Goal: Information Seeking & Learning: Understand process/instructions

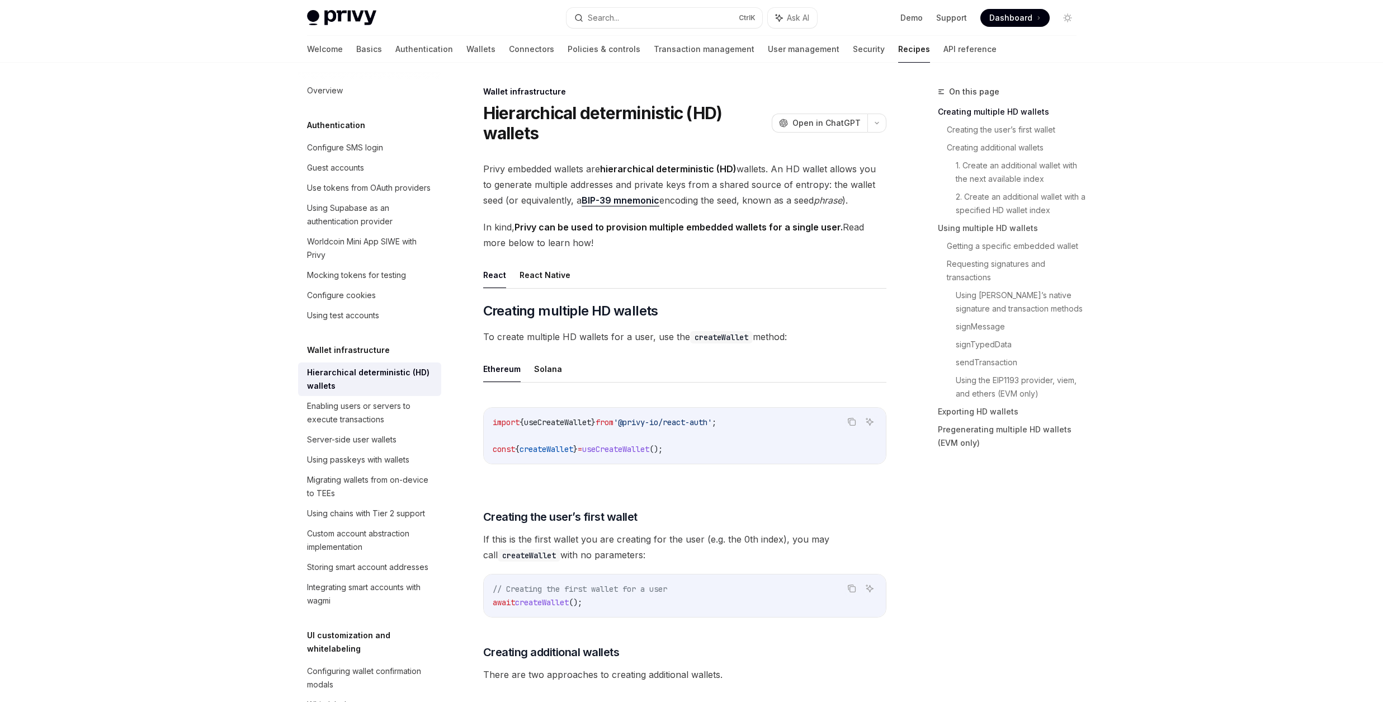
scroll to position [336, 0]
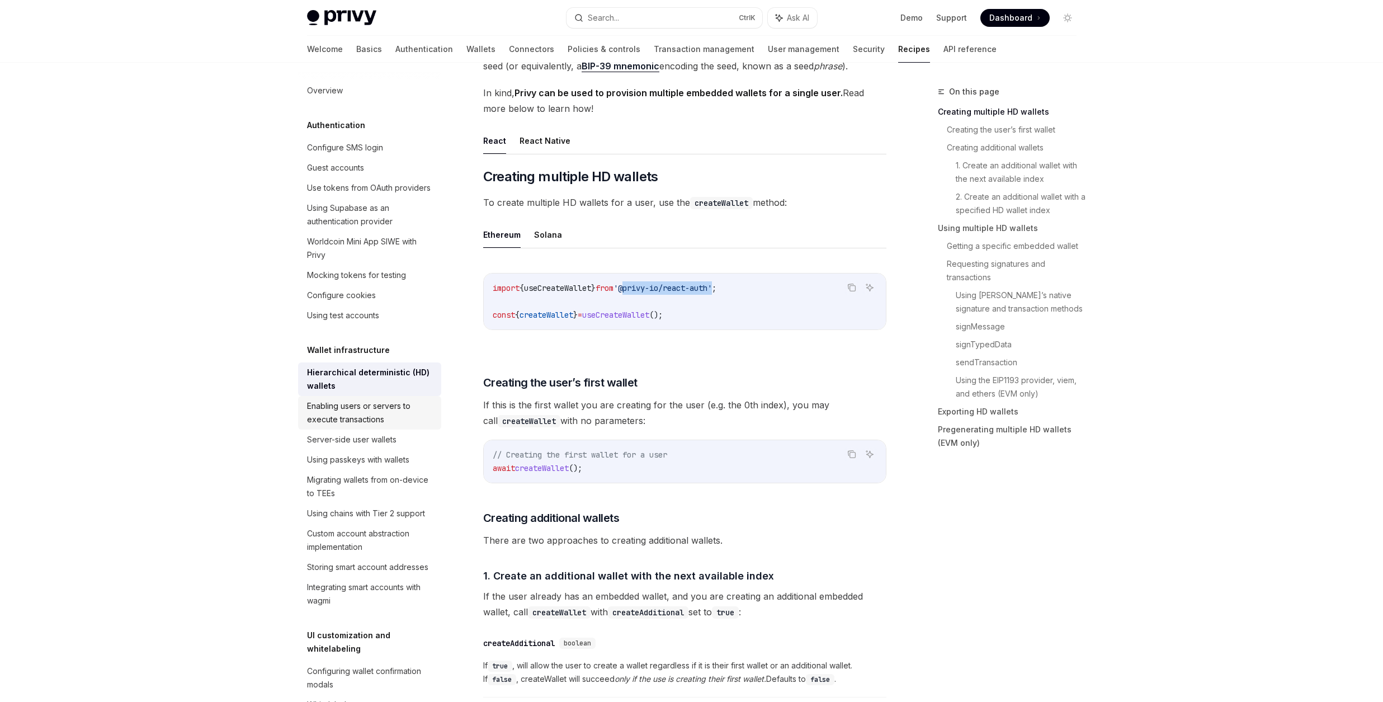
click at [384, 426] on div "Enabling users or servers to execute transactions" at bounding box center [371, 412] width 128 height 27
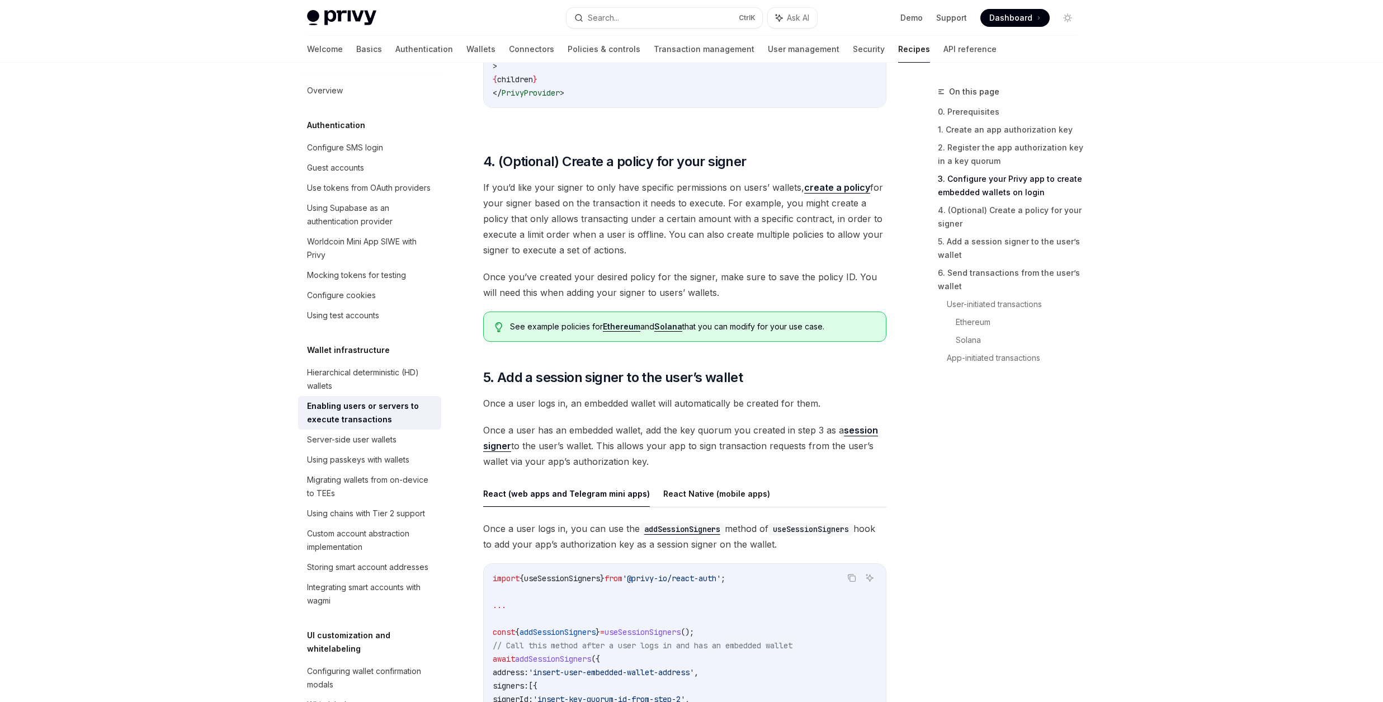
scroll to position [1409, 0]
click at [395, 446] on div "Server-side user wallets" at bounding box center [351, 439] width 89 height 13
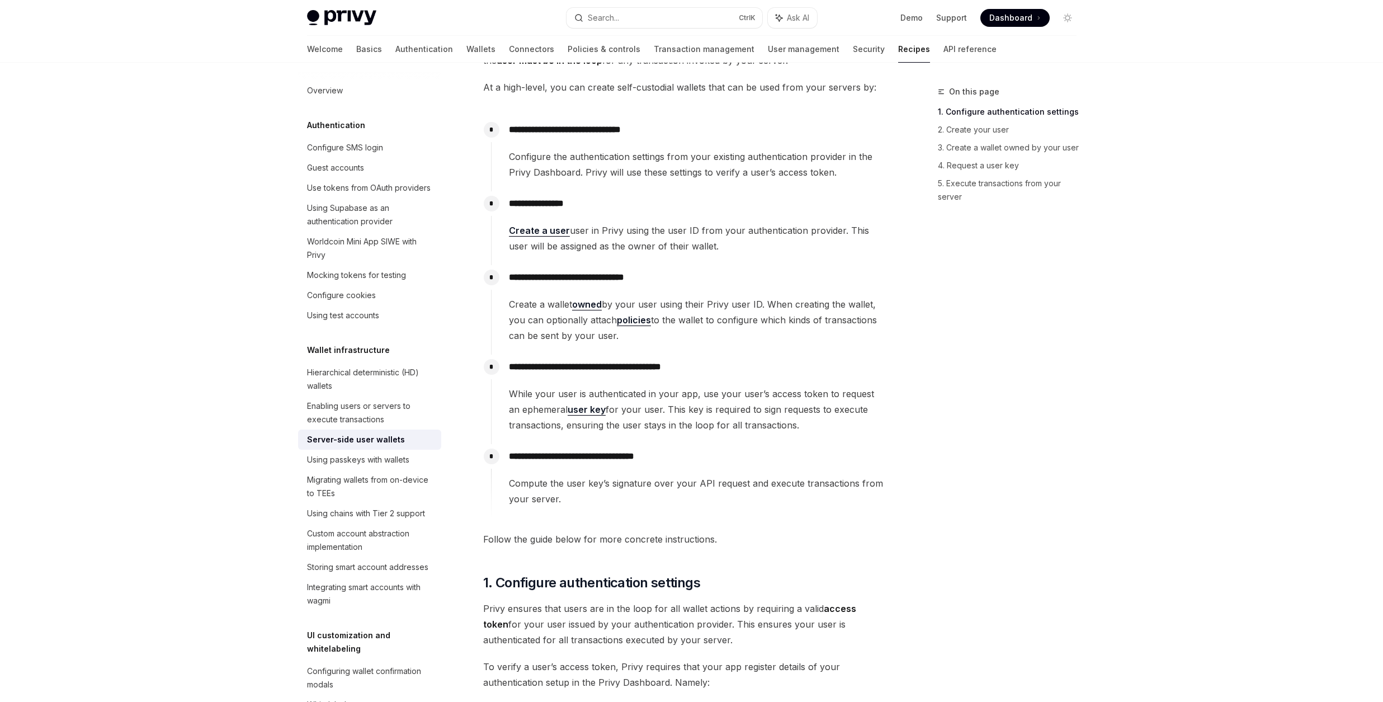
scroll to position [201, 0]
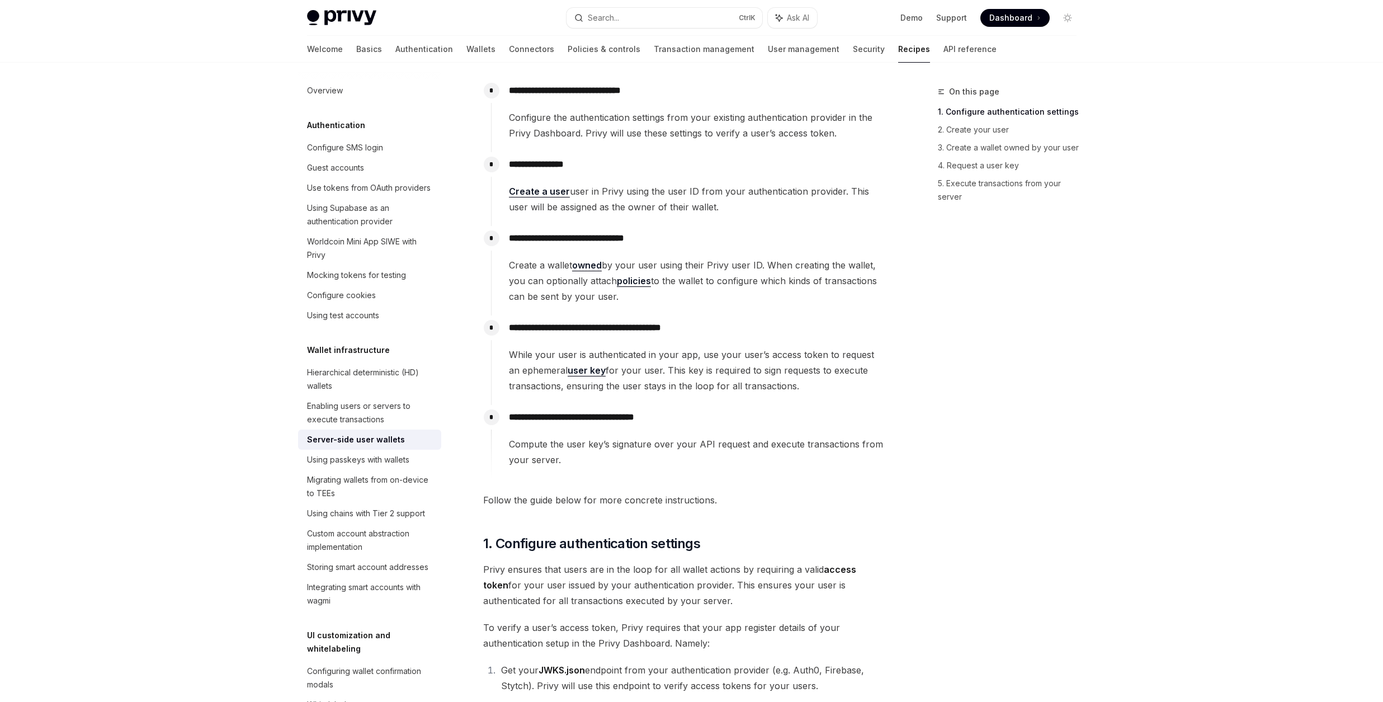
click at [550, 192] on link "Create a user" at bounding box center [539, 192] width 61 height 12
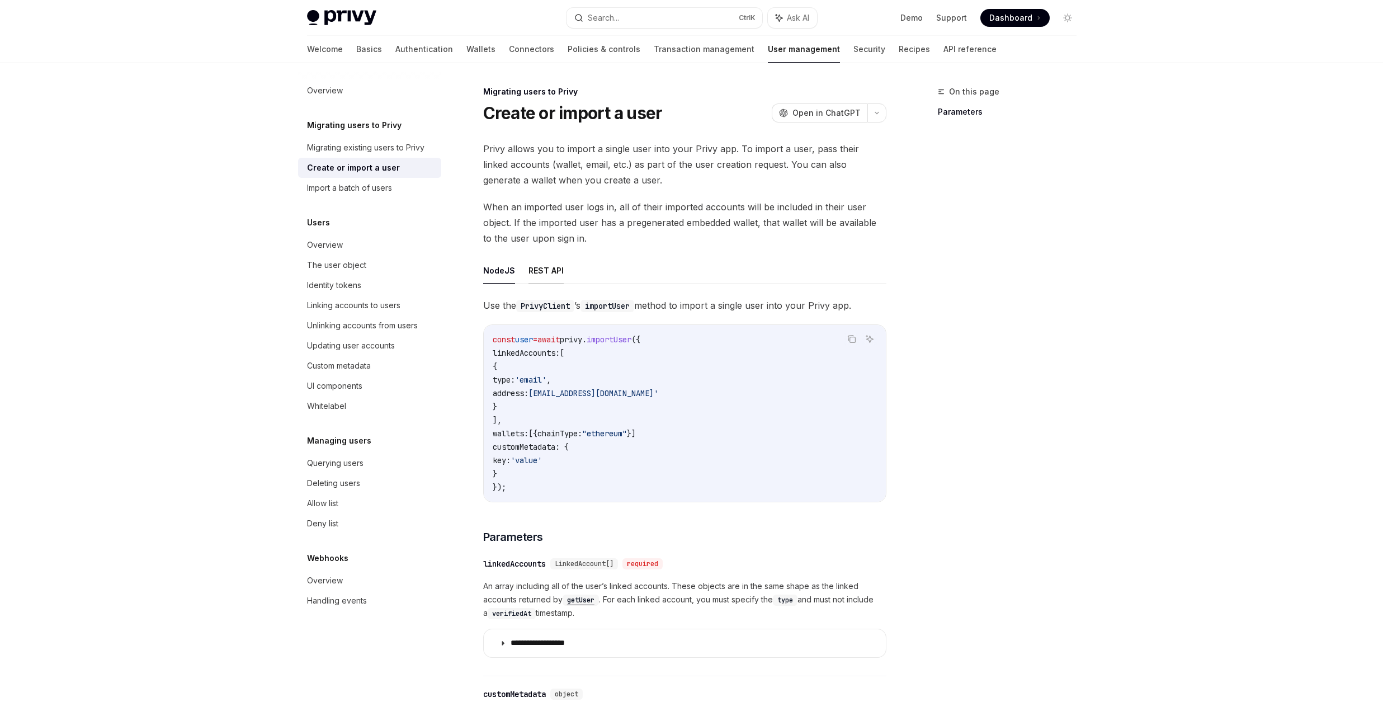
click at [547, 262] on button "REST API" at bounding box center [546, 270] width 35 height 26
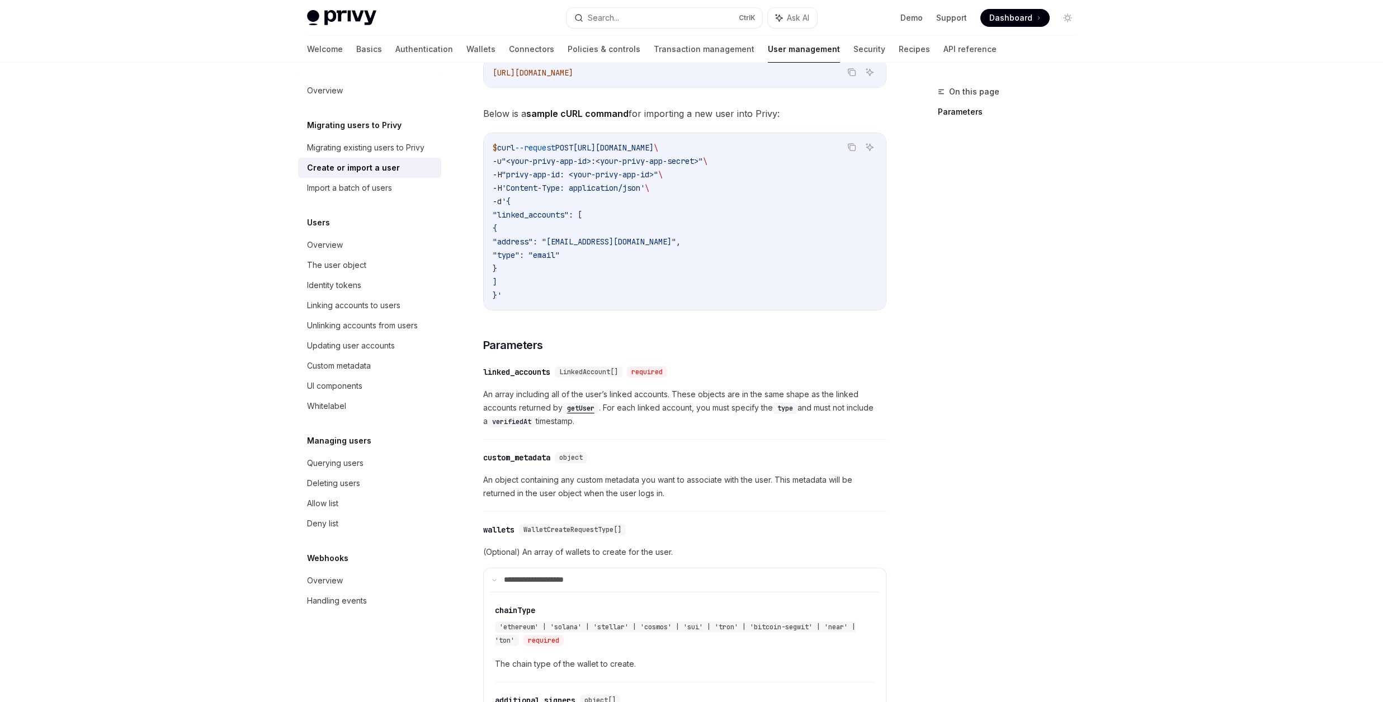
scroll to position [119, 0]
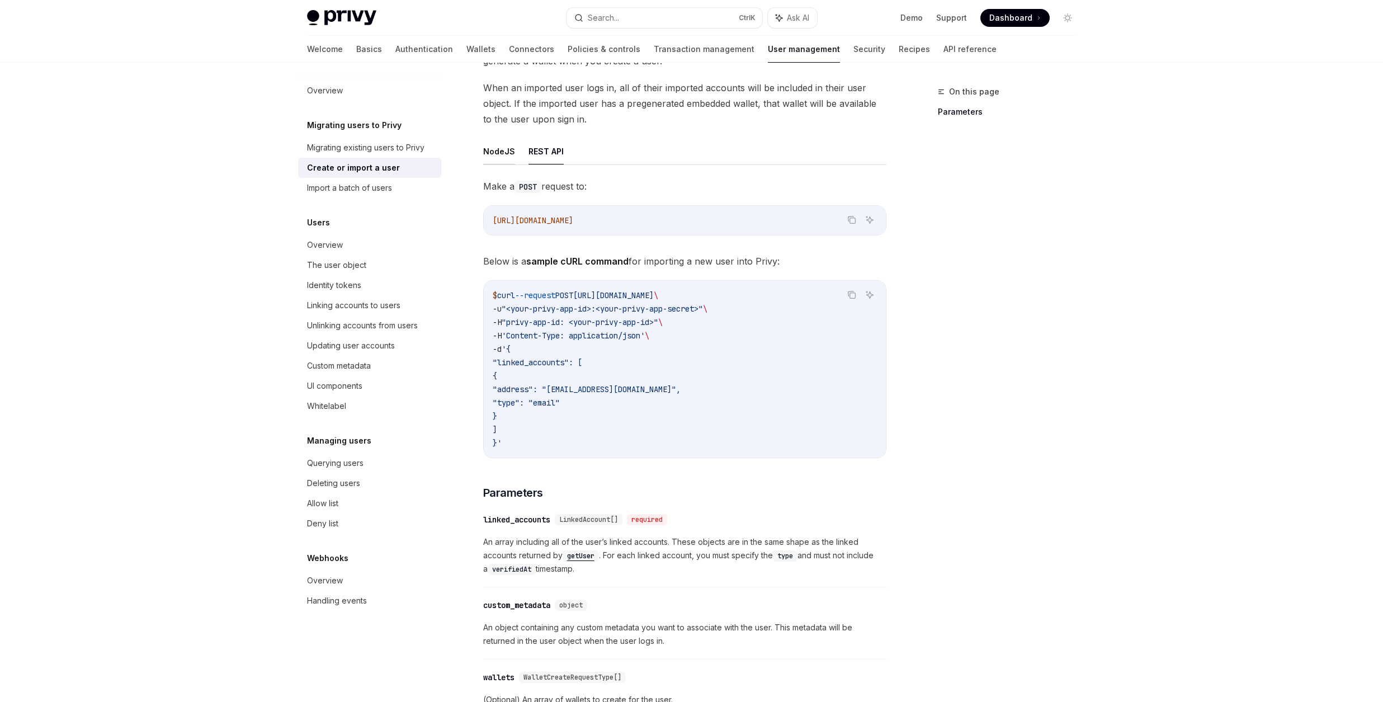
click at [499, 143] on button "NodeJS" at bounding box center [499, 151] width 32 height 26
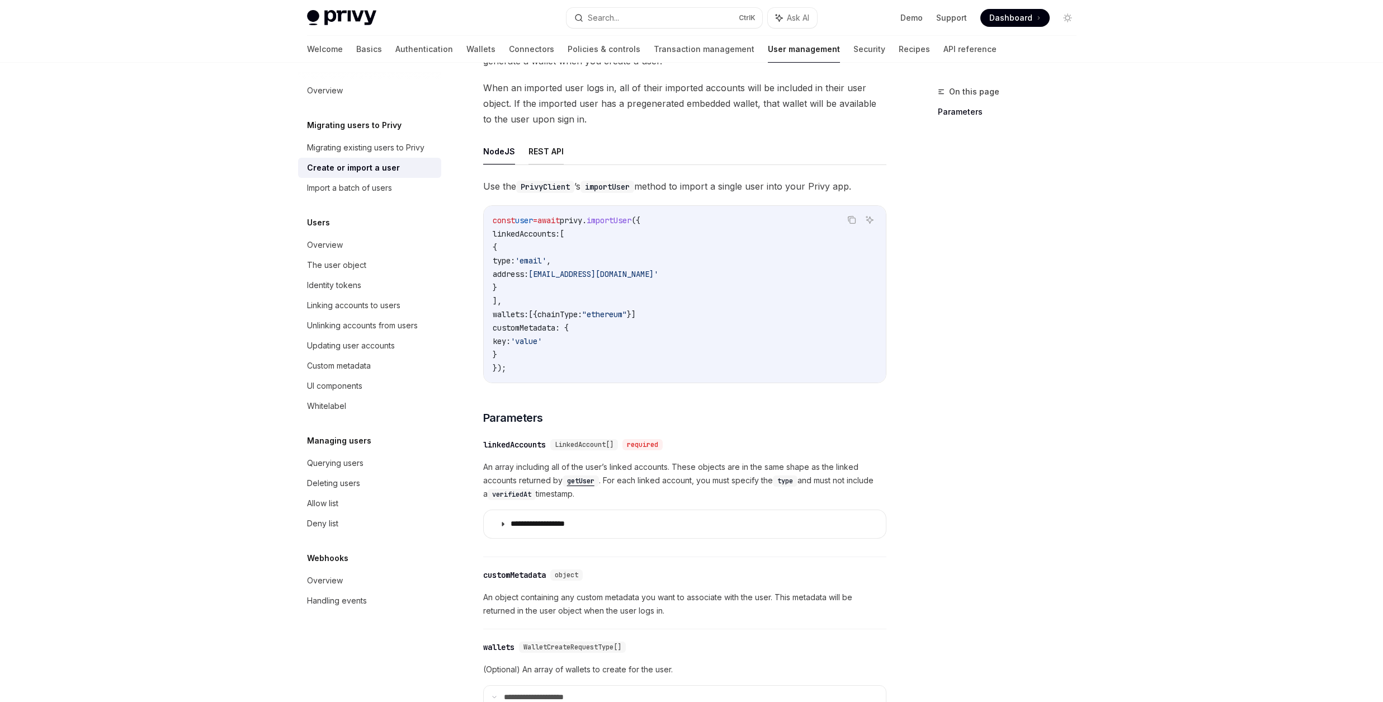
click at [544, 152] on button "REST API" at bounding box center [546, 151] width 35 height 26
type textarea "*"
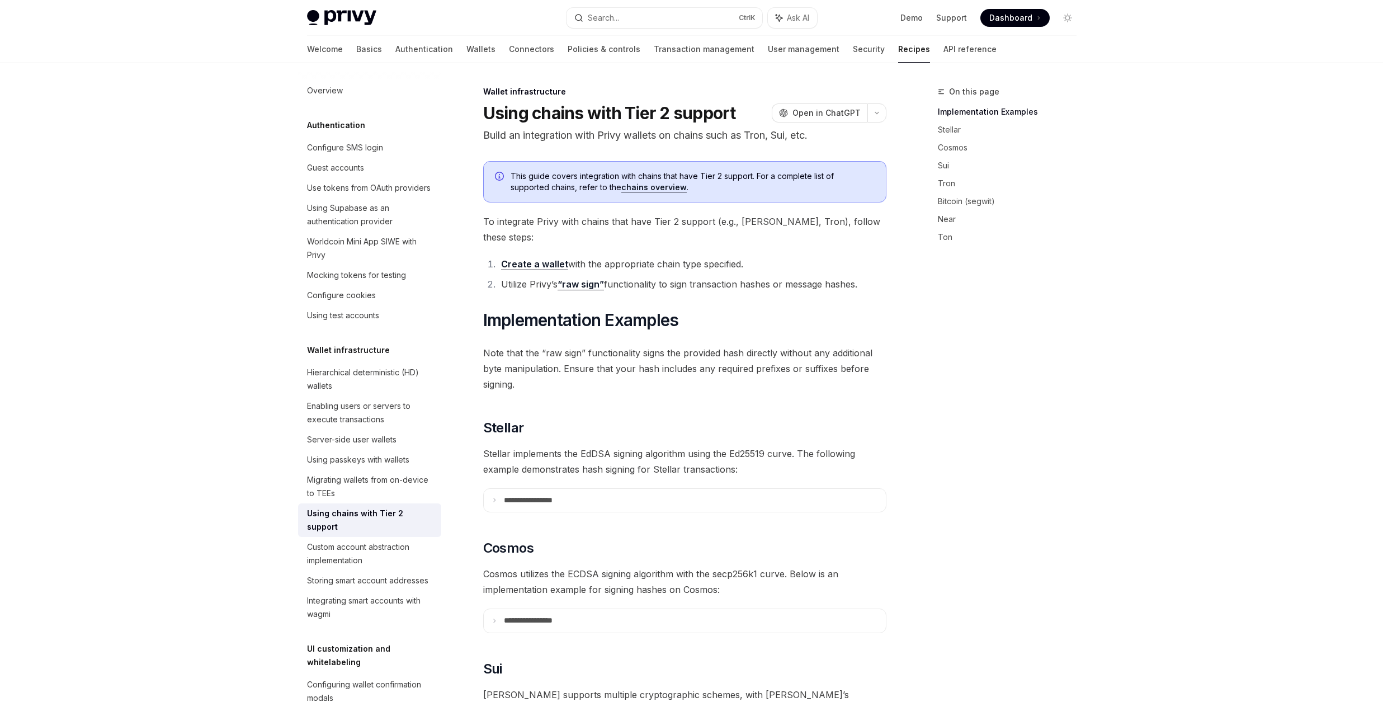
click at [584, 256] on li "Create a wallet with the appropriate chain type specified." at bounding box center [692, 264] width 389 height 16
click at [579, 256] on li "Create a wallet with the appropriate chain type specified." at bounding box center [692, 264] width 389 height 16
drag, startPoint x: 579, startPoint y: 251, endPoint x: 723, endPoint y: 251, distance: 143.7
click at [723, 256] on li "Create a wallet with the appropriate chain type specified." at bounding box center [692, 264] width 389 height 16
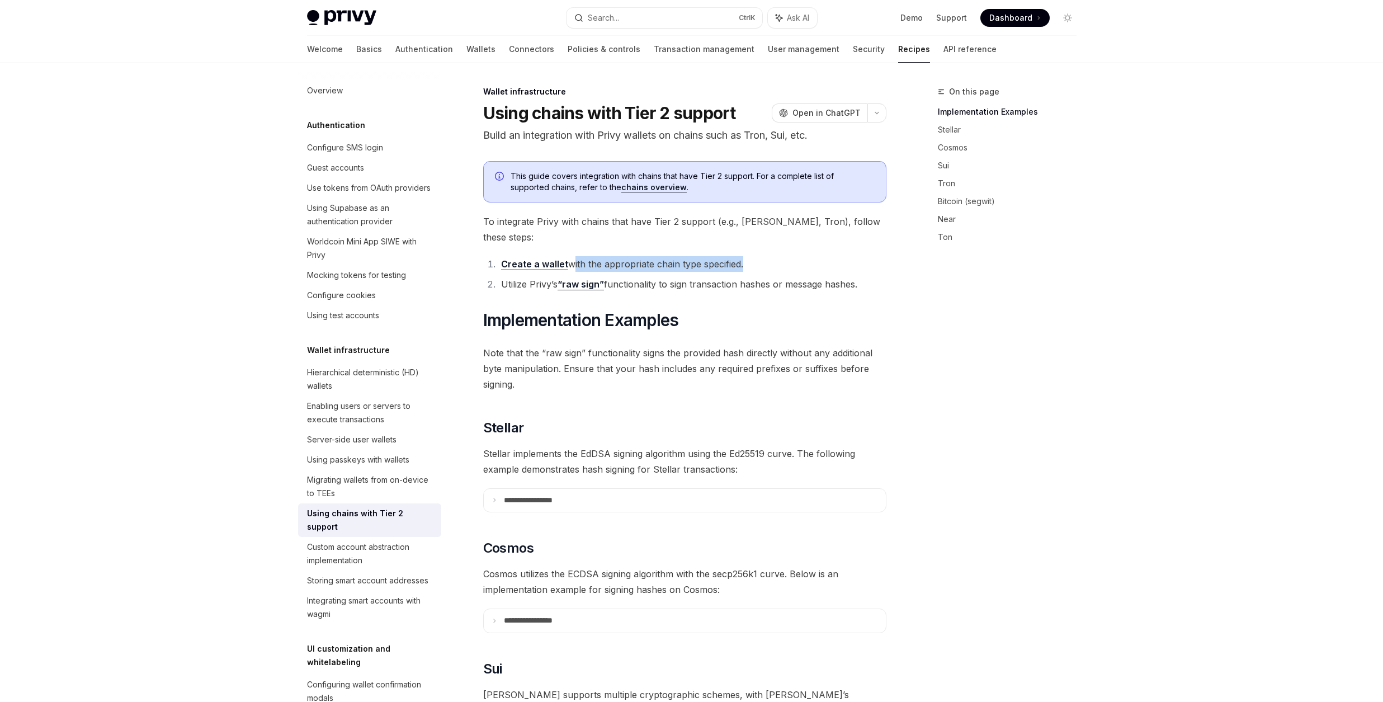
click at [723, 256] on li "Create a wallet with the appropriate chain type specified." at bounding box center [692, 264] width 389 height 16
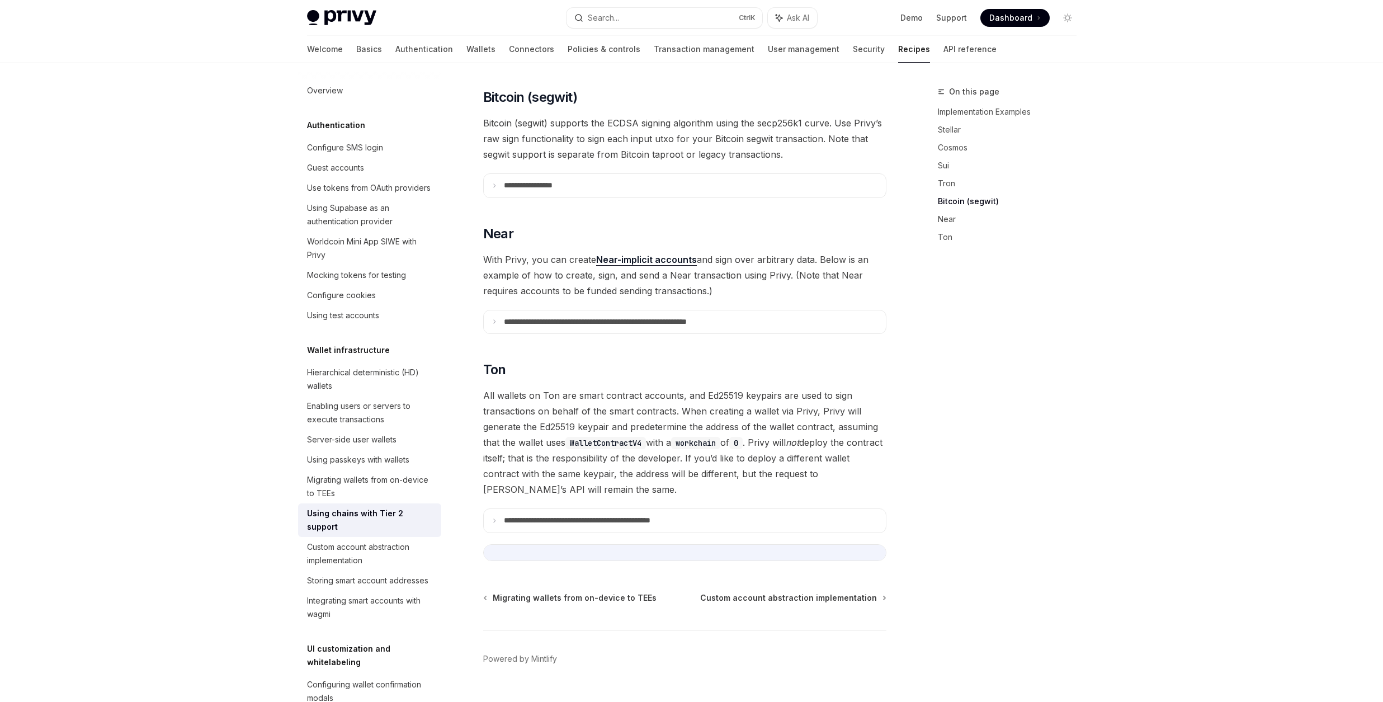
scroll to position [972, 0]
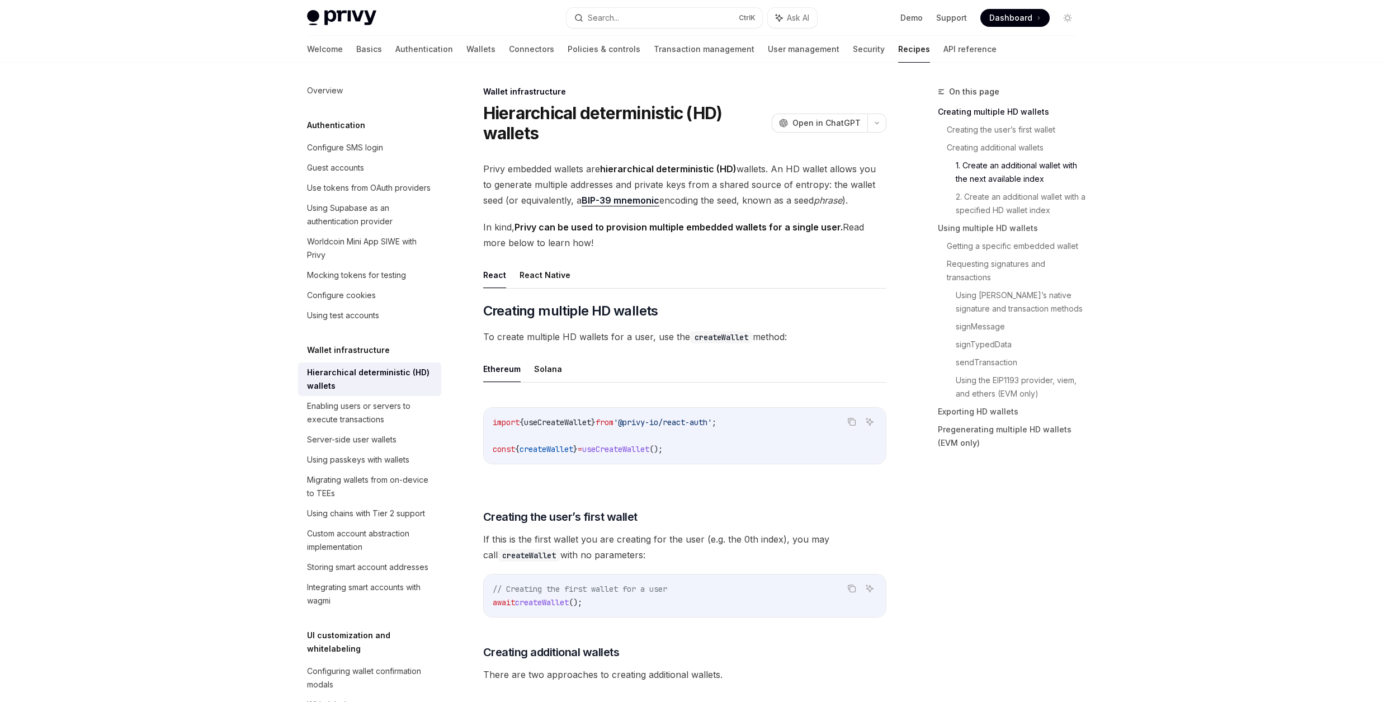
scroll to position [805, 0]
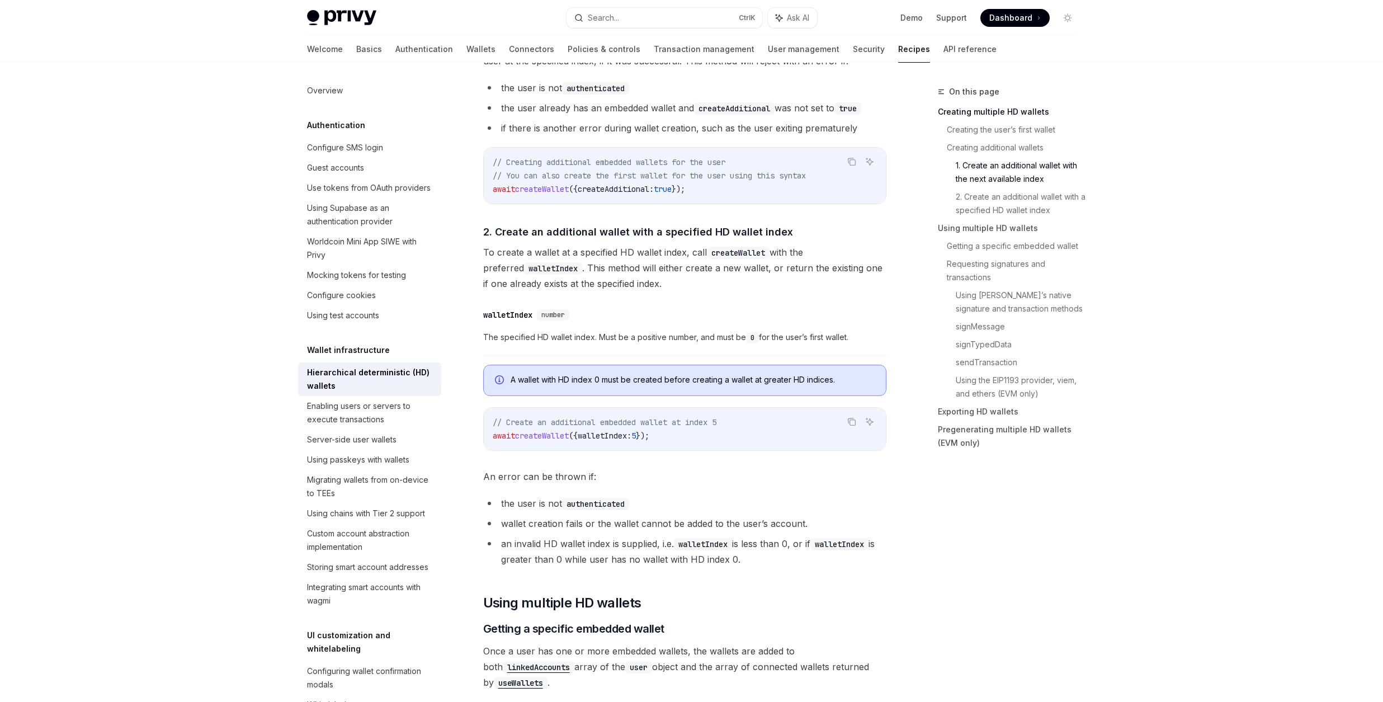
click at [607, 435] on span "walletIndex:" at bounding box center [605, 436] width 54 height 10
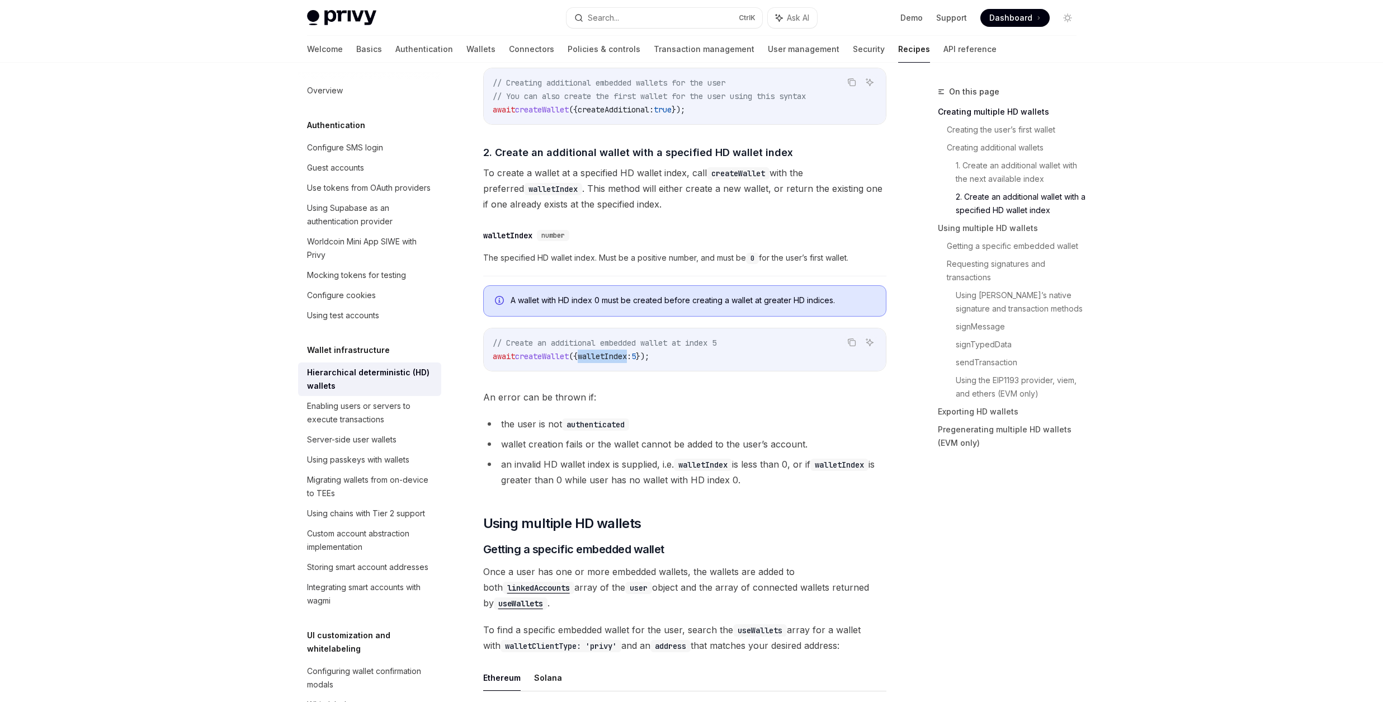
scroll to position [1007, 0]
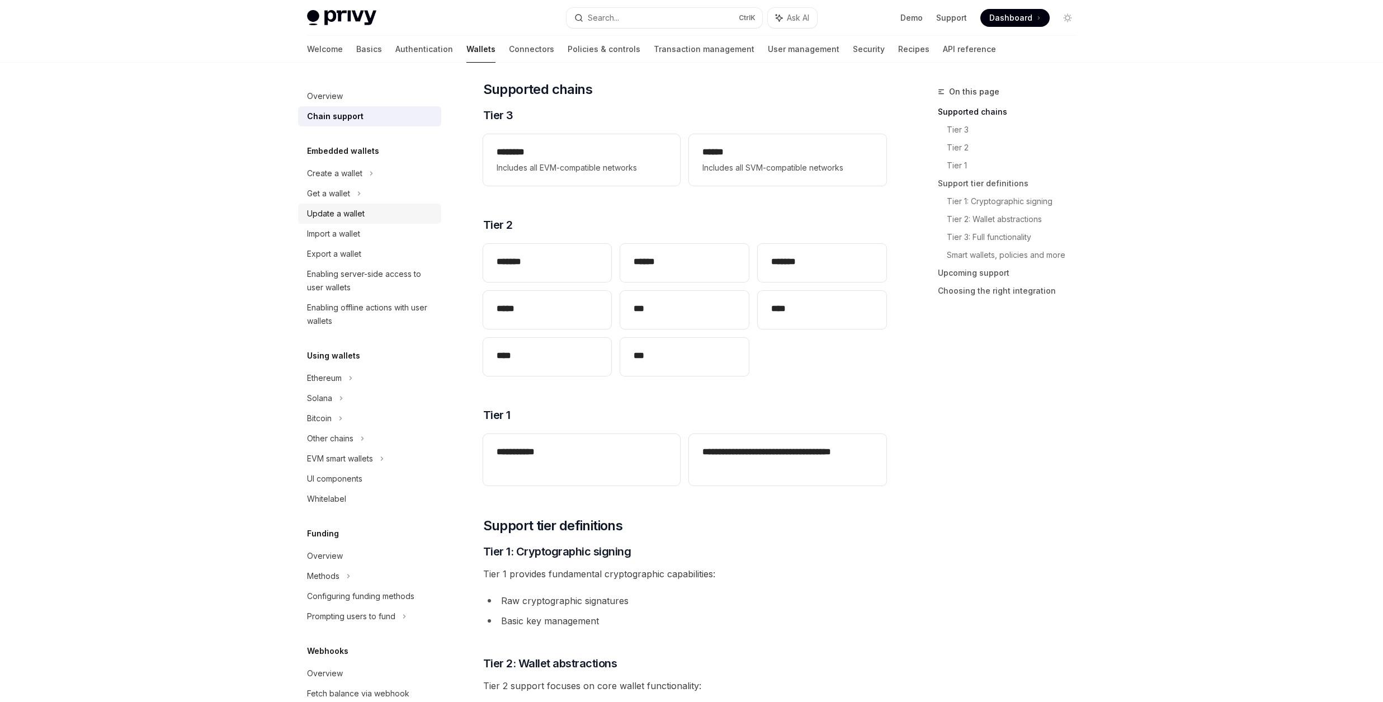
scroll to position [67, 0]
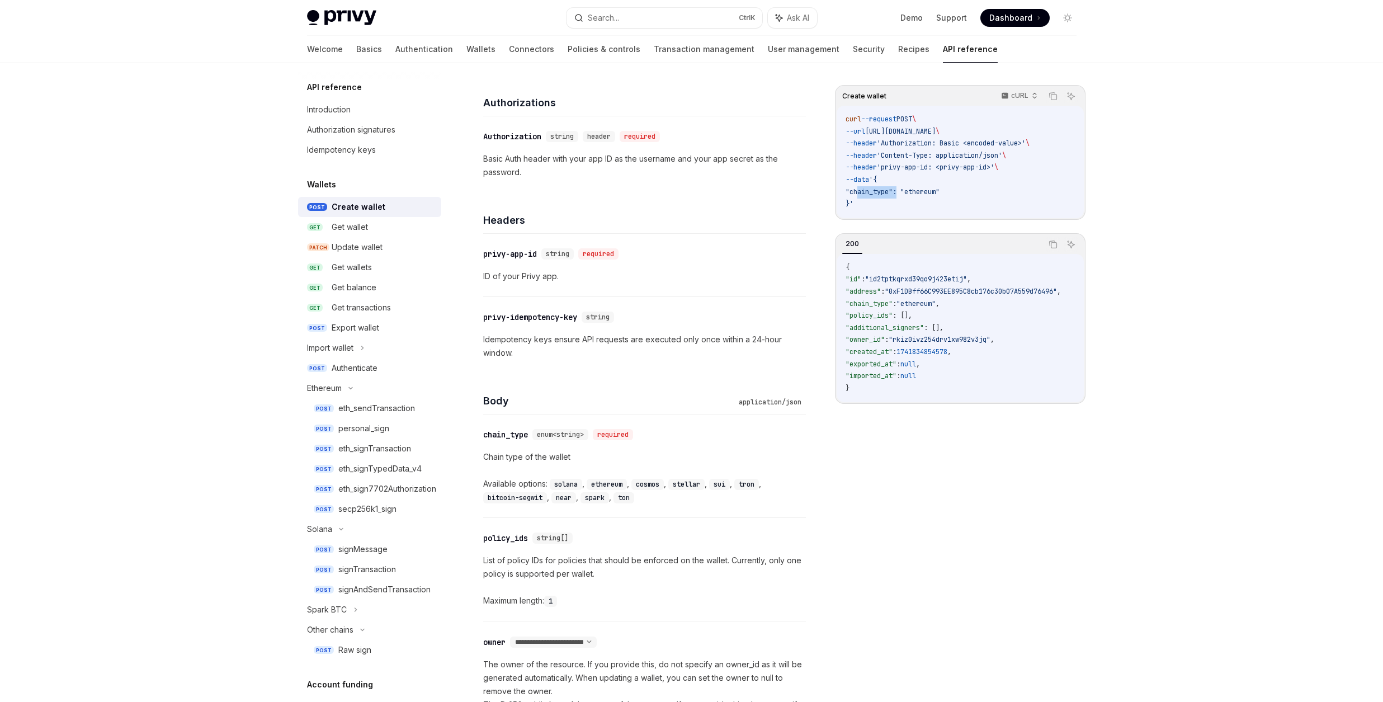
scroll to position [134, 0]
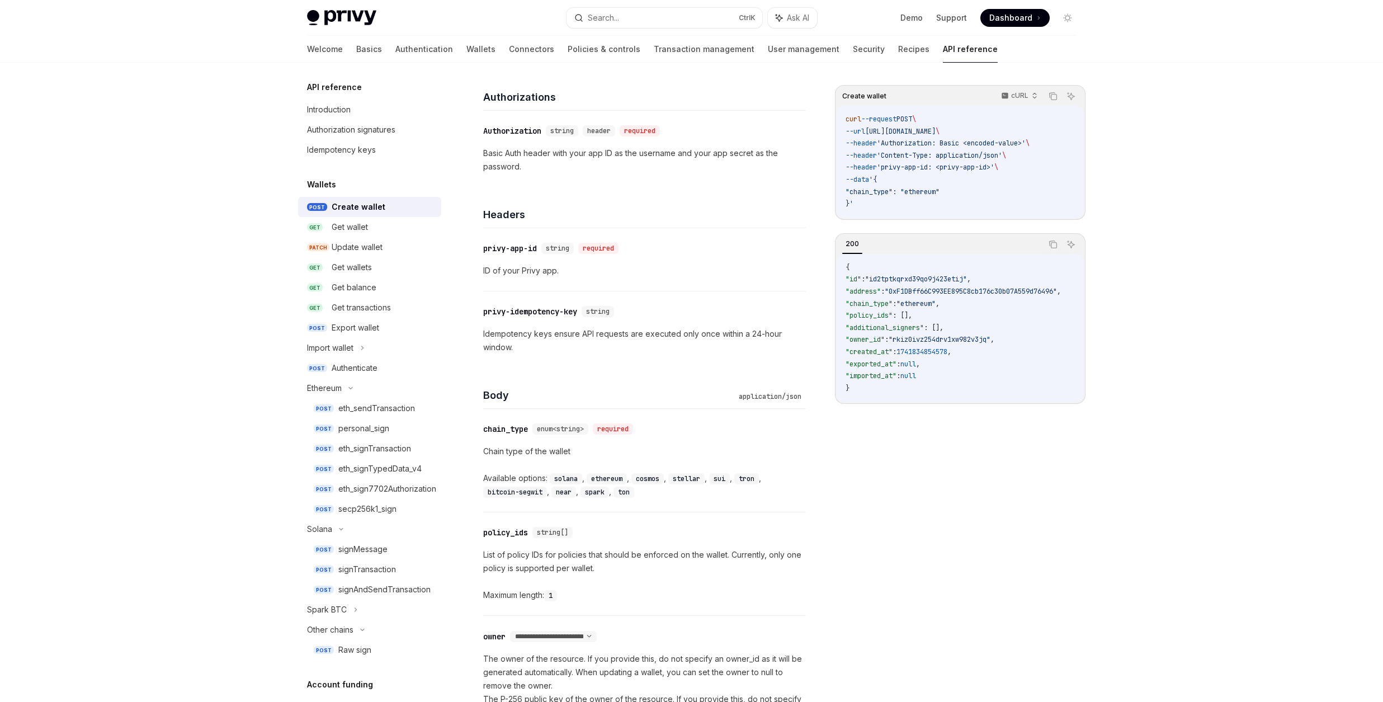
click at [515, 452] on p "Chain type of the wallet" at bounding box center [644, 451] width 323 height 13
drag, startPoint x: 515, startPoint y: 452, endPoint x: 565, endPoint y: 453, distance: 50.9
click at [565, 453] on p "Chain type of the wallet" at bounding box center [644, 451] width 323 height 13
click at [566, 454] on p "Chain type of the wallet" at bounding box center [644, 451] width 323 height 13
click at [688, 441] on div "​ chain_type enum<string> required Chain type of the wallet Available options: …" at bounding box center [644, 460] width 323 height 103
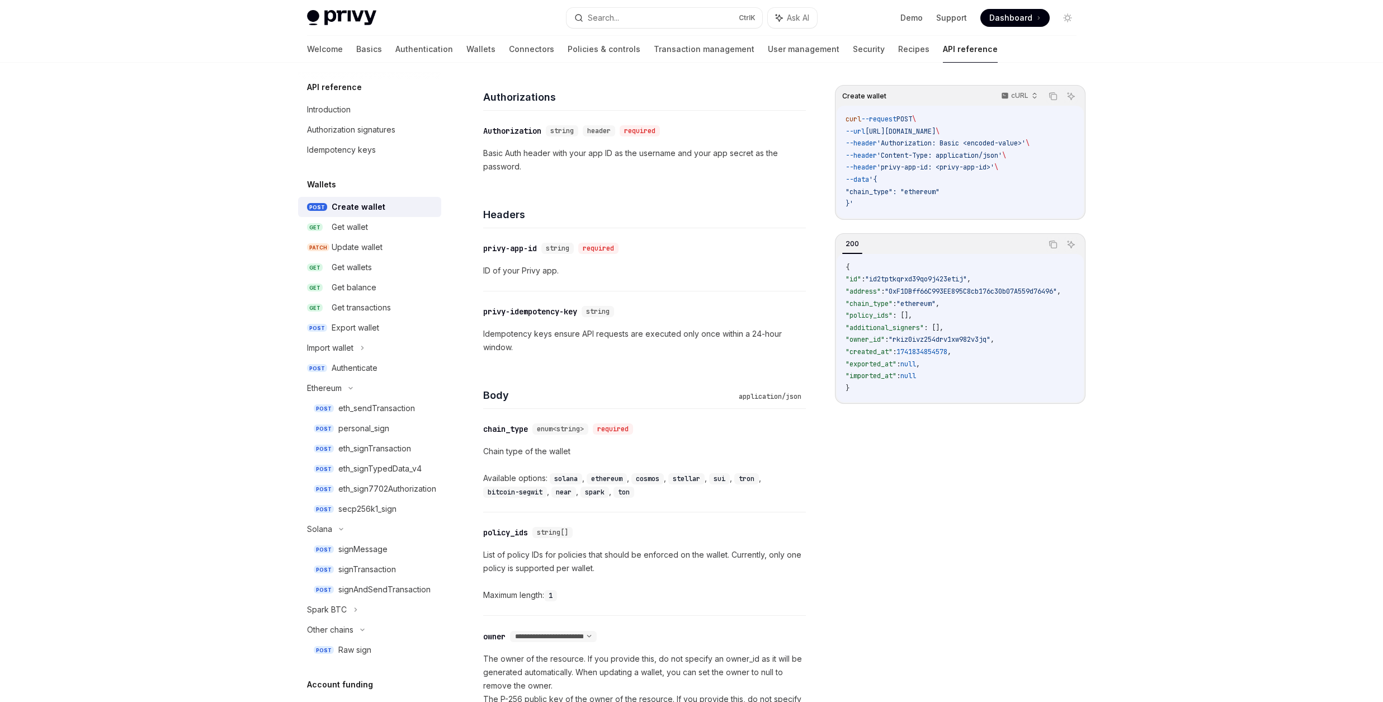
click at [606, 491] on code "spark" at bounding box center [595, 492] width 29 height 11
click at [692, 512] on div "​ chain_type enum<string> required Chain type of the wallet Available options: …" at bounding box center [644, 460] width 323 height 103
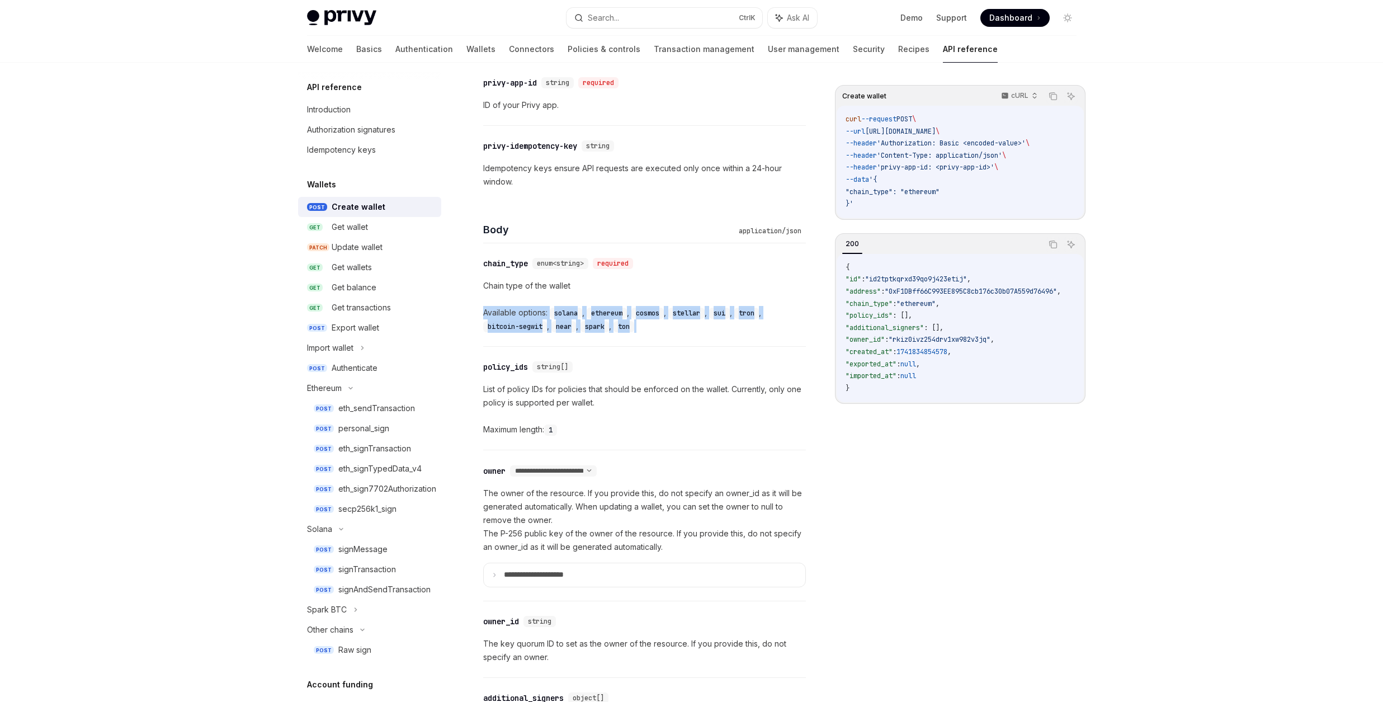
scroll to position [336, 0]
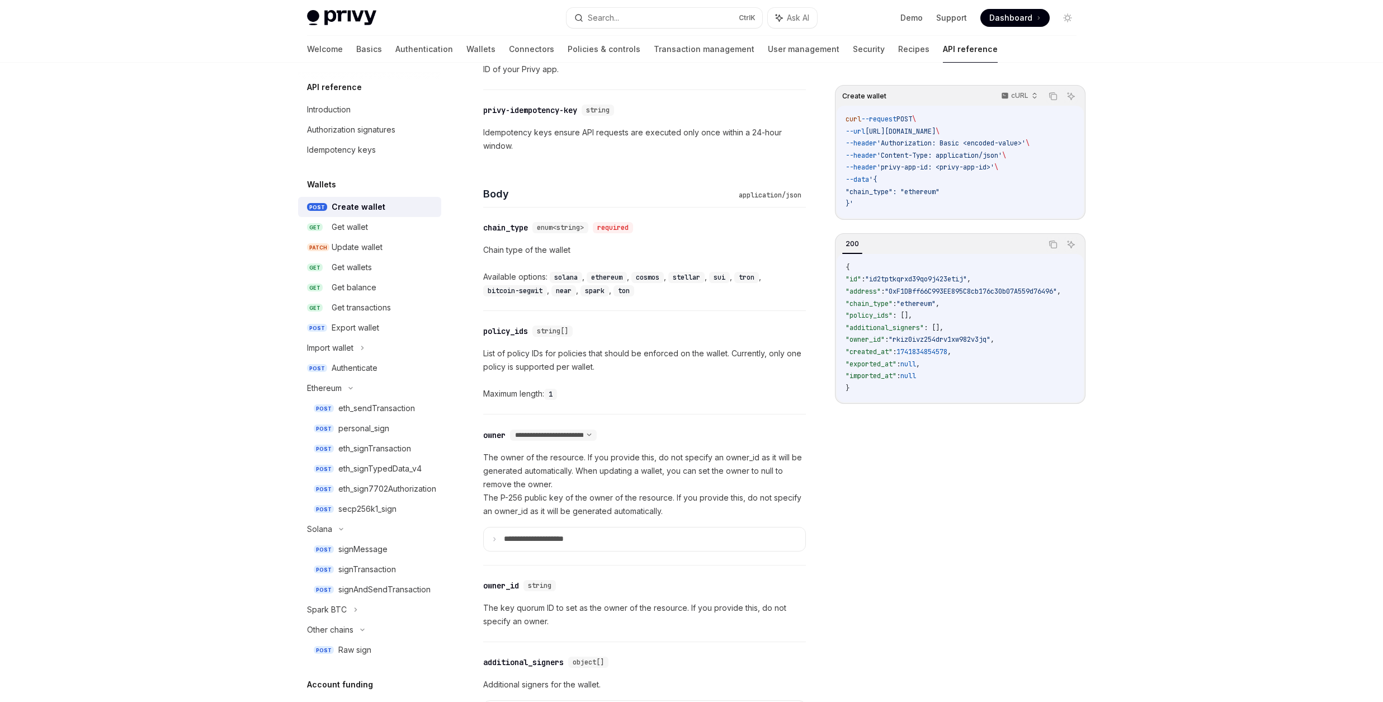
click at [692, 512] on p "The owner of the resource. If you provide this, do not specify an owner_id as i…" at bounding box center [644, 484] width 323 height 67
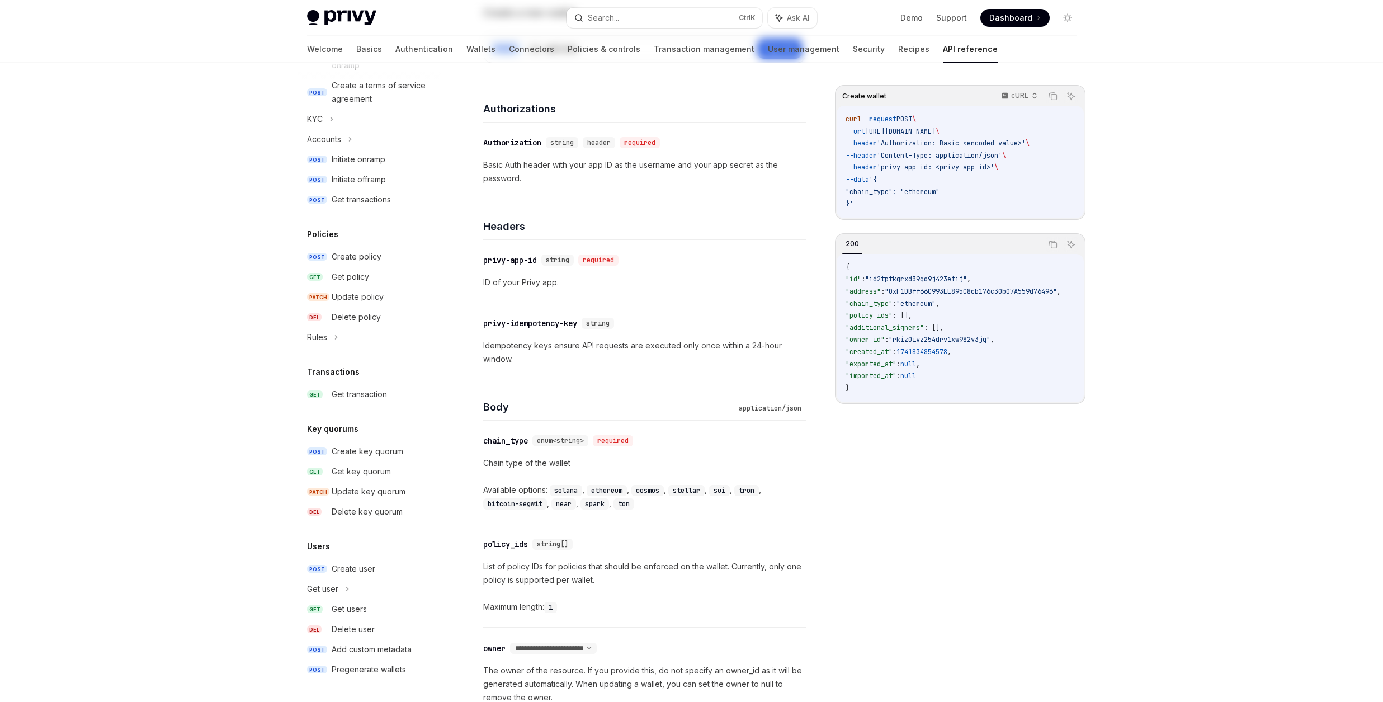
scroll to position [0, 0]
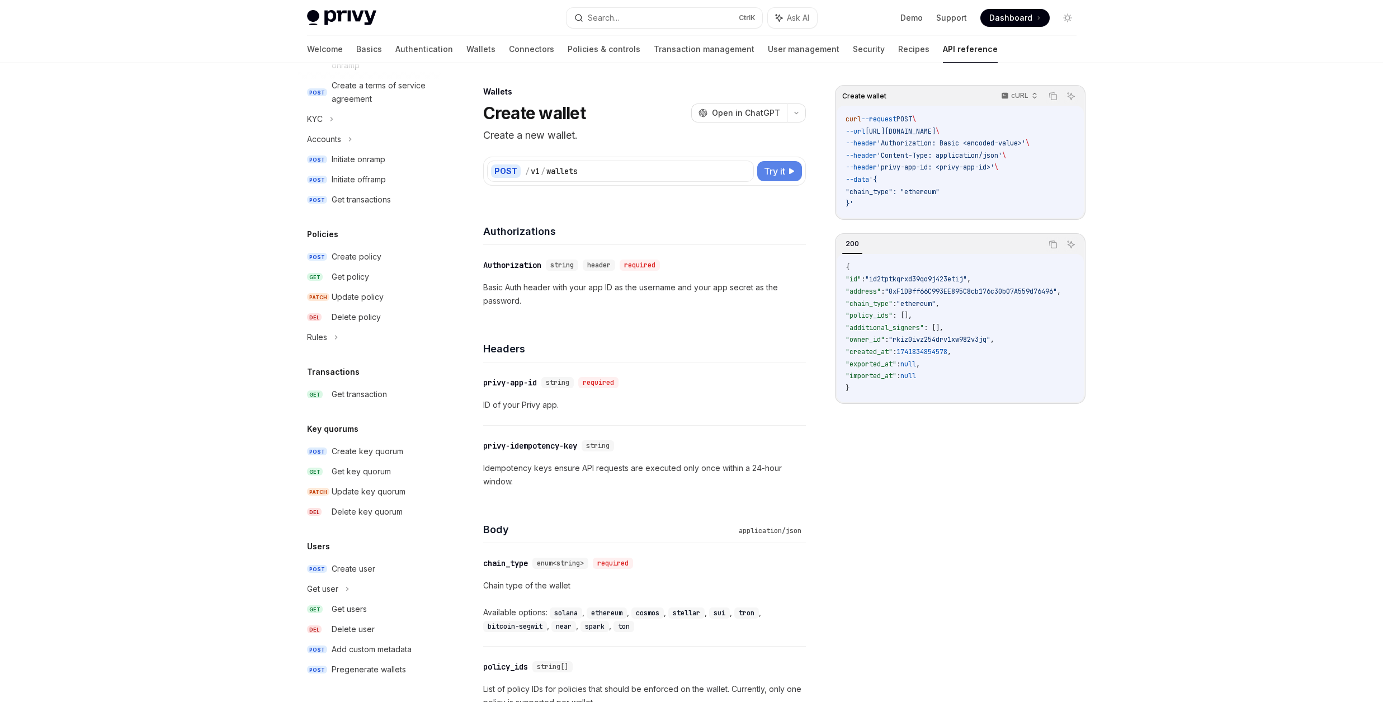
click at [786, 166] on button "Try it" at bounding box center [779, 171] width 45 height 20
type textarea "*"
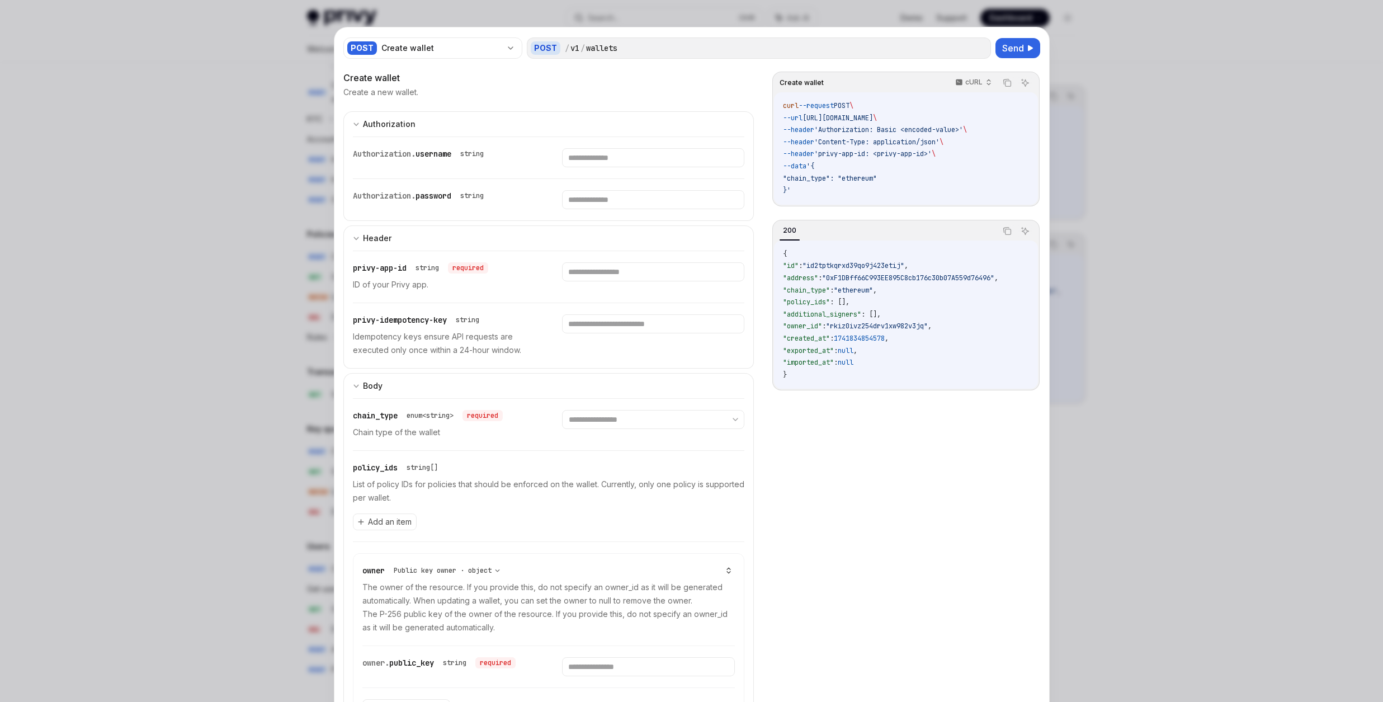
click at [862, 177] on span ""chain_type": "ethereum"" at bounding box center [830, 178] width 94 height 9
click at [863, 177] on span ""chain_type": "ethereum"" at bounding box center [830, 178] width 94 height 9
click at [399, 128] on div "Authorization" at bounding box center [389, 123] width 53 height 13
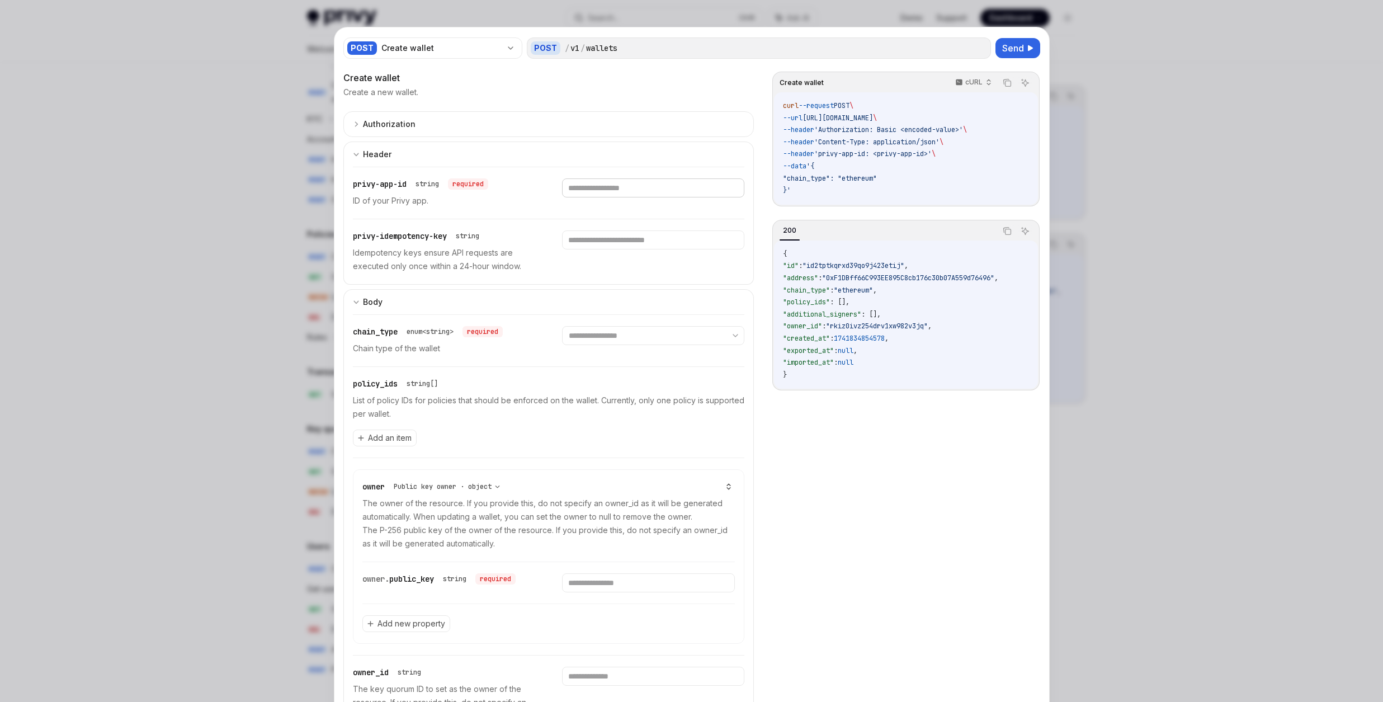
click at [0, 0] on input "text" at bounding box center [0, 0] width 0 height 0
paste input "**********"
type input "**********"
select select "******"
click at [562, 326] on select "**********" at bounding box center [653, 335] width 182 height 19
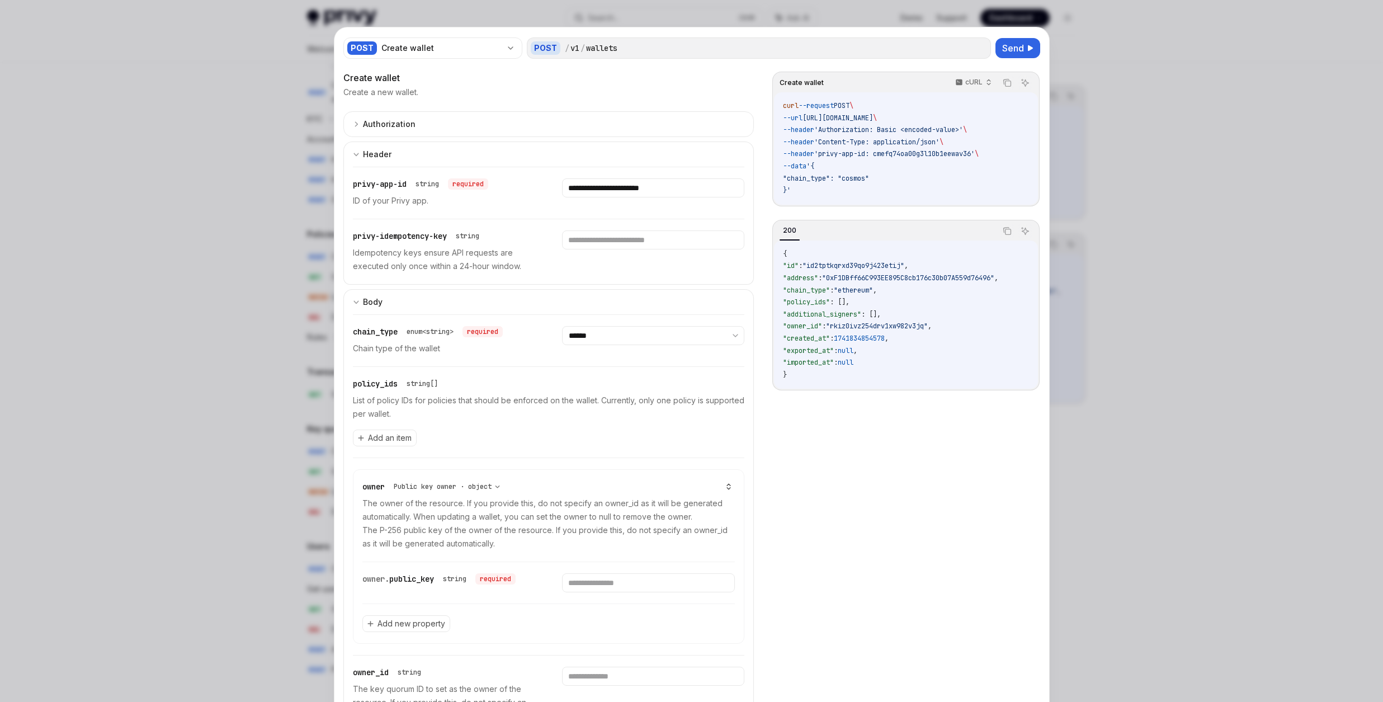
click at [545, 473] on div "**********" at bounding box center [548, 516] width 373 height 92
click at [394, 133] on button "Authorization appSecretAuth" at bounding box center [548, 124] width 411 height 26
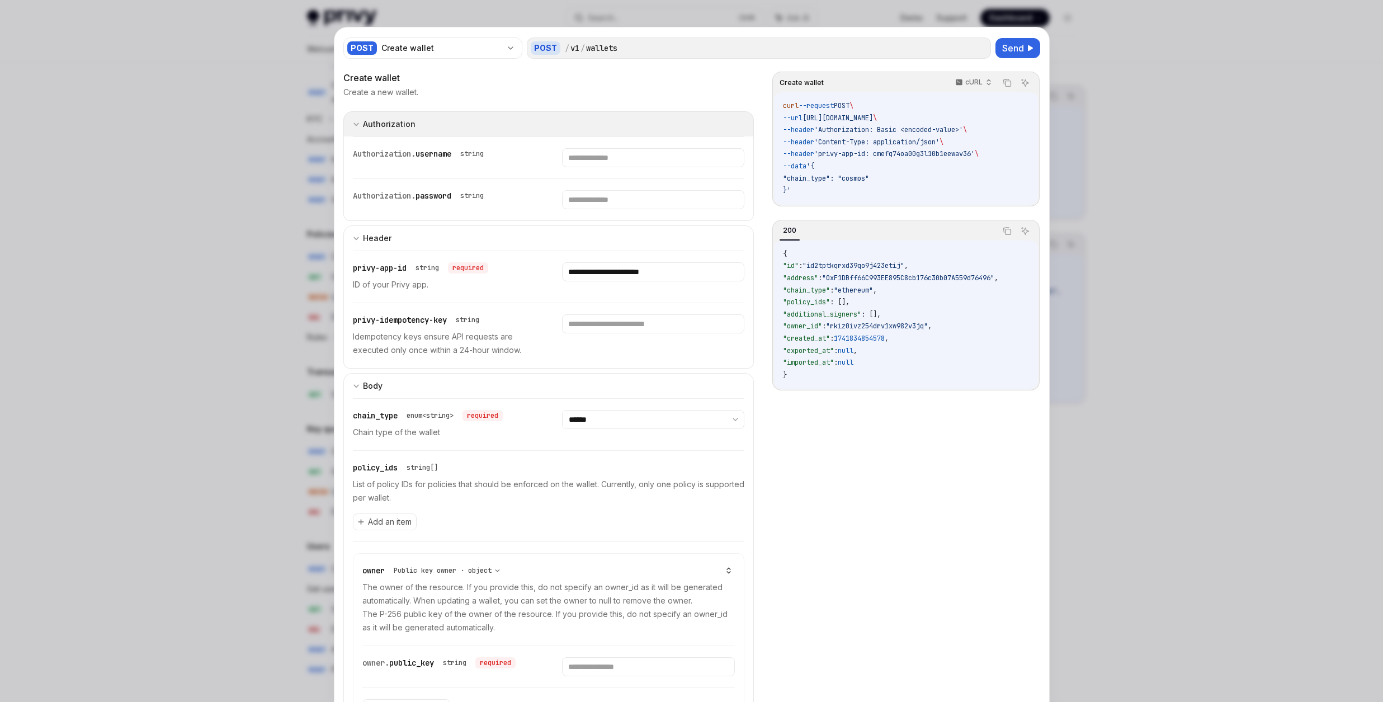
click at [515, 116] on button "Authorization appSecretAuth" at bounding box center [548, 123] width 411 height 25
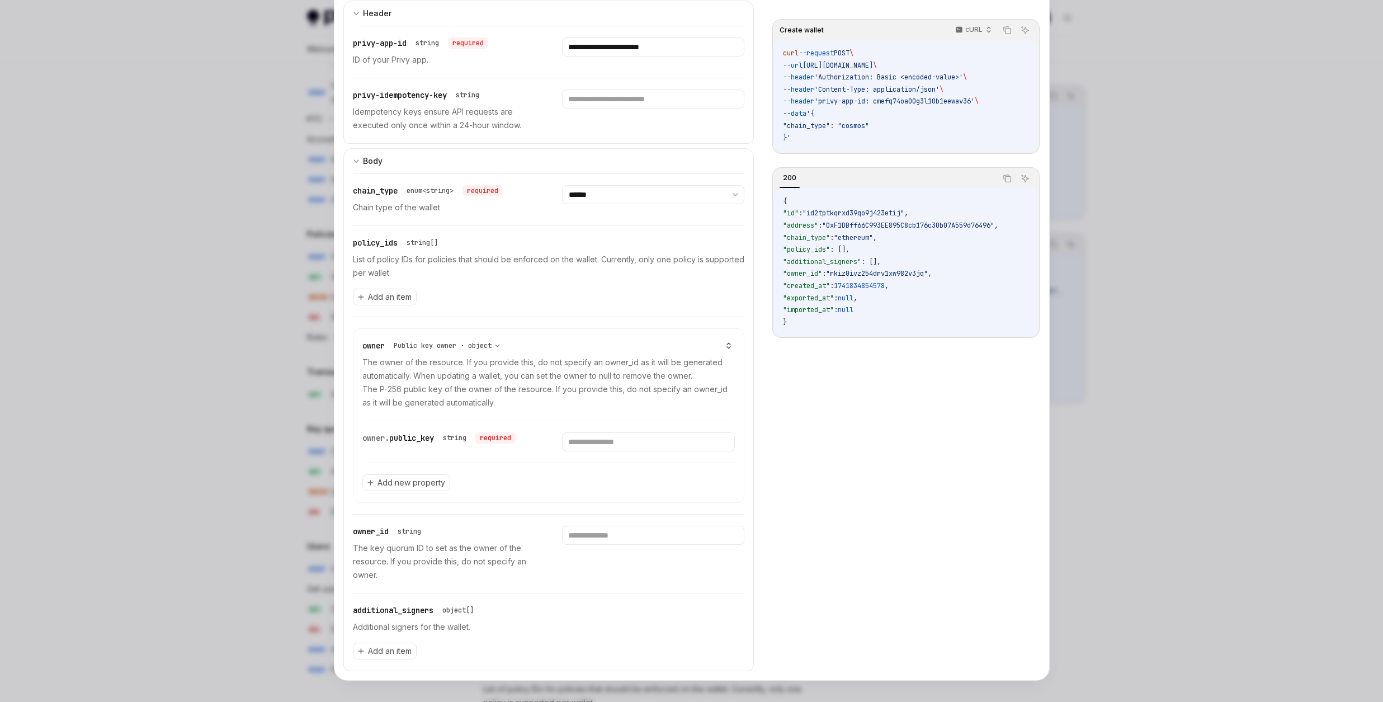
scroll to position [147, 0]
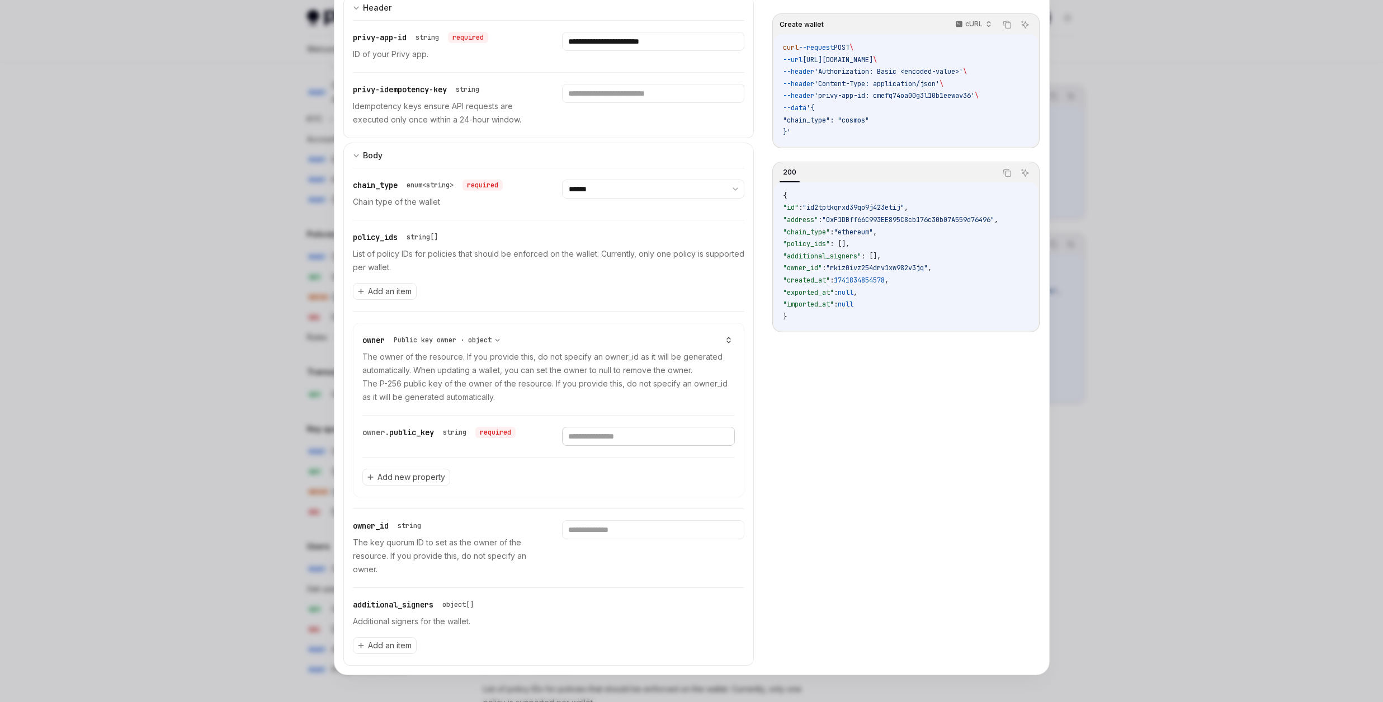
click at [591, 432] on input "text" at bounding box center [648, 436] width 173 height 19
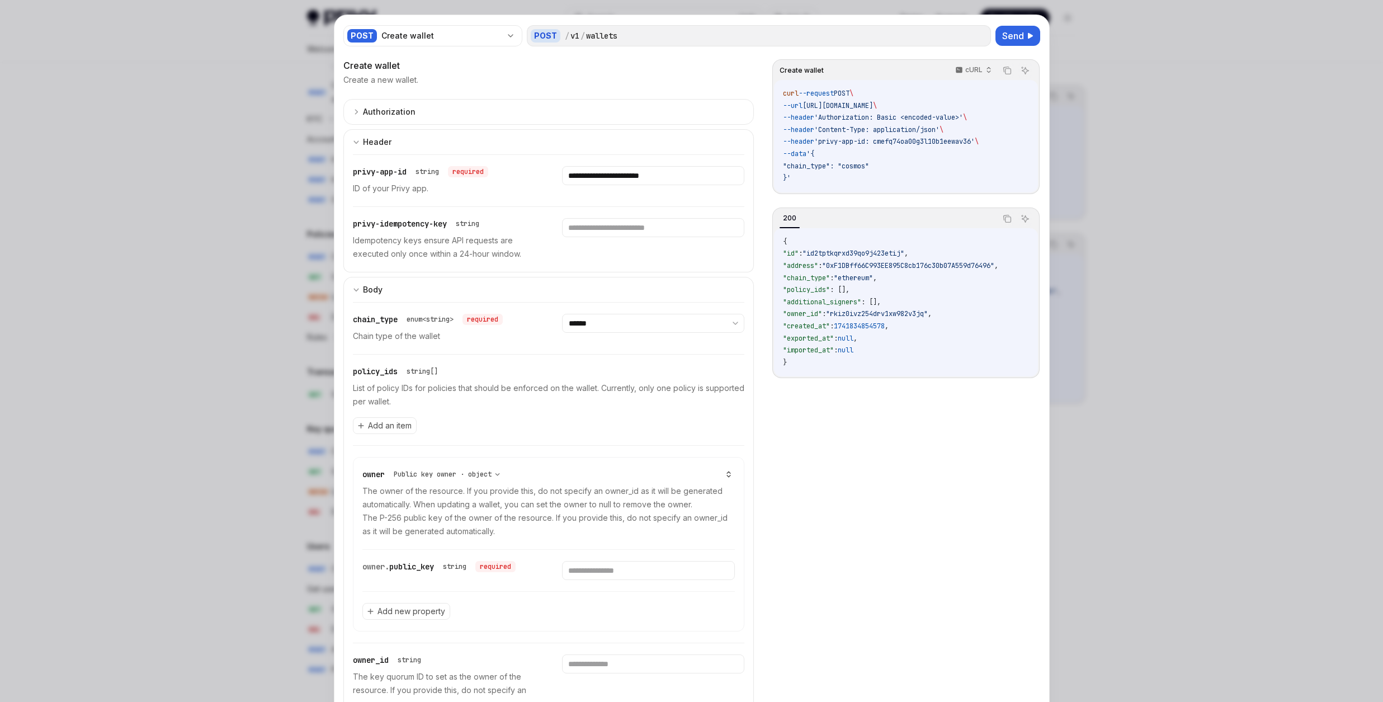
drag, startPoint x: 22, startPoint y: 42, endPoint x: 7, endPoint y: 43, distance: 14.6
click at [21, 43] on div at bounding box center [691, 351] width 1383 height 702
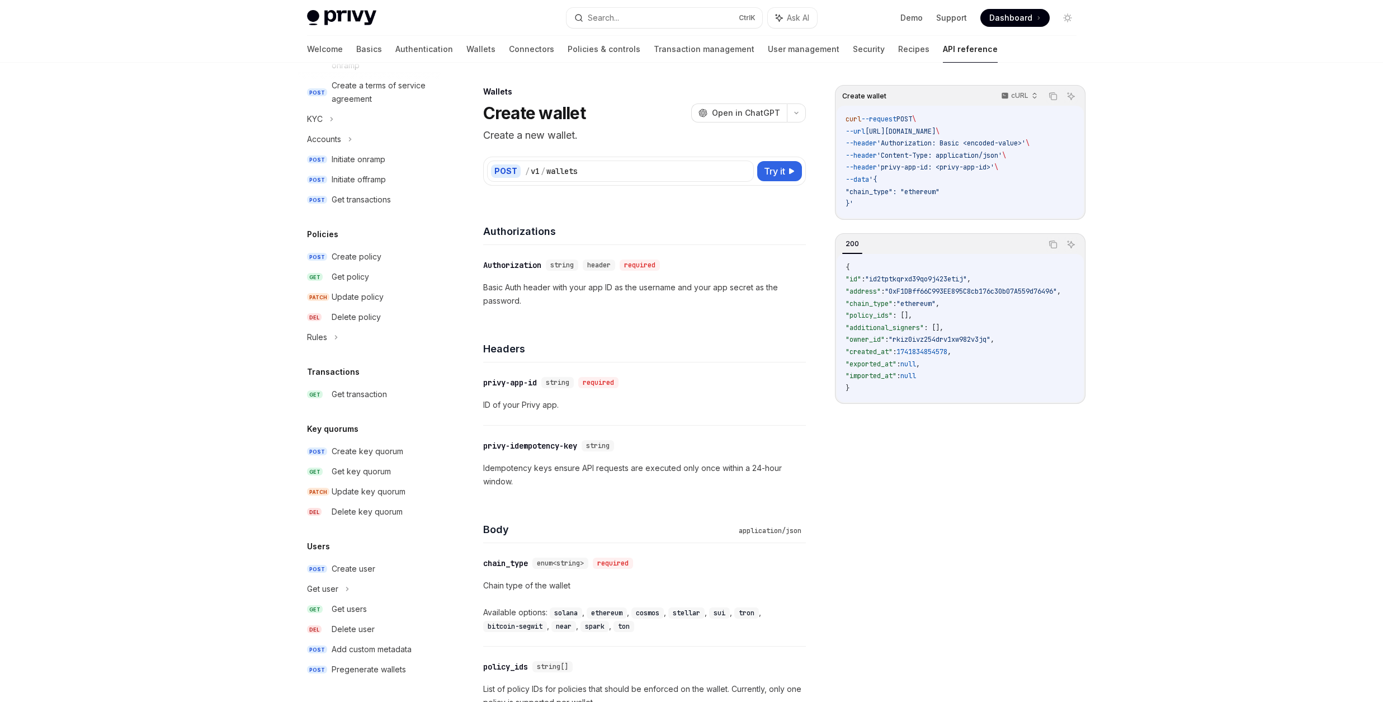
click at [786, 181] on div "POST / v1 / wallets Try it" at bounding box center [644, 171] width 315 height 21
click at [789, 176] on button "Try it" at bounding box center [779, 171] width 45 height 20
type textarea "*"
select select "******"
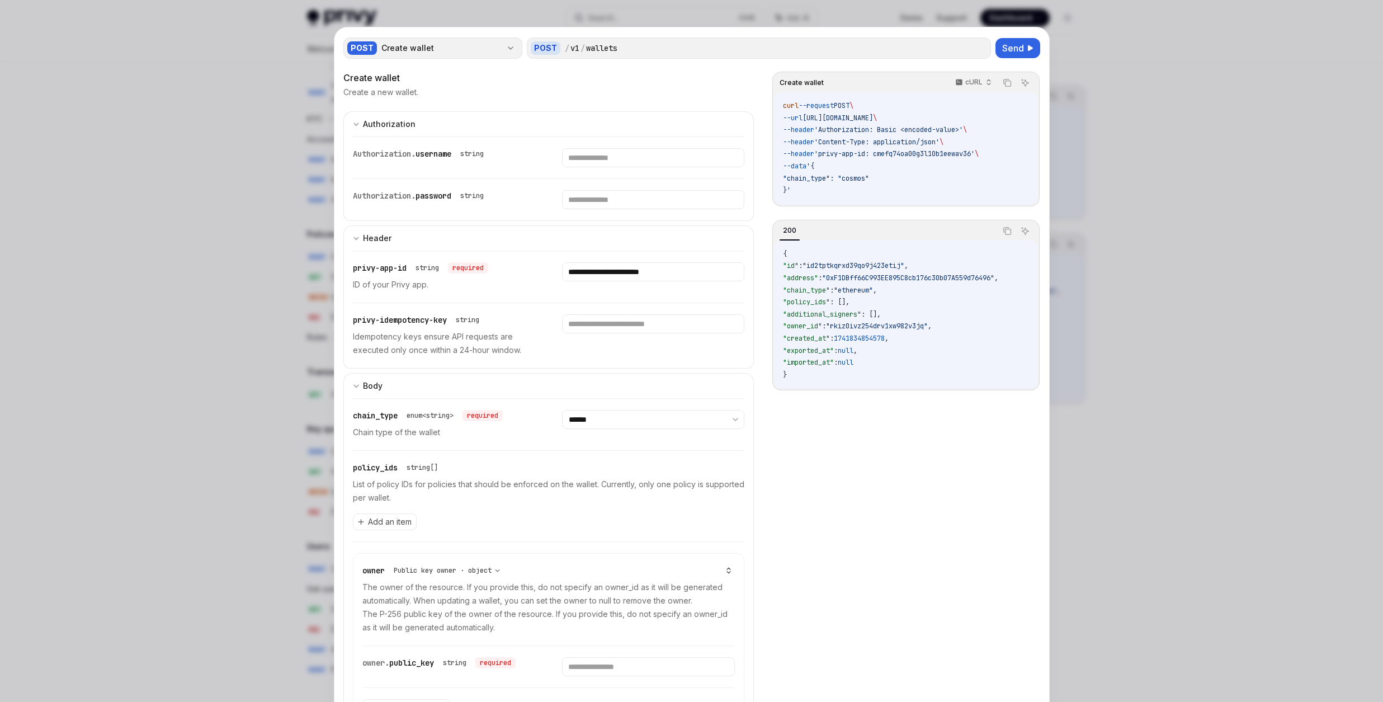
click at [425, 47] on div "Create wallet" at bounding box center [441, 48] width 120 height 11
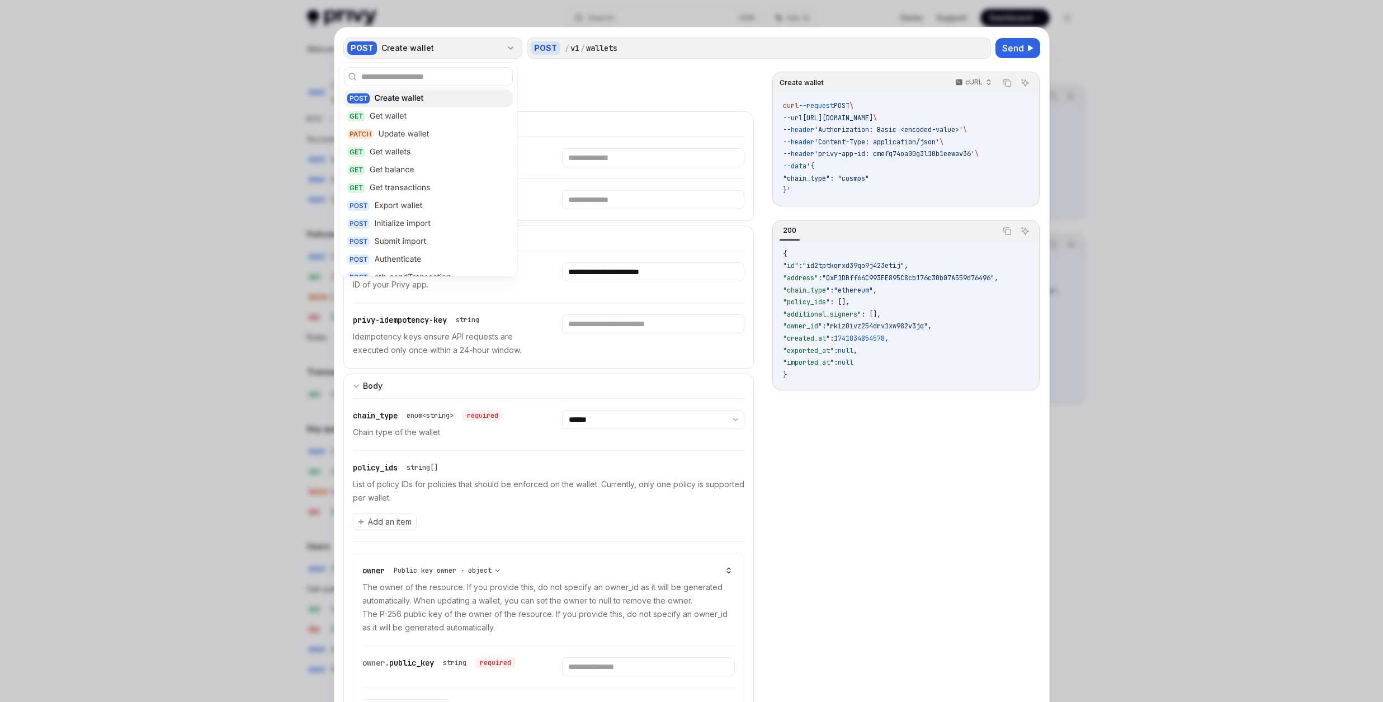
click at [425, 47] on div "Create wallet" at bounding box center [441, 48] width 120 height 11
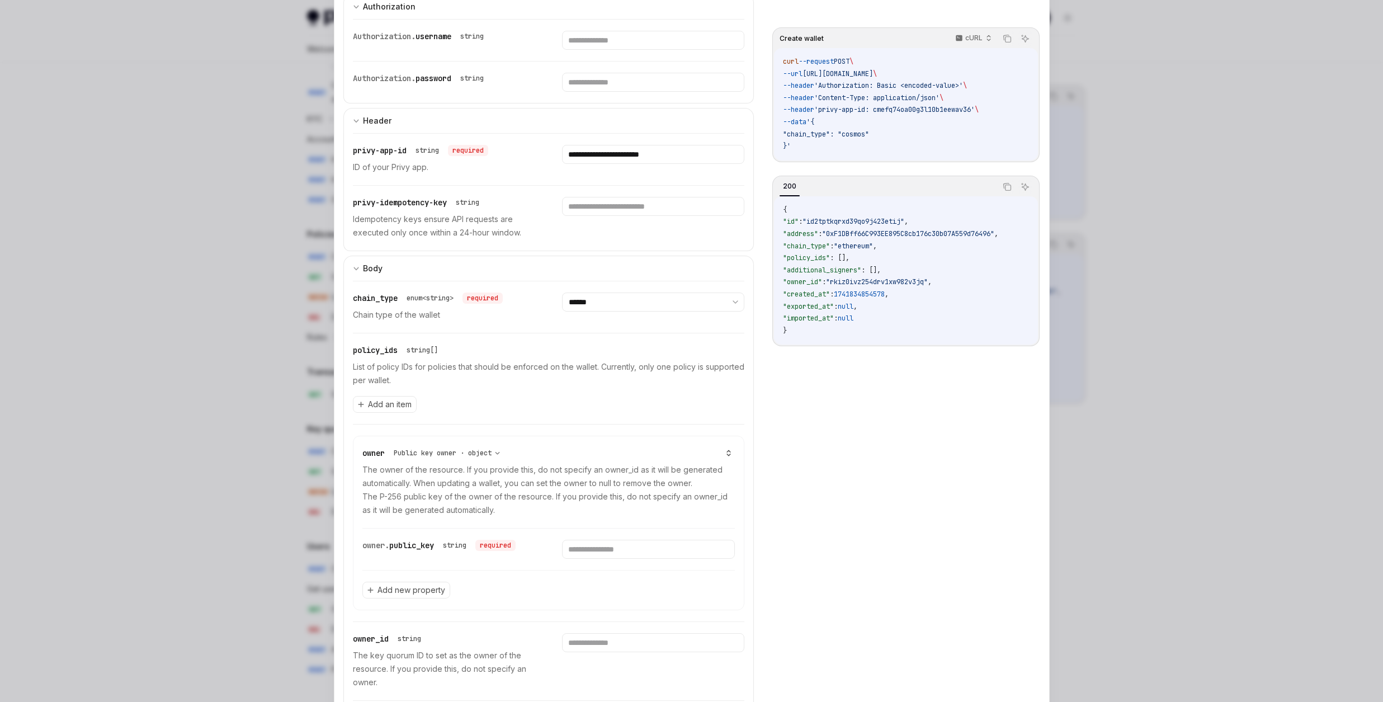
scroll to position [134, 0]
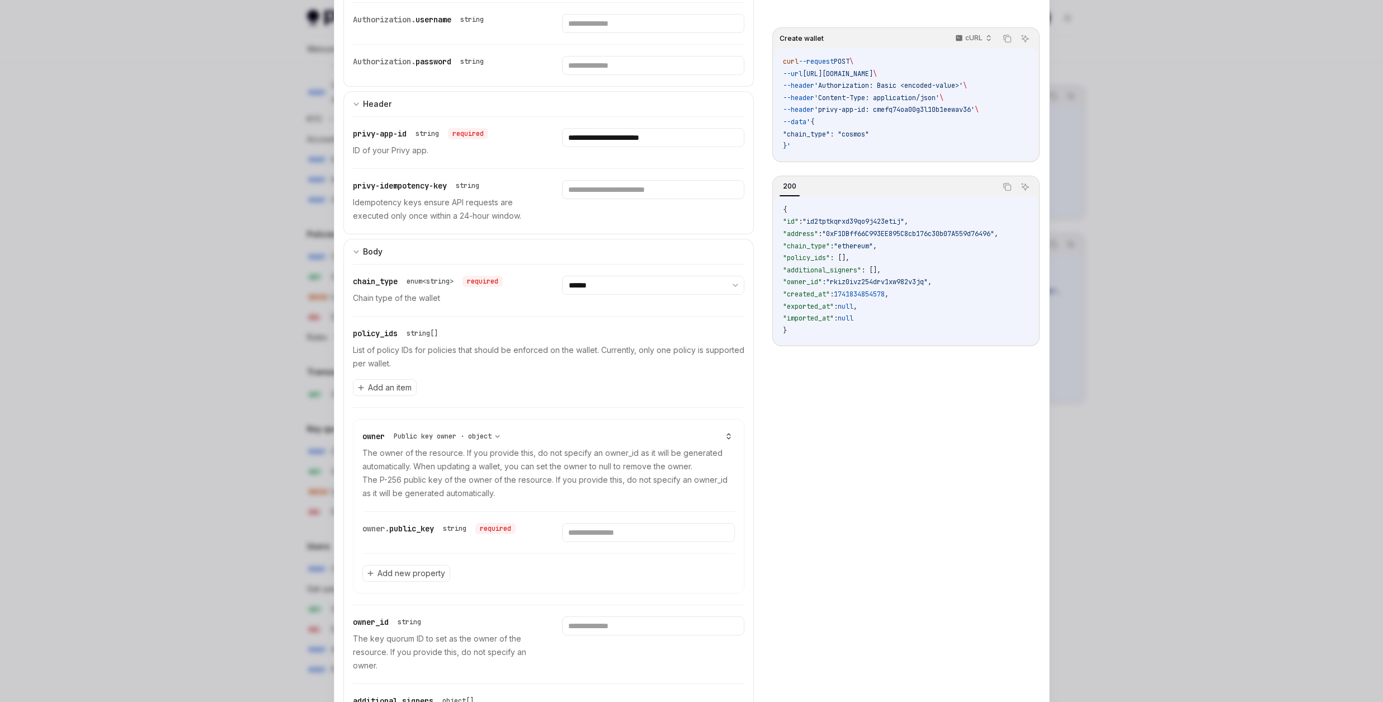
click at [1171, 530] on div at bounding box center [691, 351] width 1383 height 702
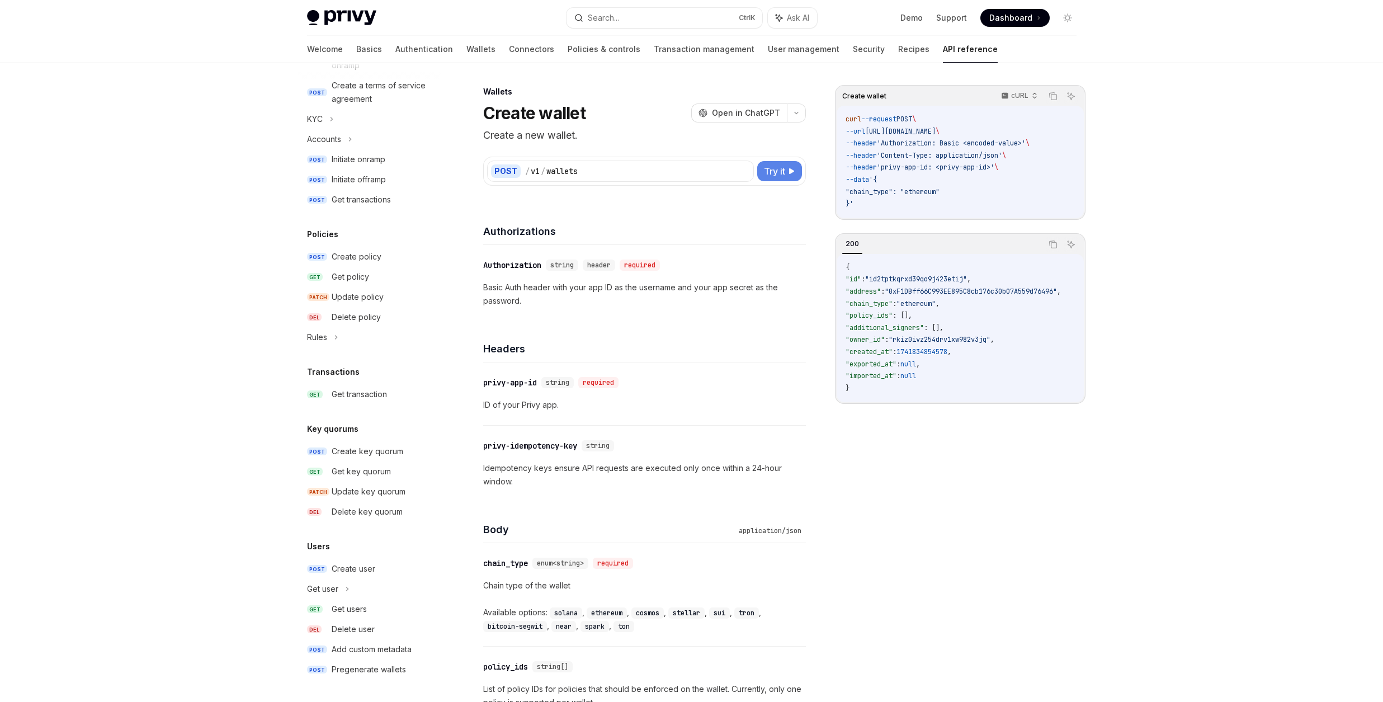
click at [777, 171] on span "Try it" at bounding box center [774, 170] width 21 height 13
type textarea "*"
select select "******"
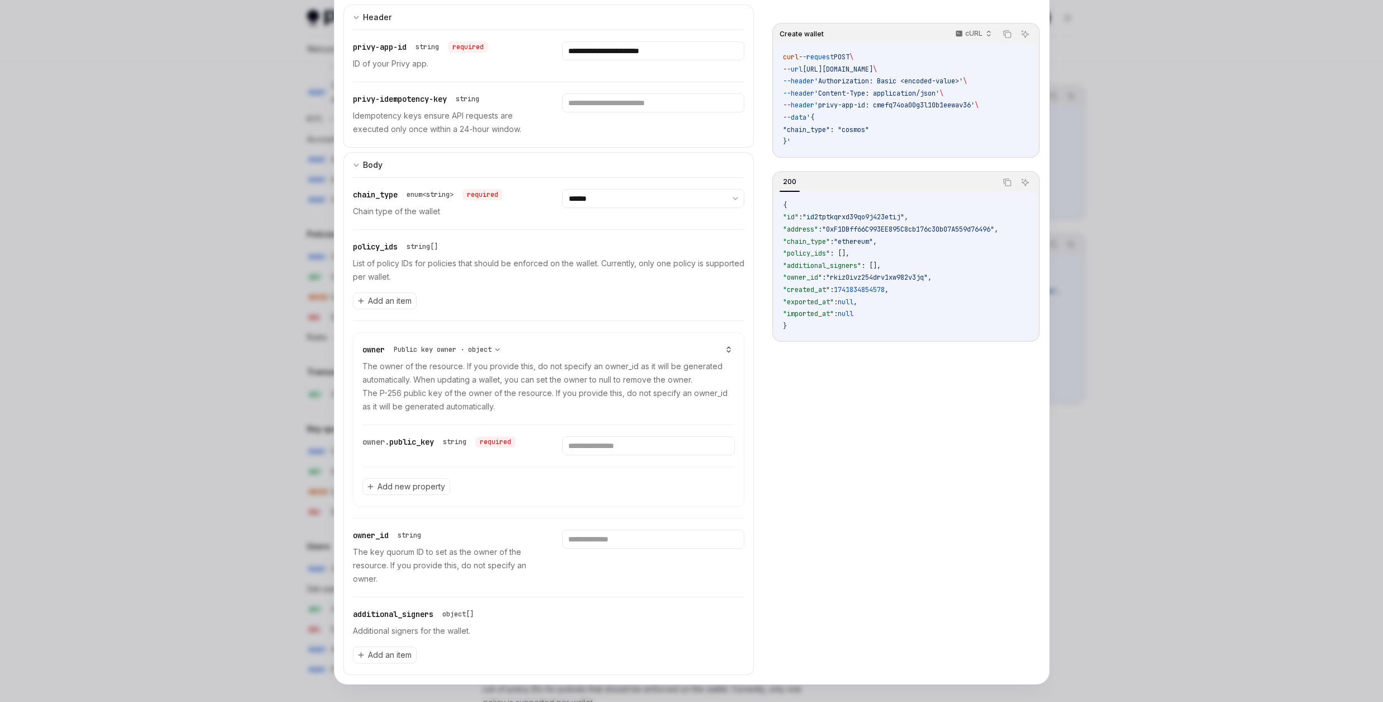
scroll to position [230, 0]
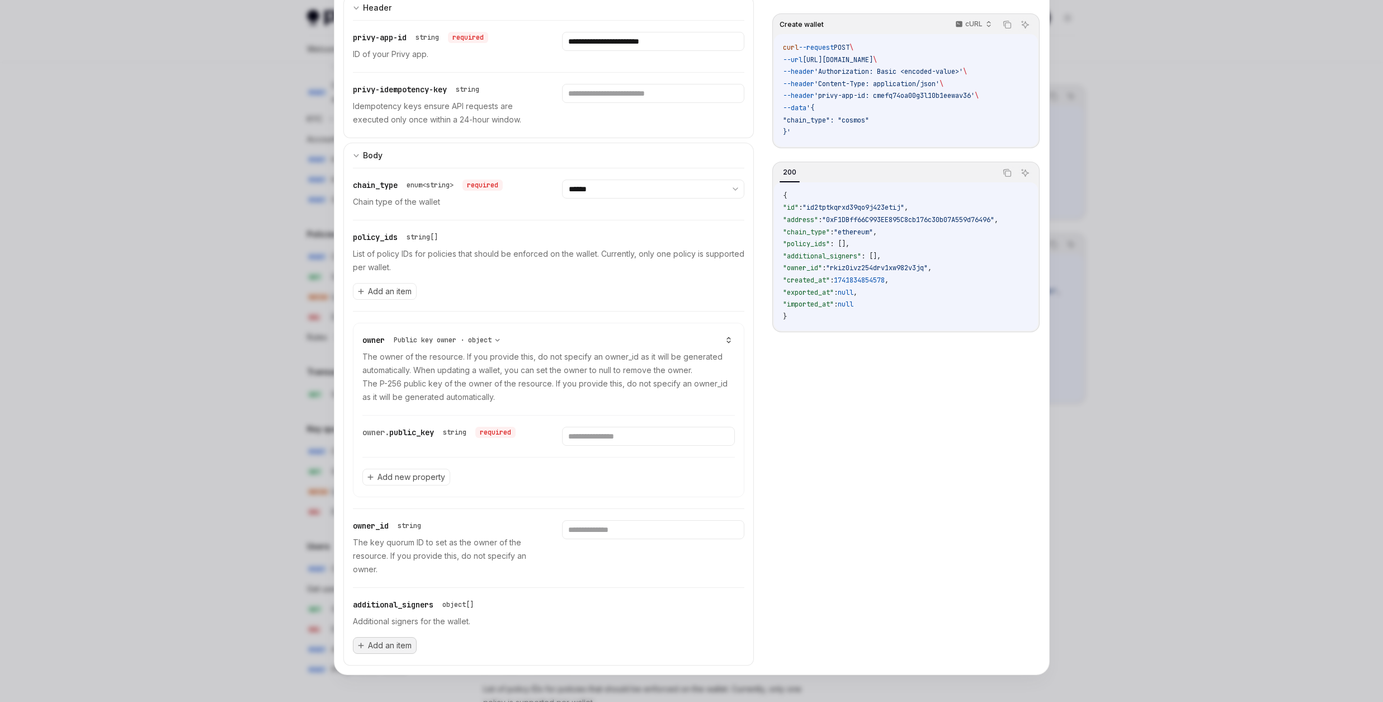
click at [402, 644] on span "Add an item" at bounding box center [390, 645] width 44 height 11
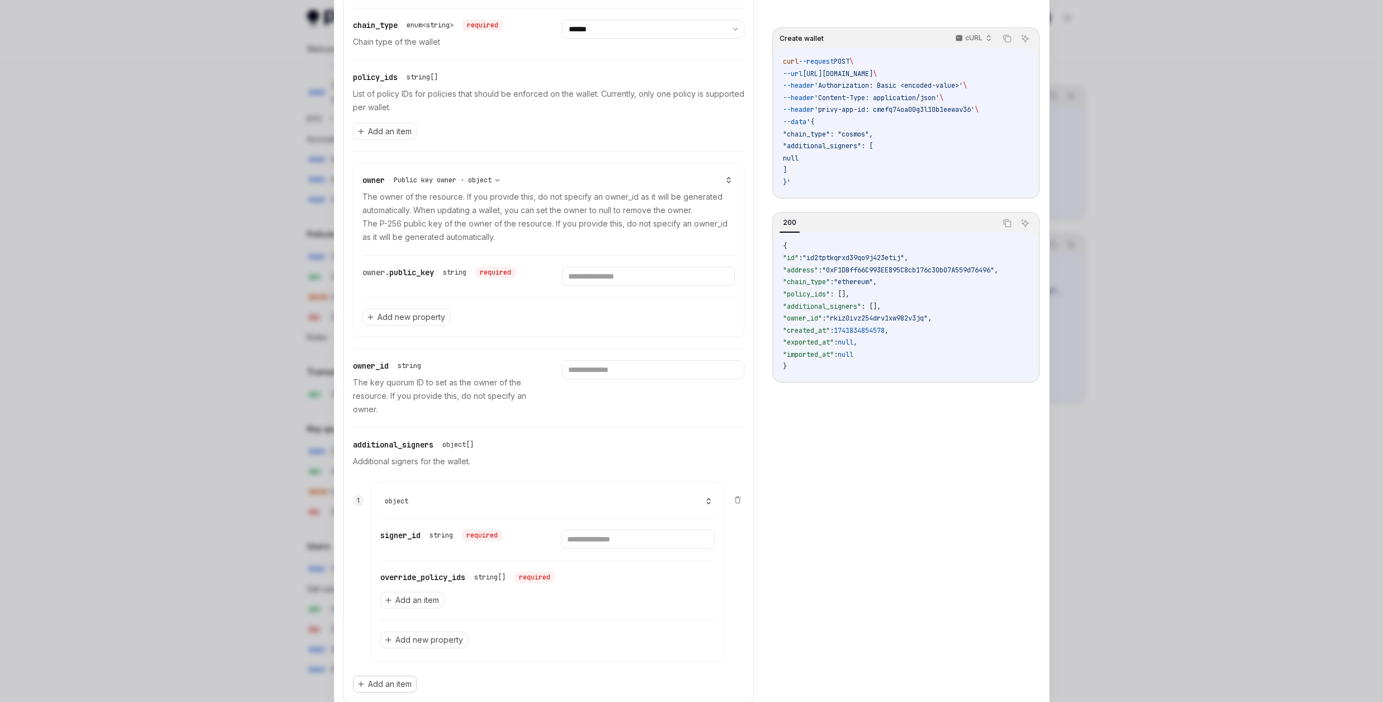
scroll to position [429, 0]
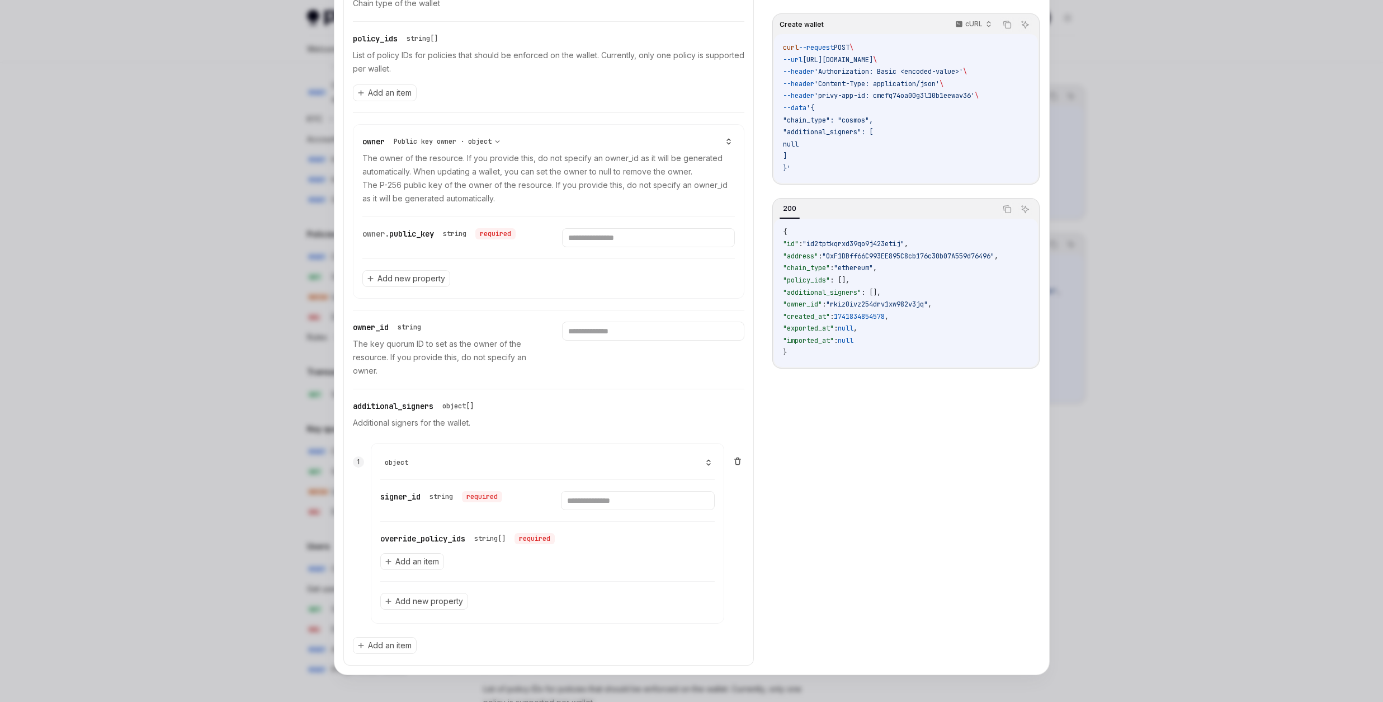
click at [735, 459] on icon at bounding box center [738, 459] width 6 height 0
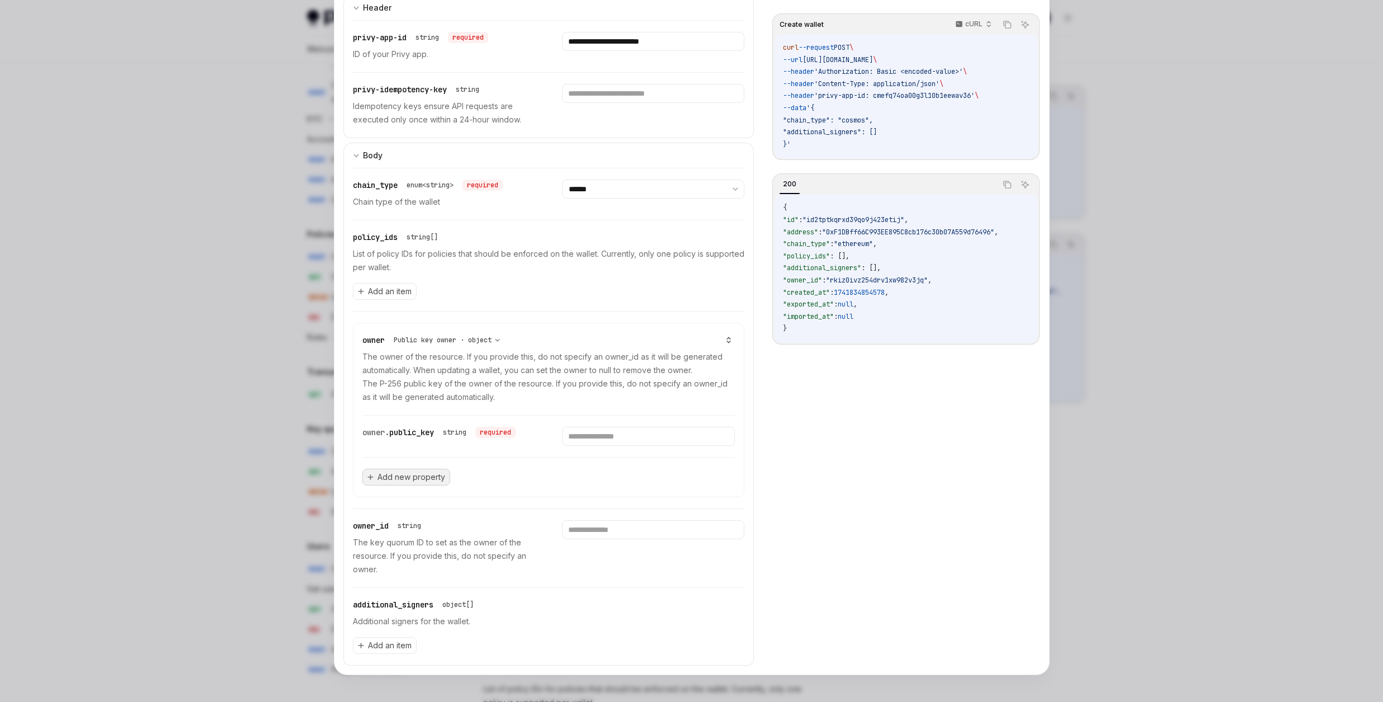
click at [425, 472] on span "Add new property" at bounding box center [412, 476] width 68 height 11
click at [592, 385] on p "The owner of the resource. If you provide this, do not specify an owner_id as i…" at bounding box center [548, 378] width 373 height 54
click at [385, 291] on span "Add an item" at bounding box center [390, 292] width 44 height 11
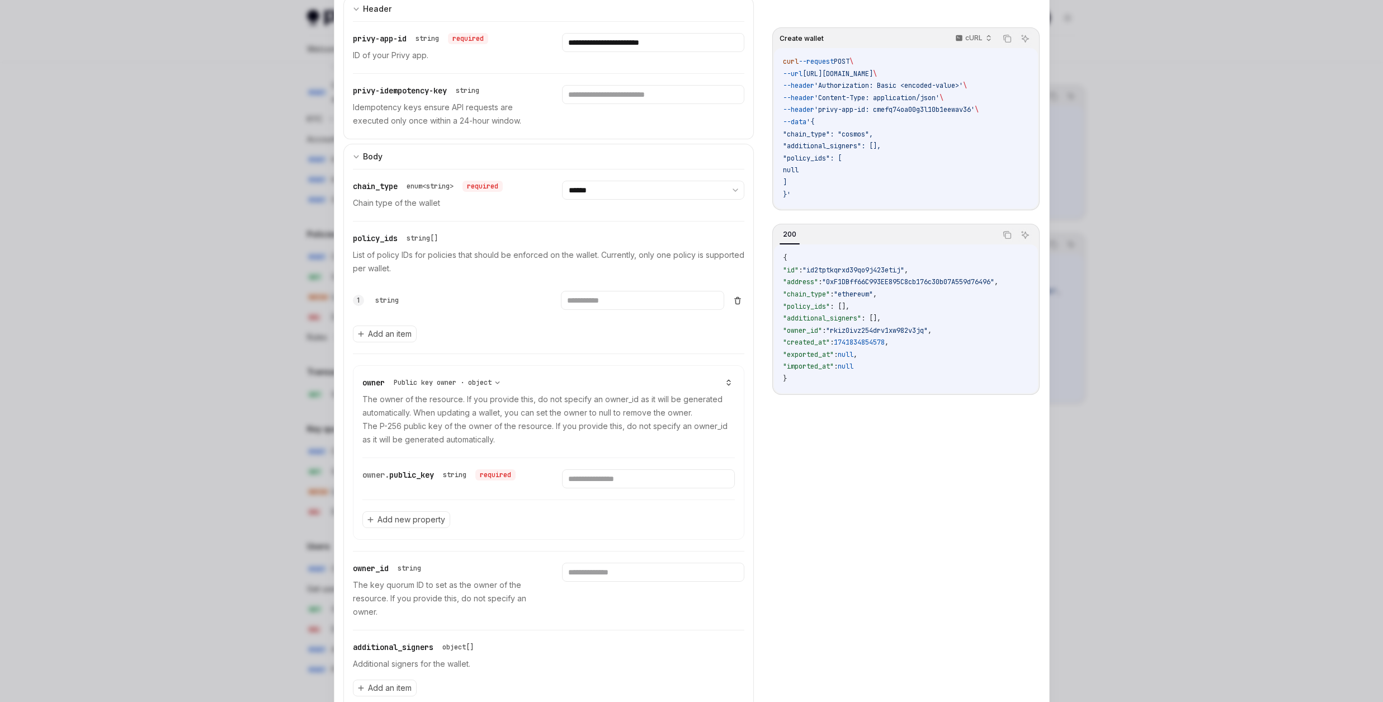
click at [735, 302] on icon at bounding box center [737, 300] width 9 height 9
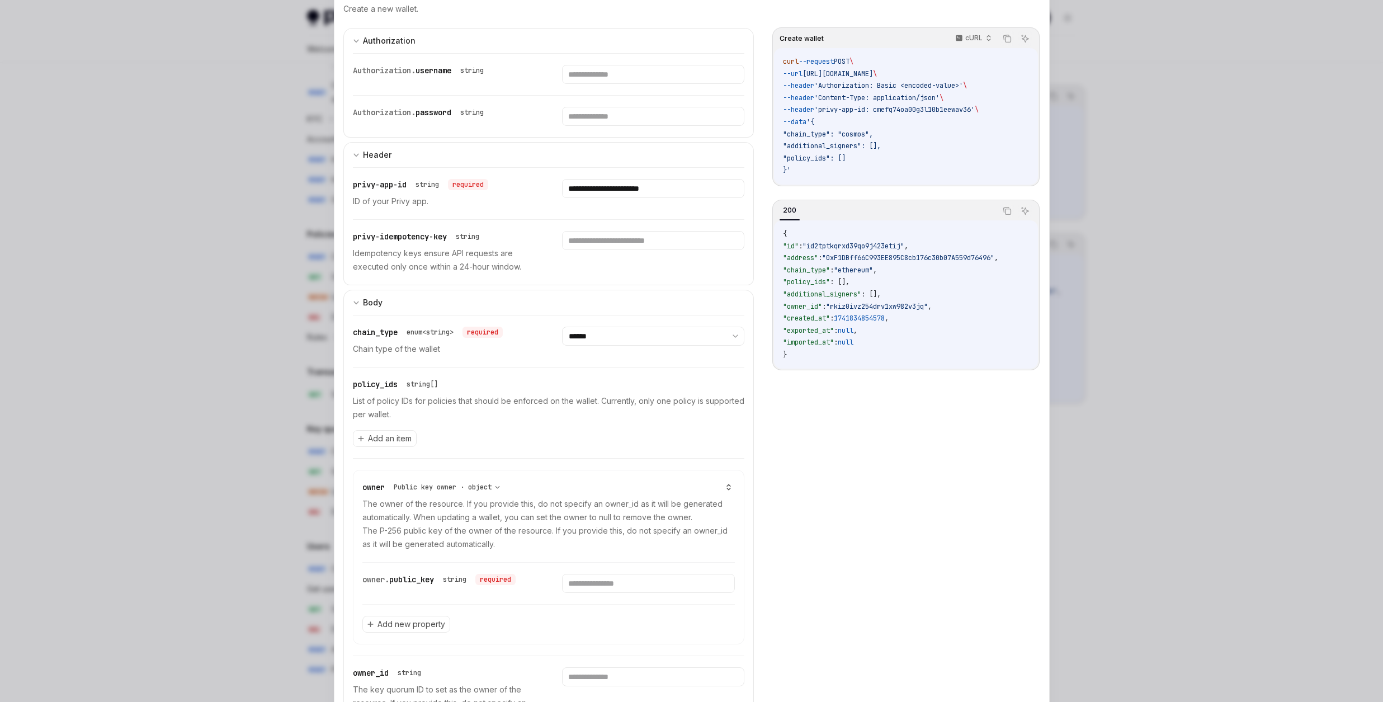
scroll to position [162, 0]
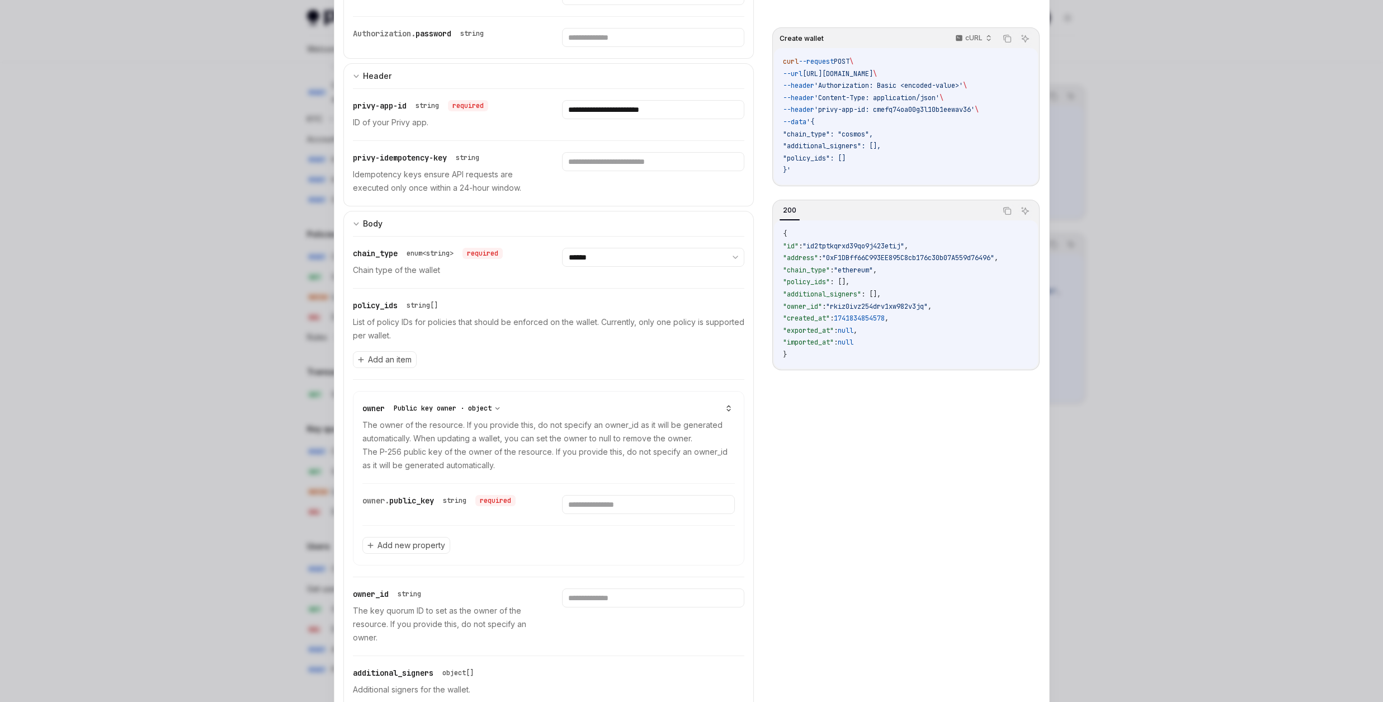
drag, startPoint x: 502, startPoint y: 411, endPoint x: 496, endPoint y: 409, distance: 6.9
click at [496, 409] on select "**********" at bounding box center [447, 408] width 116 height 11
click at [498, 404] on select "**********" at bounding box center [447, 408] width 116 height 11
drag, startPoint x: 494, startPoint y: 405, endPoint x: 560, endPoint y: 408, distance: 65.5
click at [560, 408] on div "**********" at bounding box center [548, 408] width 373 height 11
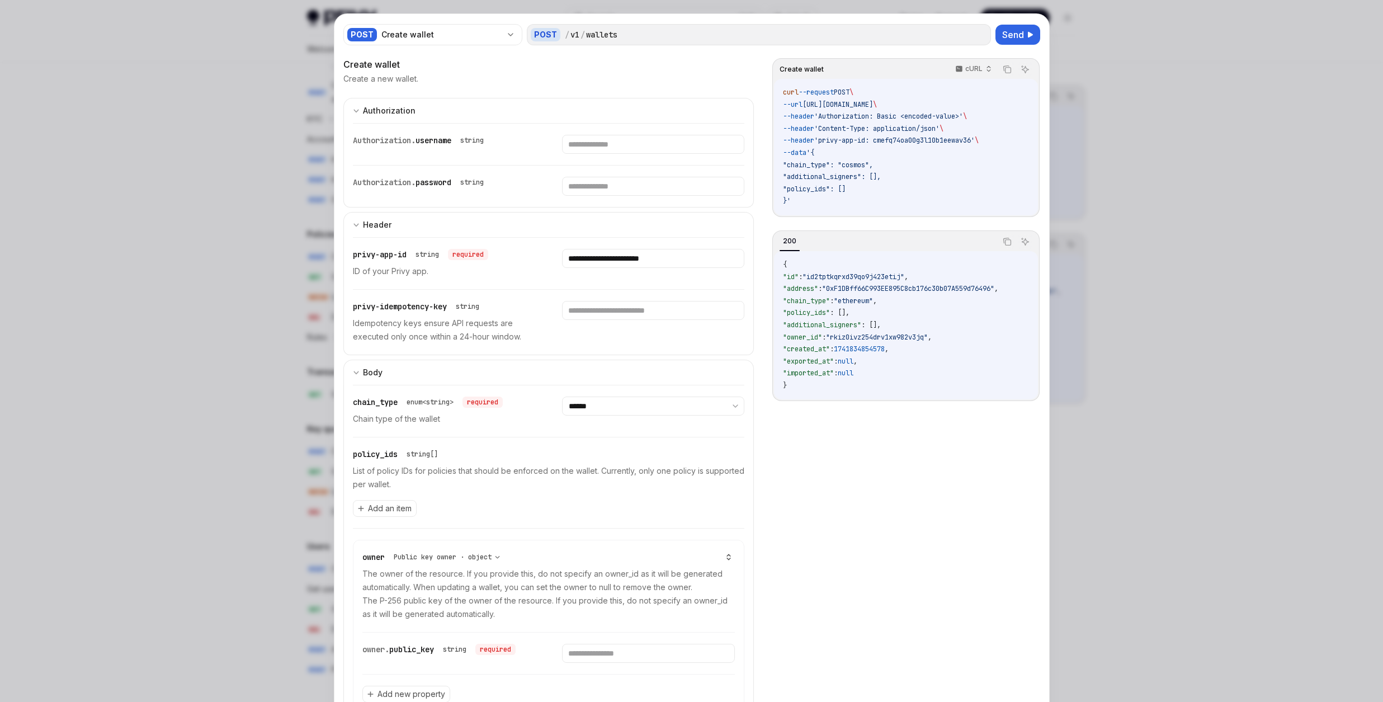
scroll to position [0, 0]
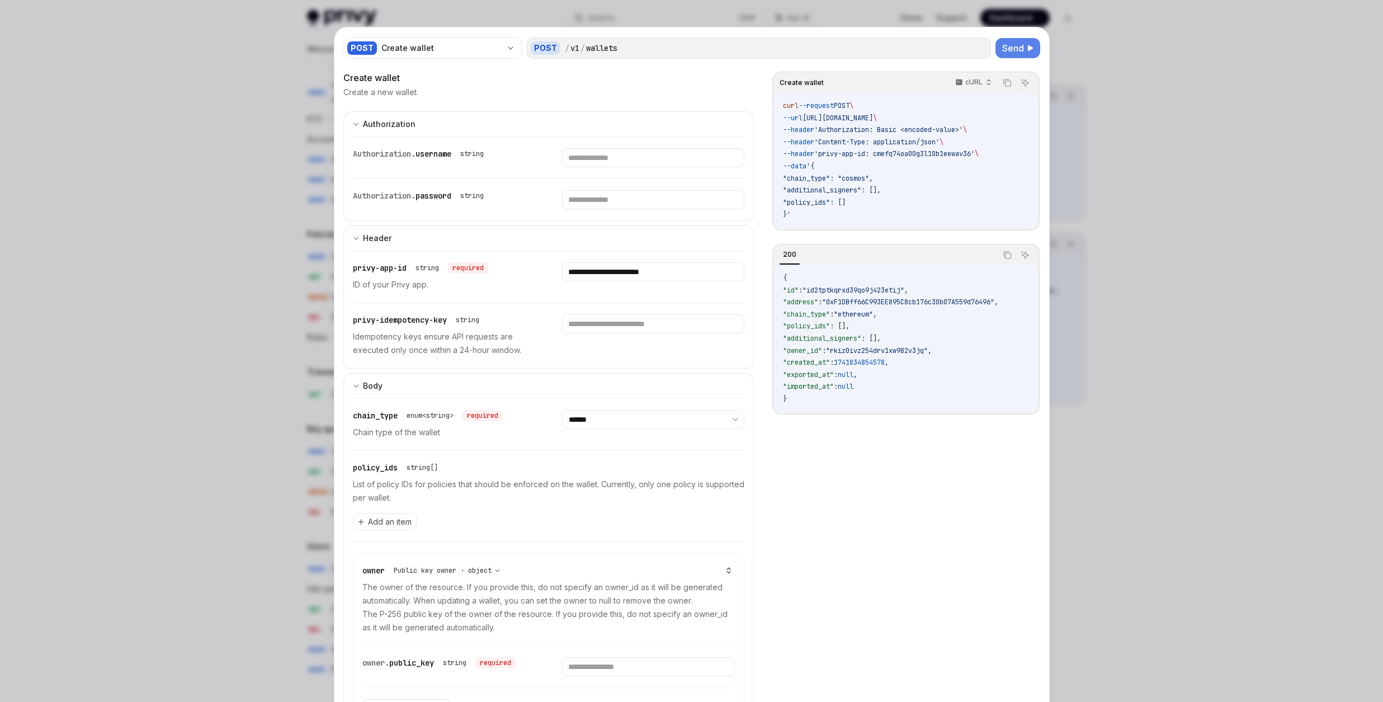
click at [1010, 46] on span "Send" at bounding box center [1013, 47] width 22 height 13
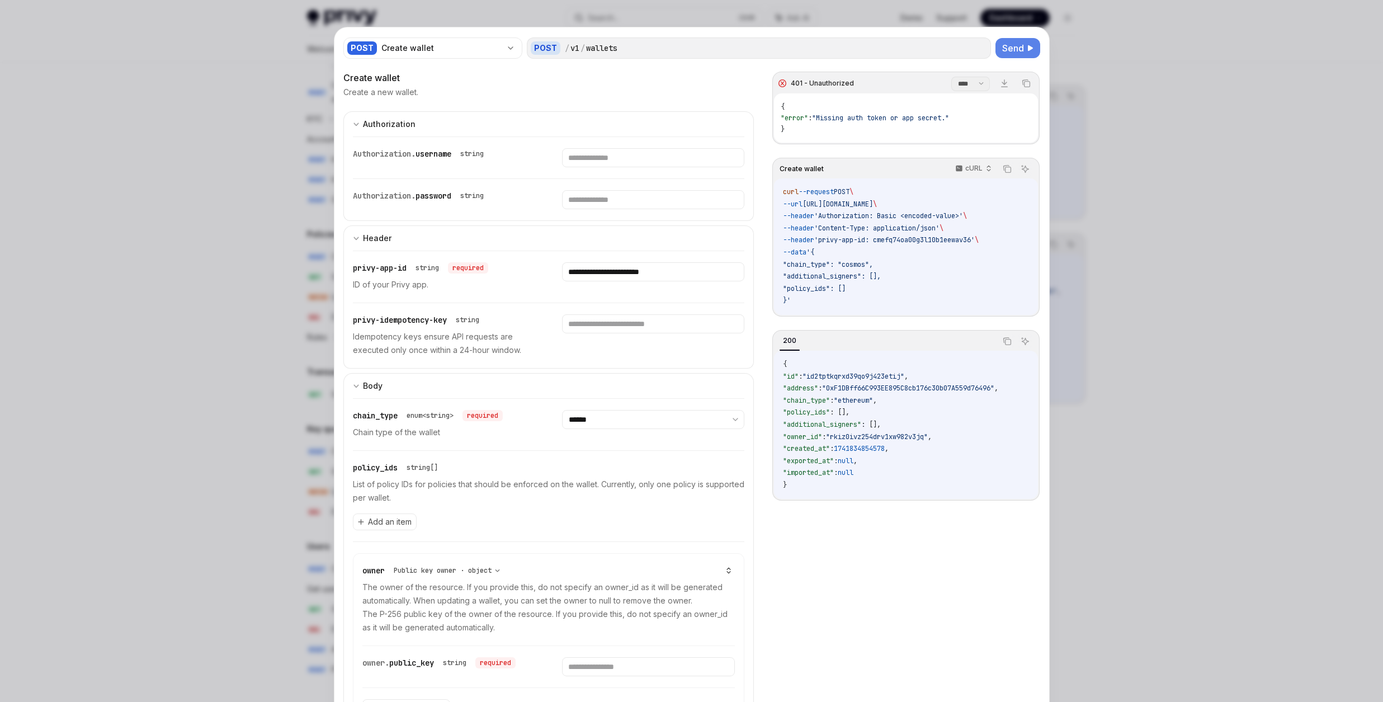
click at [841, 224] on span "'Content-Type: application/json'" at bounding box center [876, 228] width 125 height 9
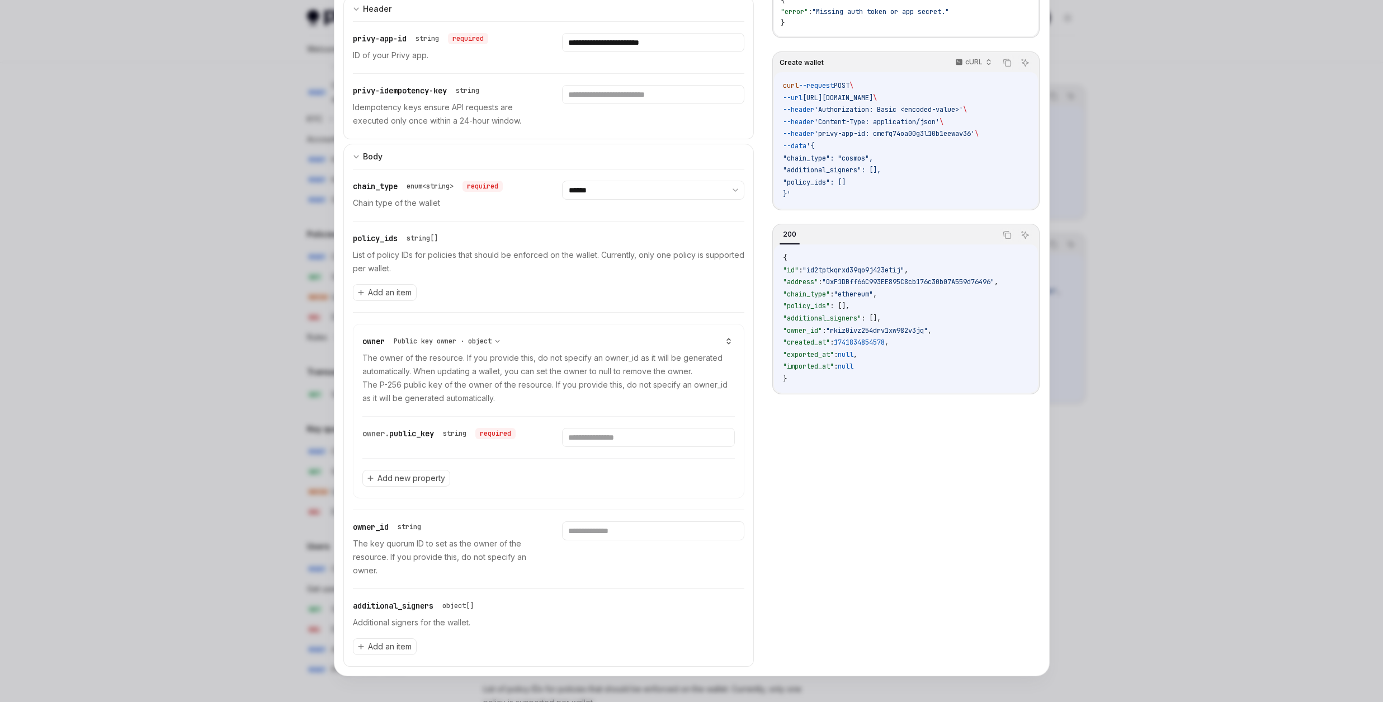
scroll to position [230, 0]
click at [214, 291] on div at bounding box center [691, 351] width 1383 height 702
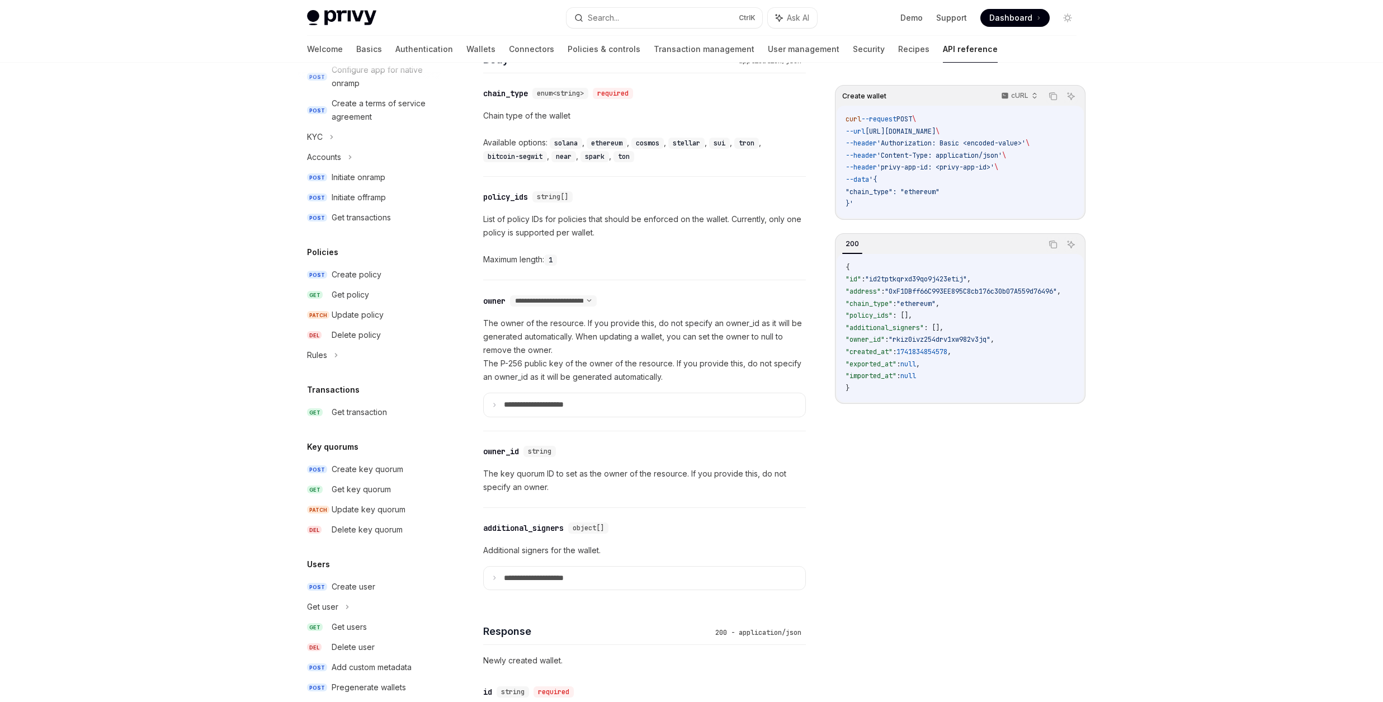
scroll to position [655, 0]
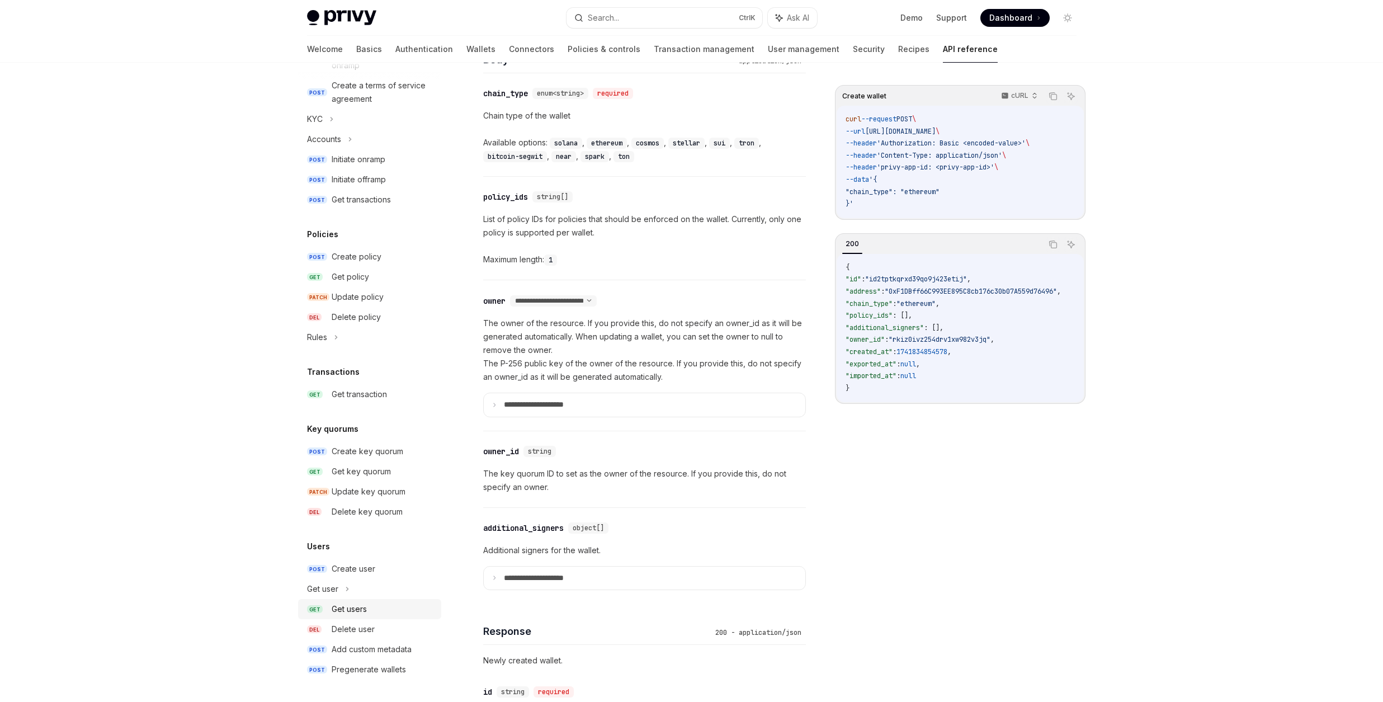
click at [376, 613] on div "Get users" at bounding box center [383, 608] width 103 height 13
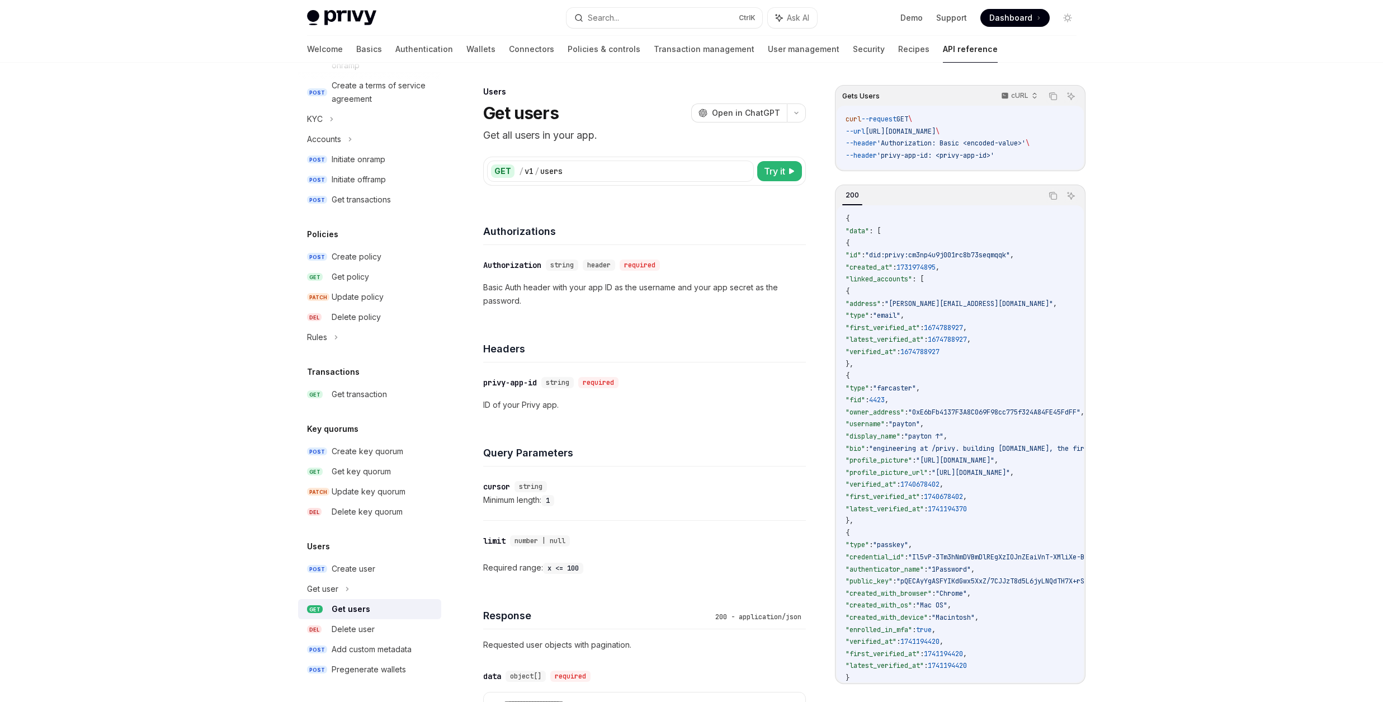
click at [891, 129] on span "https://api.privy.io/v1/users" at bounding box center [900, 131] width 70 height 9
drag, startPoint x: 891, startPoint y: 129, endPoint x: 978, endPoint y: 129, distance: 87.3
click at [936, 129] on span "https://api.privy.io/v1/users" at bounding box center [900, 131] width 70 height 9
copy span "https://api.privy.io/v1/users"
click at [910, 155] on span "'privy-app-id: <privy-app-id>'" at bounding box center [935, 155] width 117 height 9
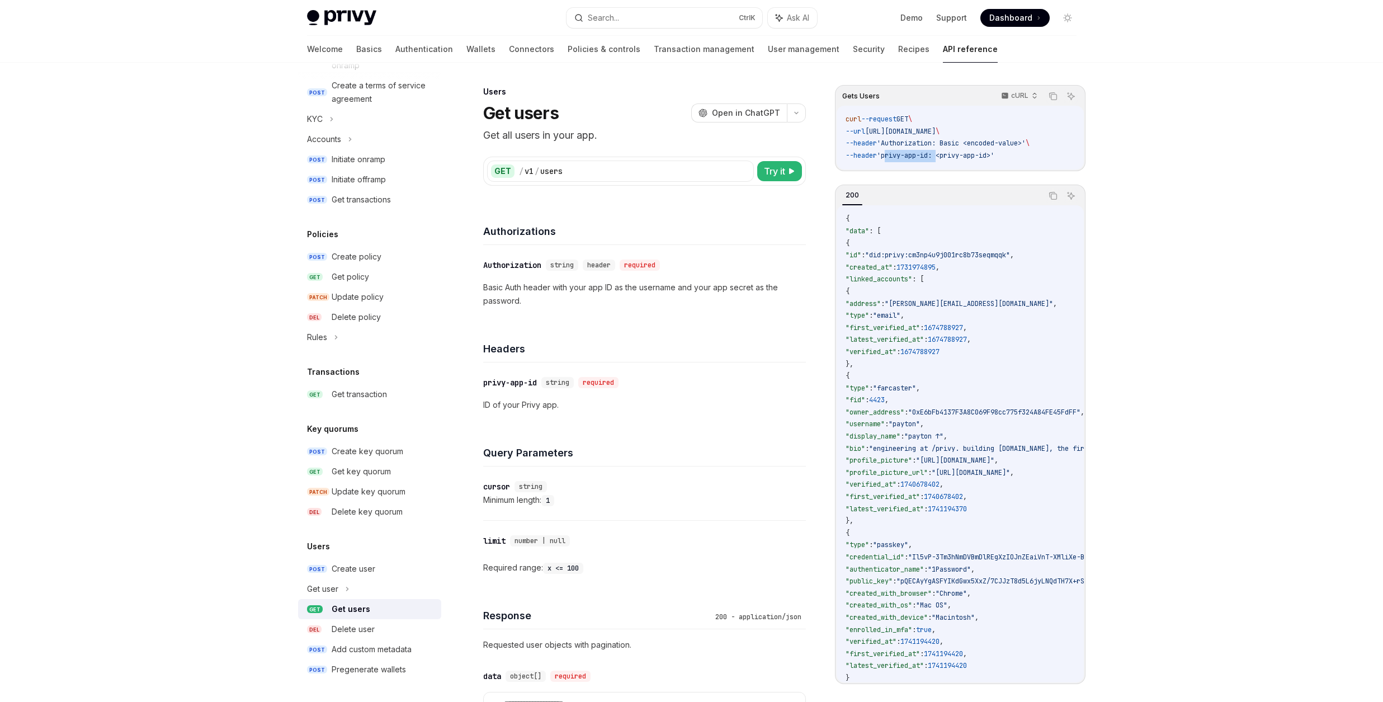
drag, startPoint x: 911, startPoint y: 155, endPoint x: 941, endPoint y: 154, distance: 30.2
click at [941, 154] on span "'privy-app-id: <privy-app-id>'" at bounding box center [935, 155] width 117 height 9
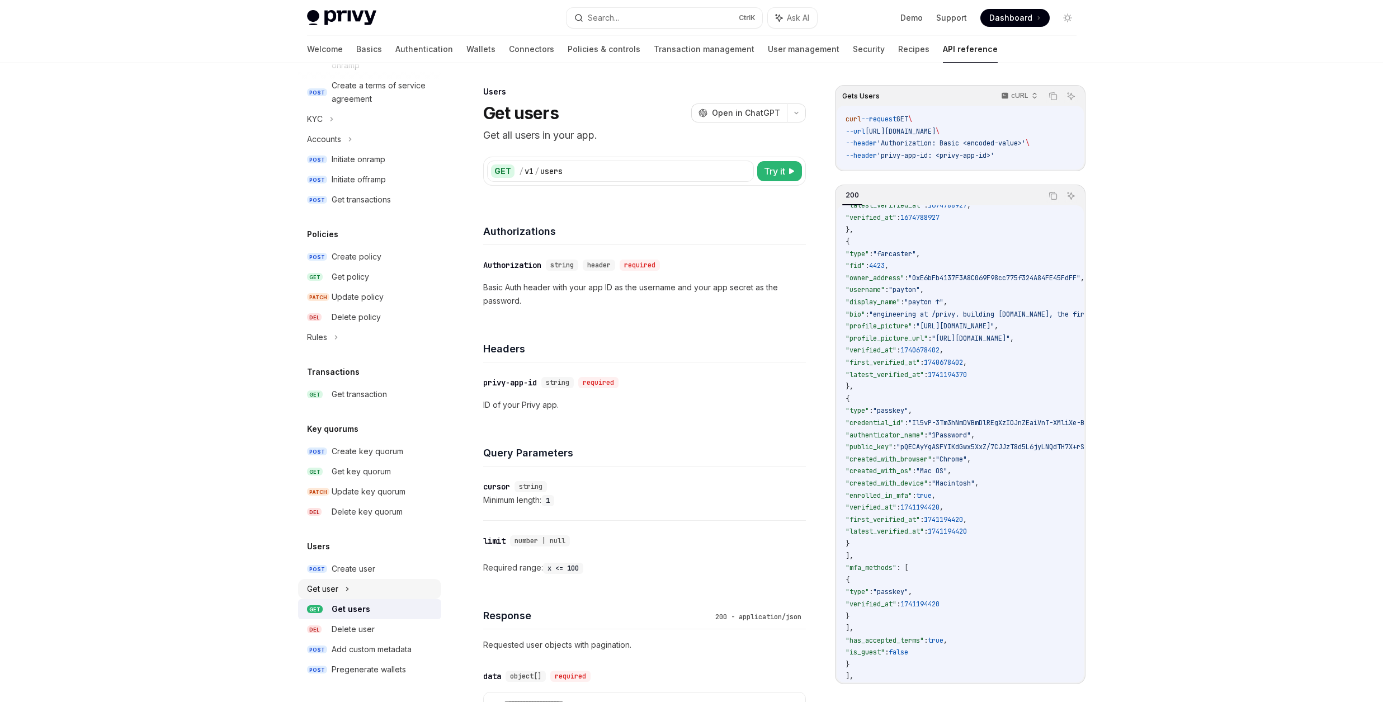
click at [340, 589] on div "Get user" at bounding box center [369, 589] width 143 height 20
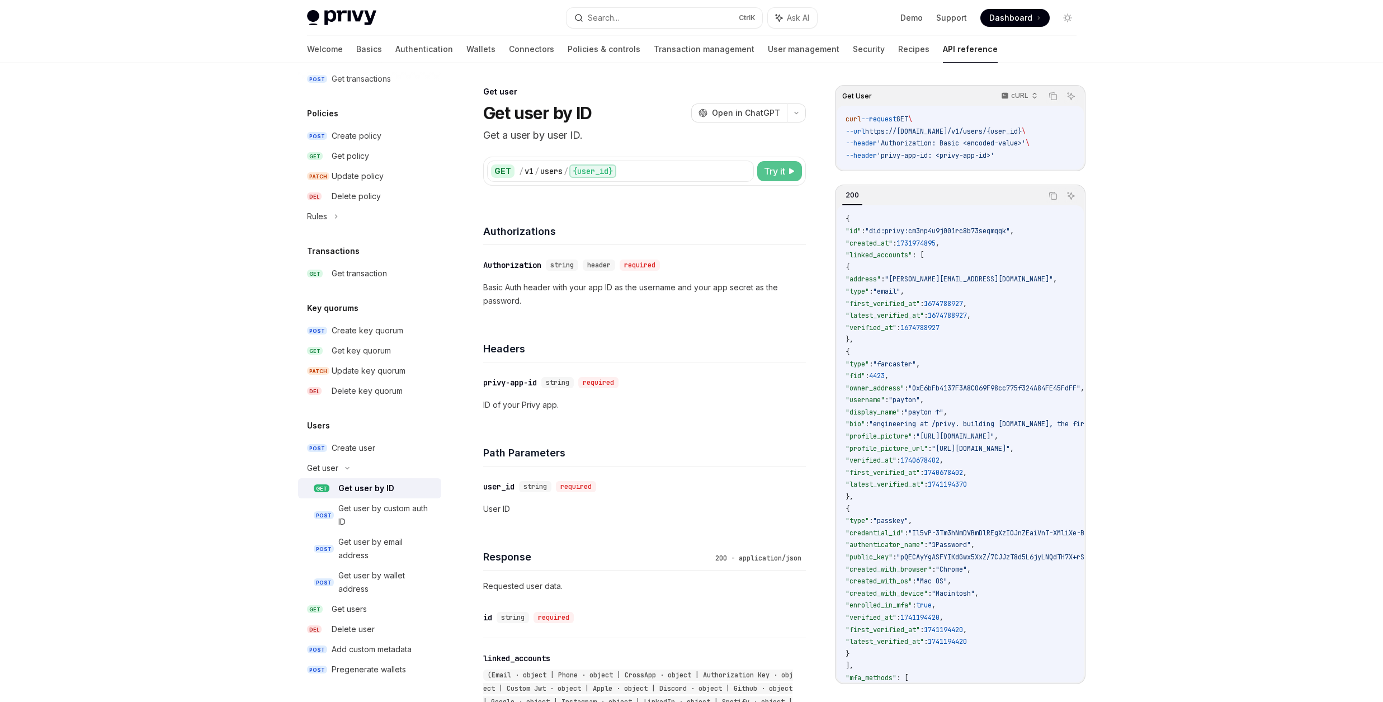
click at [767, 175] on span "Try it" at bounding box center [774, 170] width 21 height 13
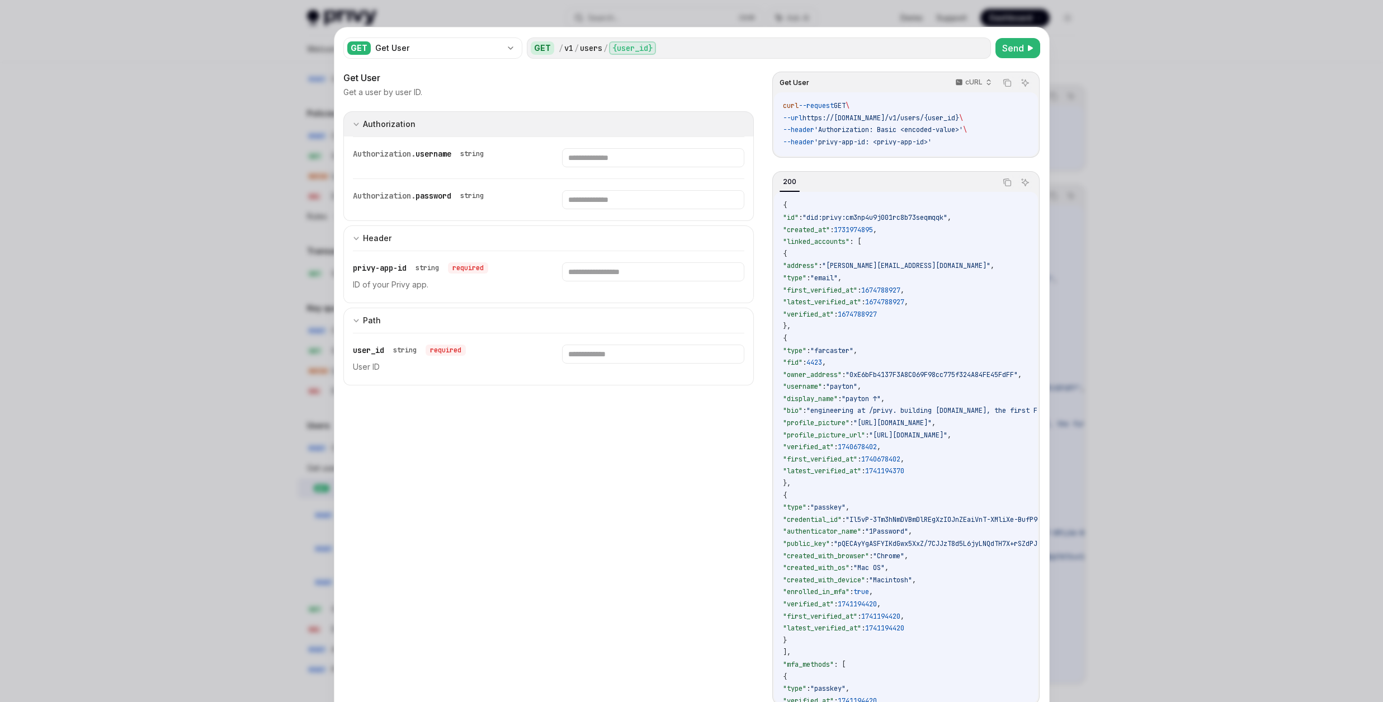
click at [370, 121] on div "Authorization" at bounding box center [389, 123] width 53 height 13
click at [219, 178] on div at bounding box center [691, 351] width 1383 height 702
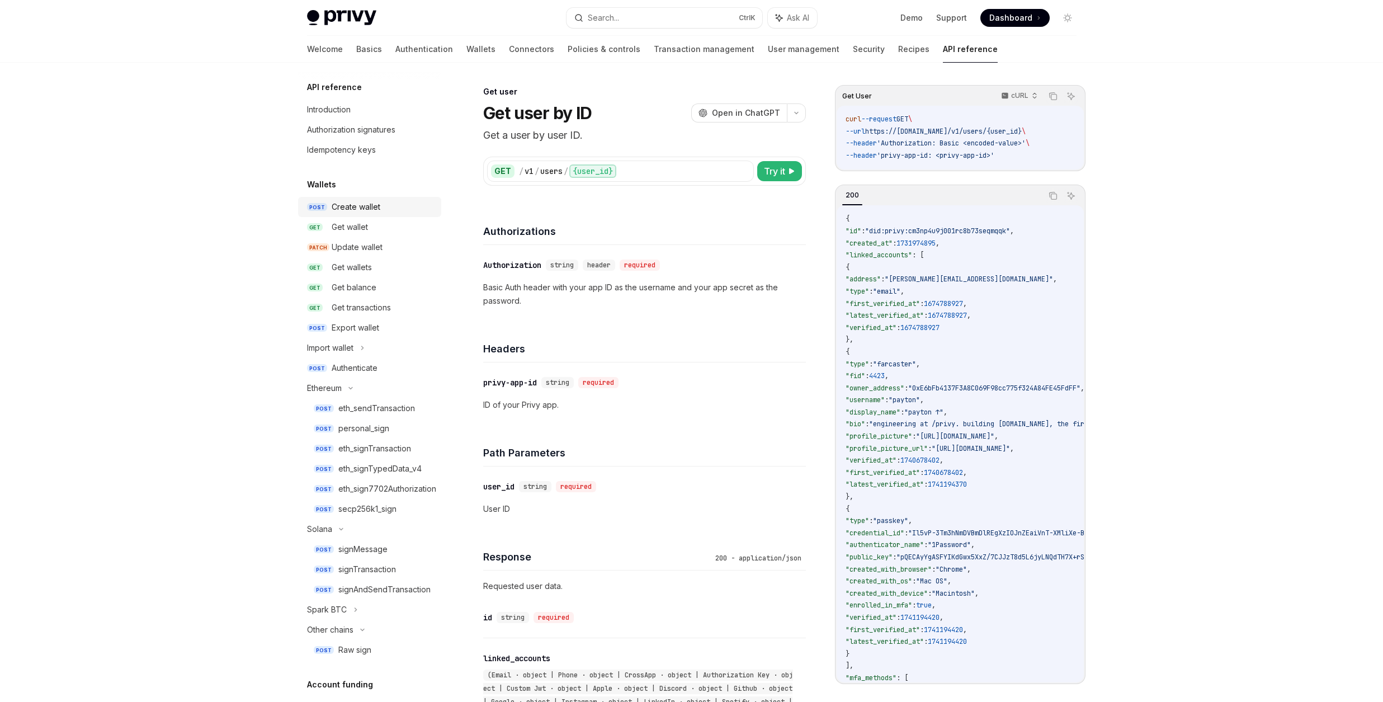
click at [370, 204] on div "Create wallet" at bounding box center [356, 206] width 49 height 13
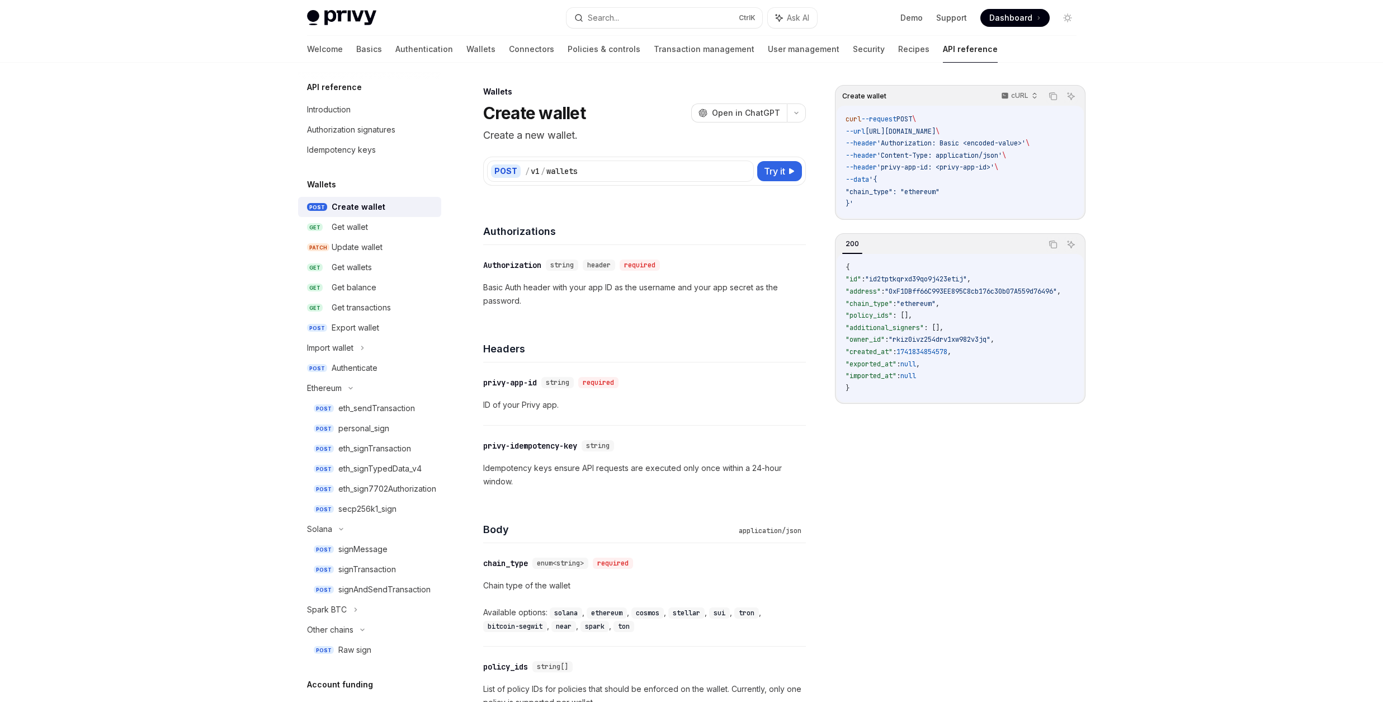
type textarea "*"
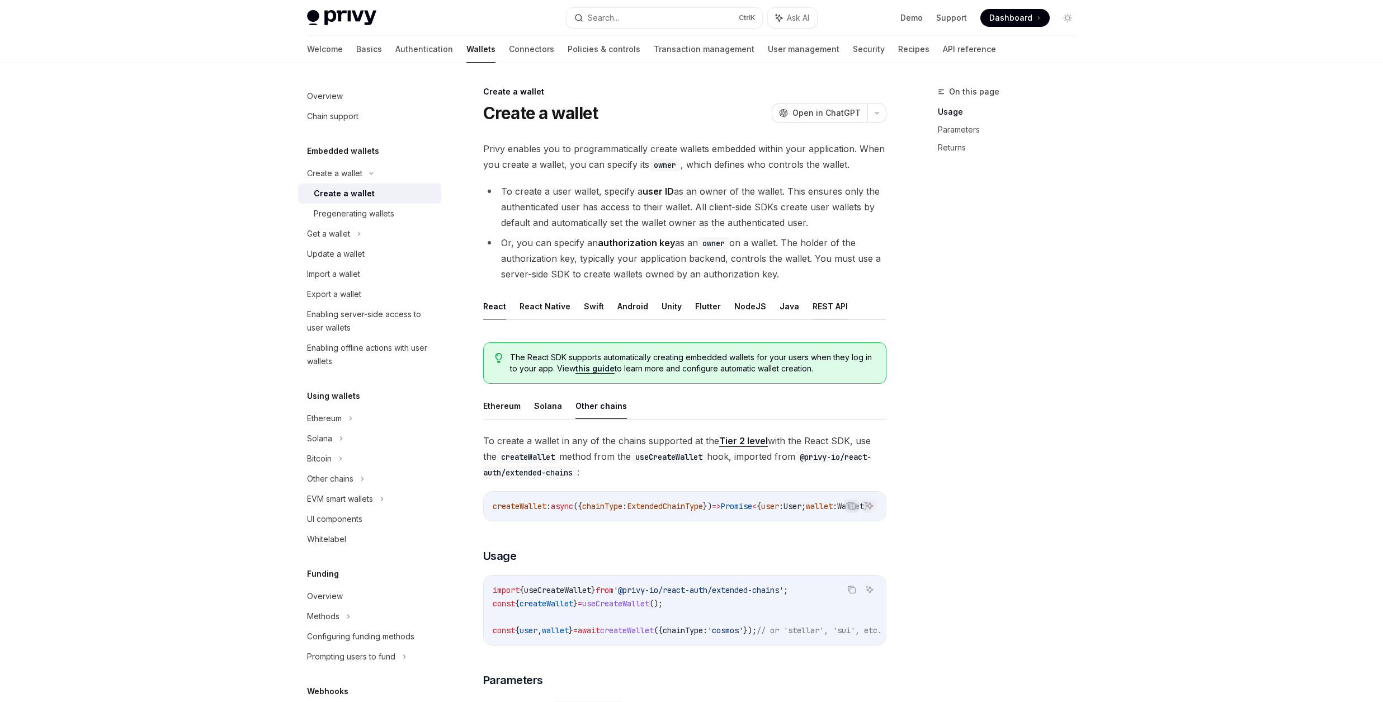
click at [813, 308] on button "REST API" at bounding box center [830, 306] width 35 height 26
type textarea "*"
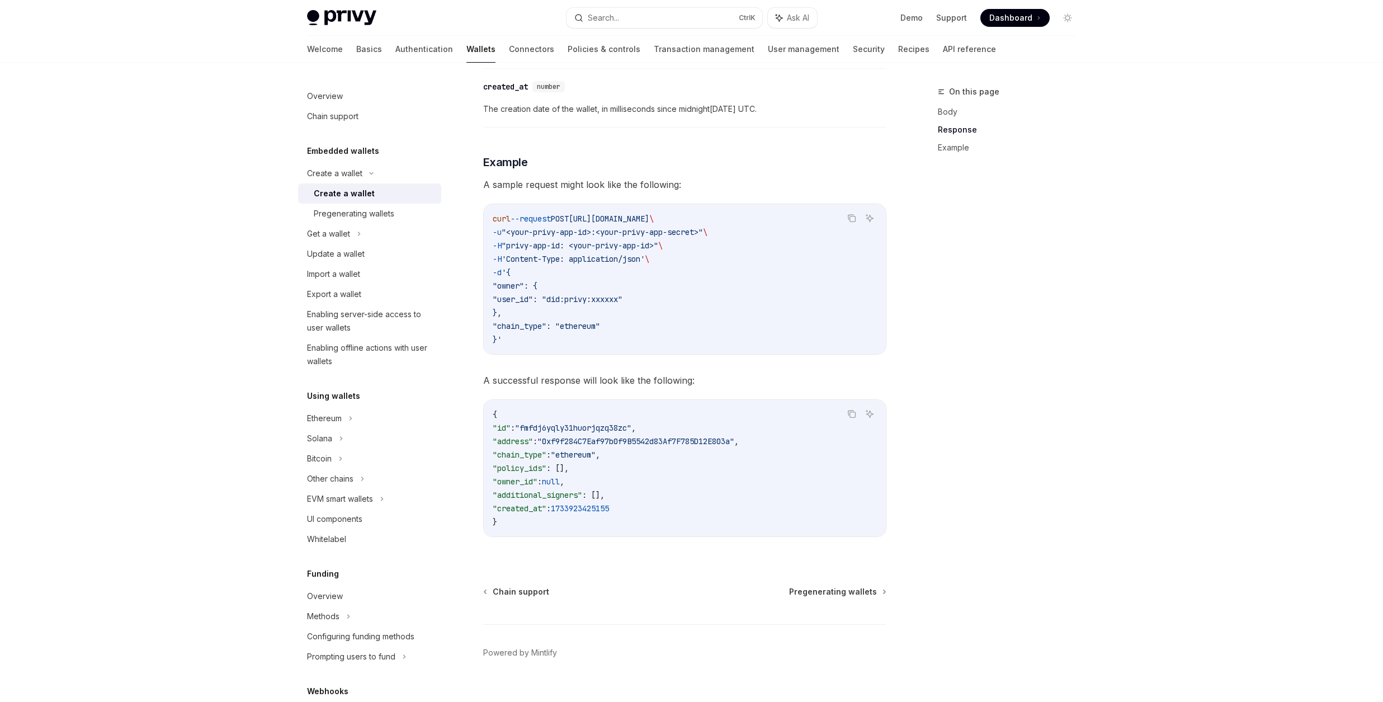
scroll to position [1437, 0]
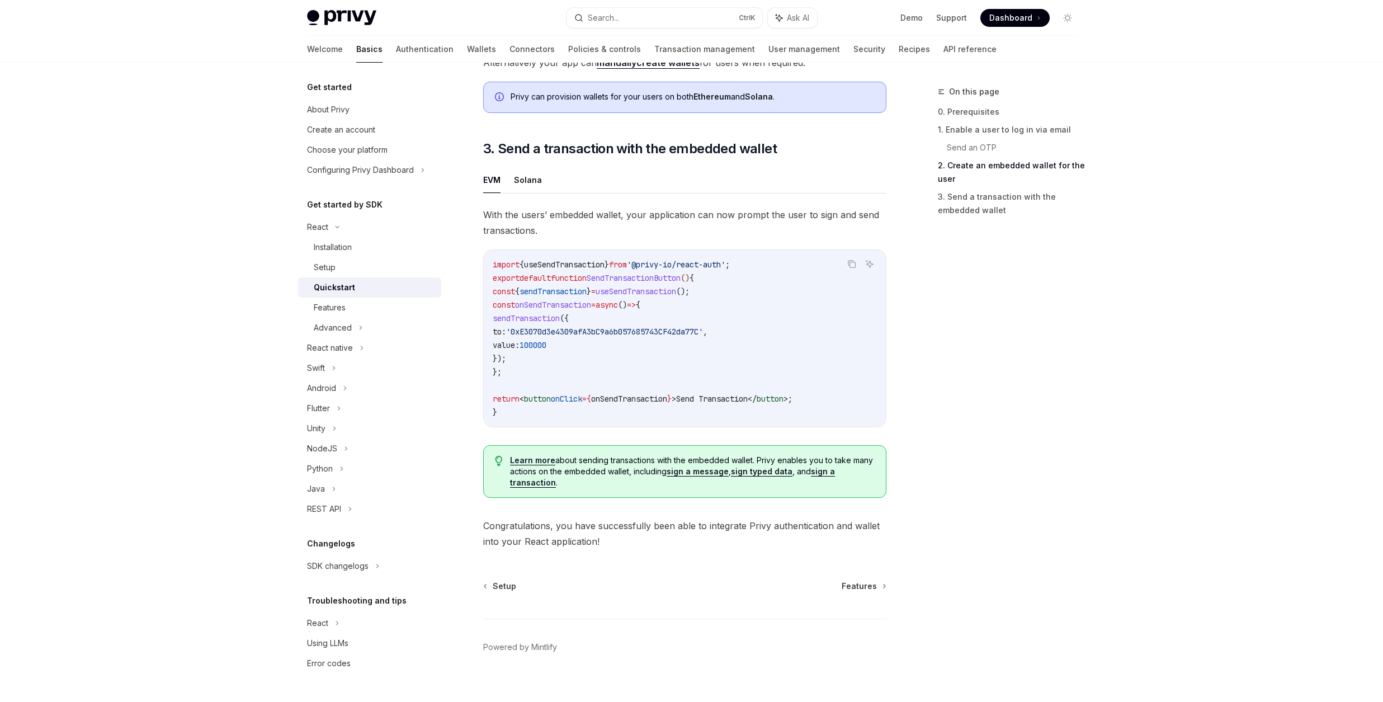
scroll to position [924, 0]
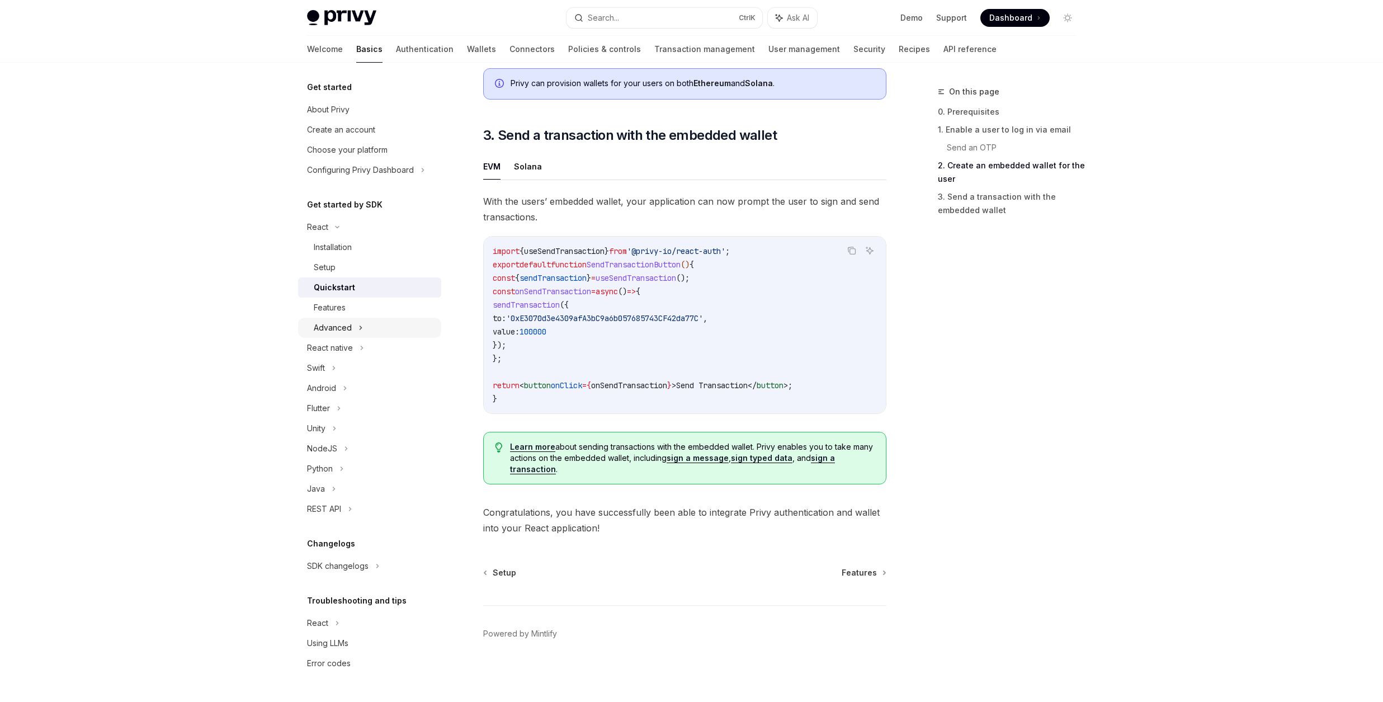
click at [355, 322] on div "Advanced" at bounding box center [369, 328] width 143 height 20
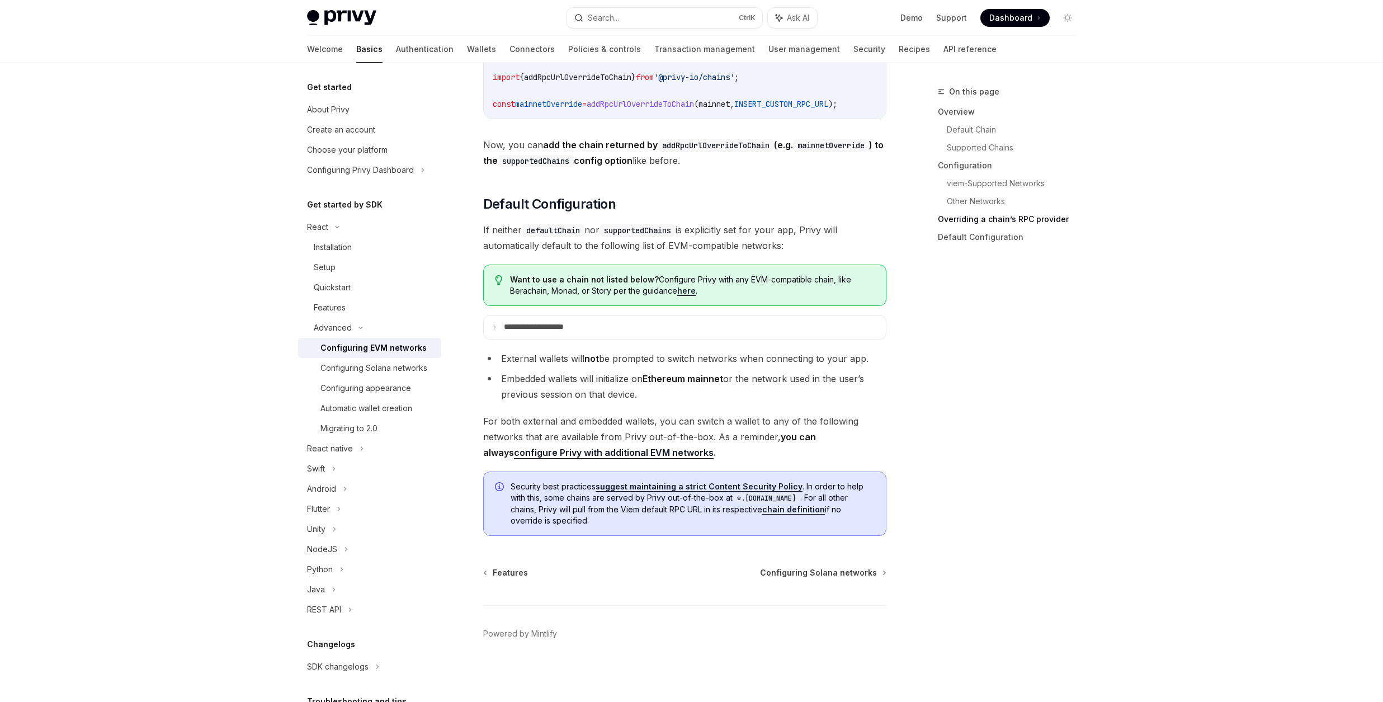
scroll to position [2676, 0]
click at [389, 415] on div "Automatic wallet creation" at bounding box center [366, 408] width 92 height 13
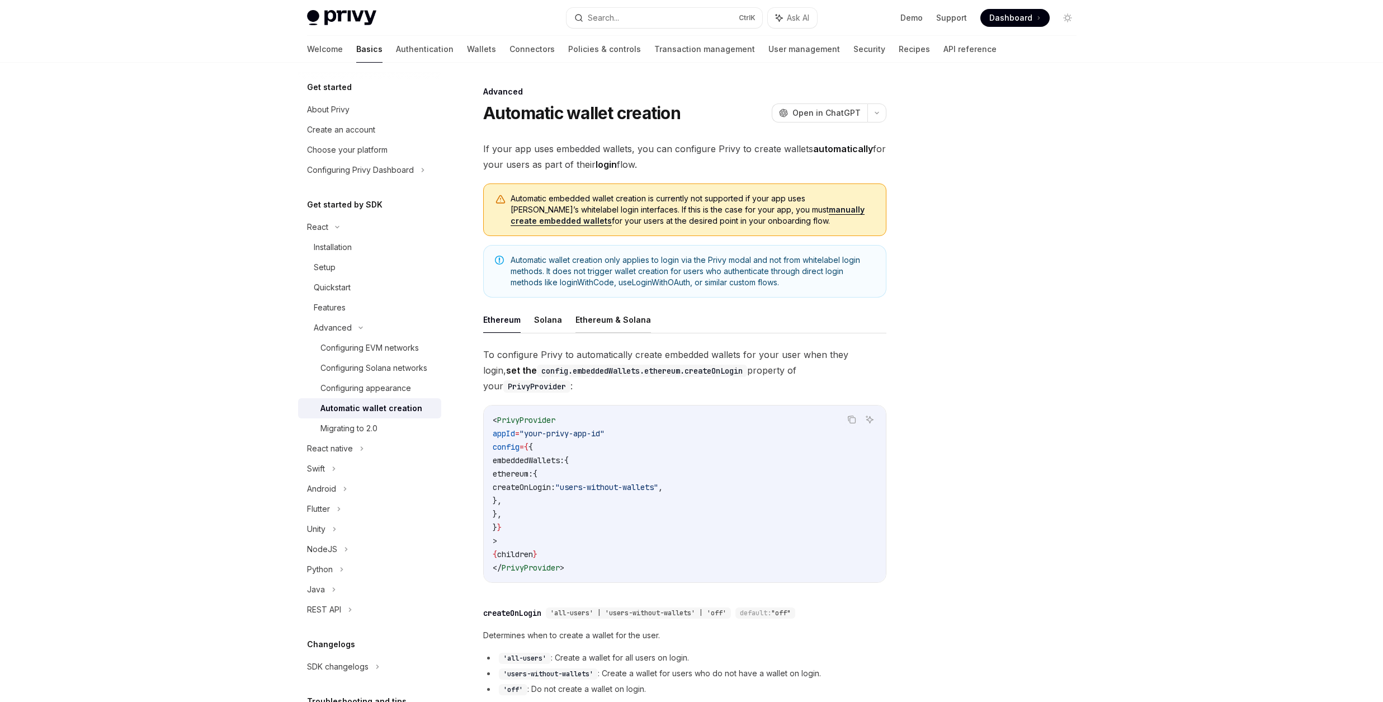
click at [615, 314] on button "Ethereum & Solana" at bounding box center [614, 319] width 76 height 26
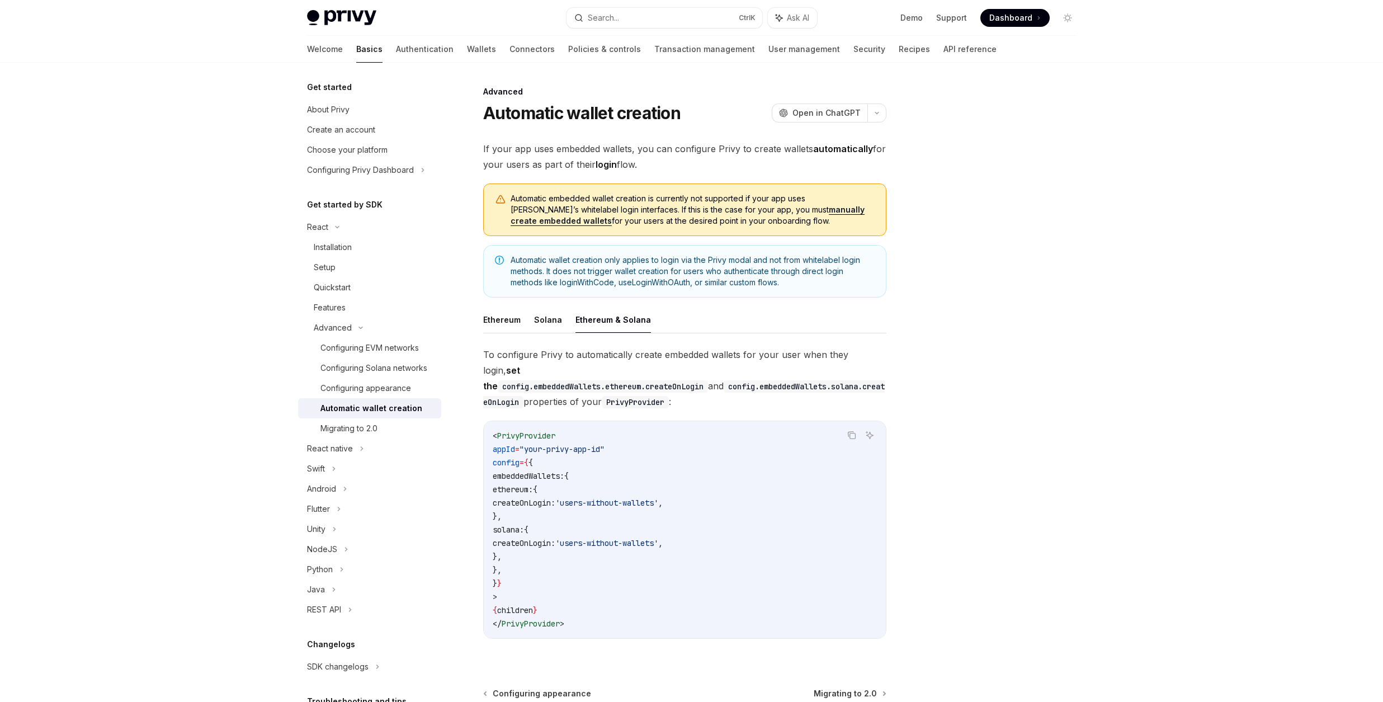
click at [758, 209] on link "manually create embedded wallets" at bounding box center [688, 215] width 354 height 21
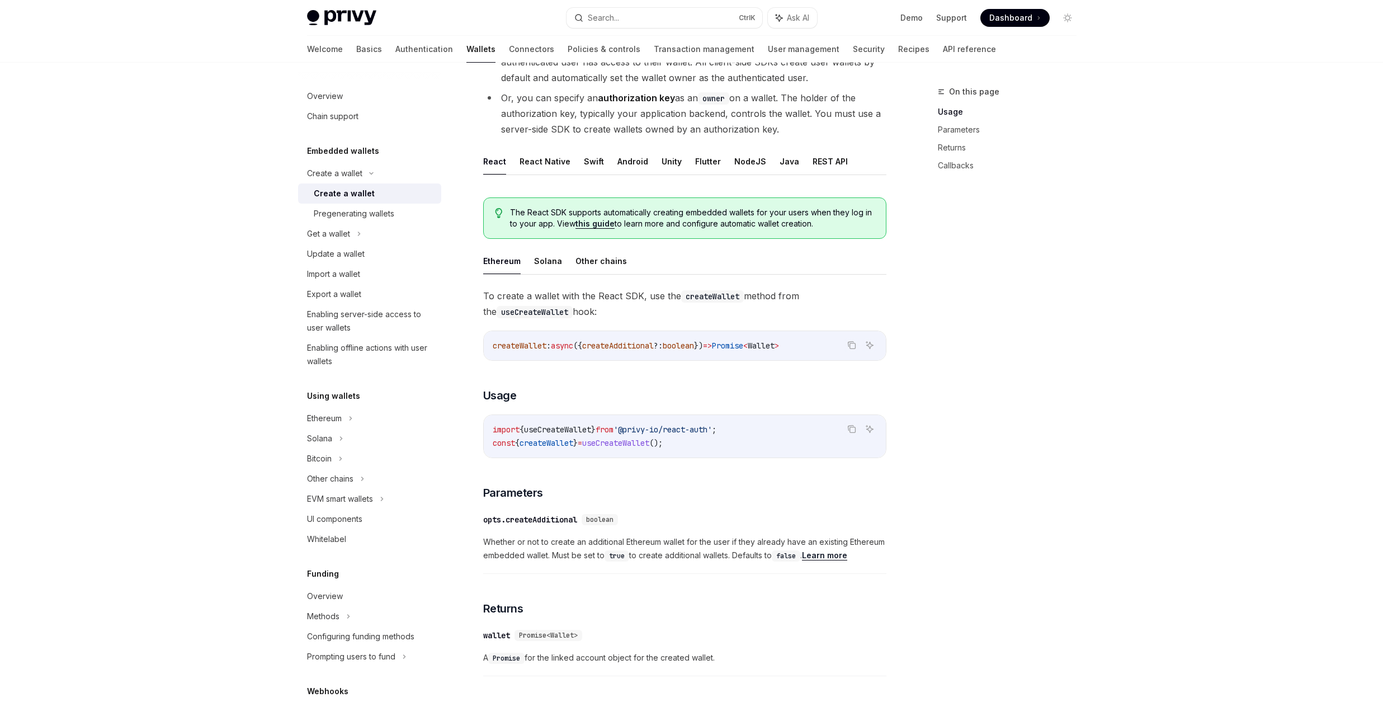
scroll to position [134, 0]
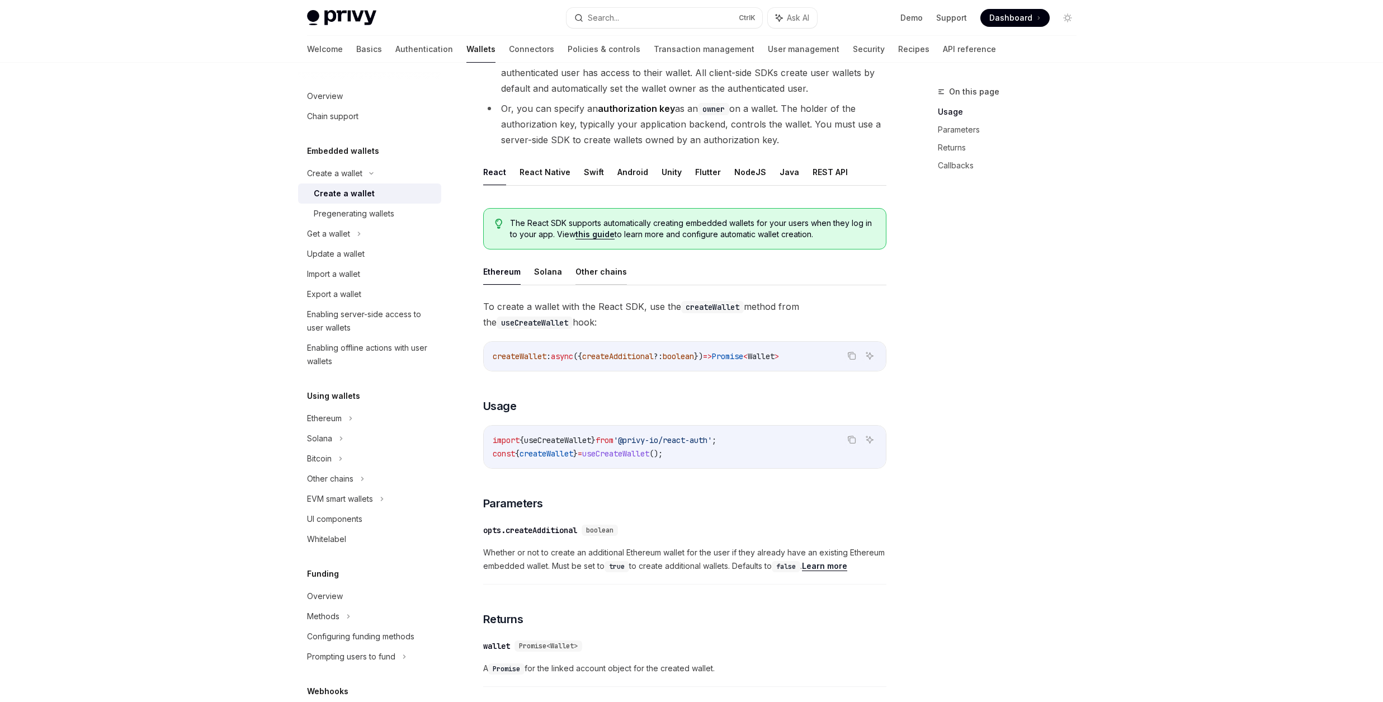
click at [598, 270] on button "Other chains" at bounding box center [601, 271] width 51 height 26
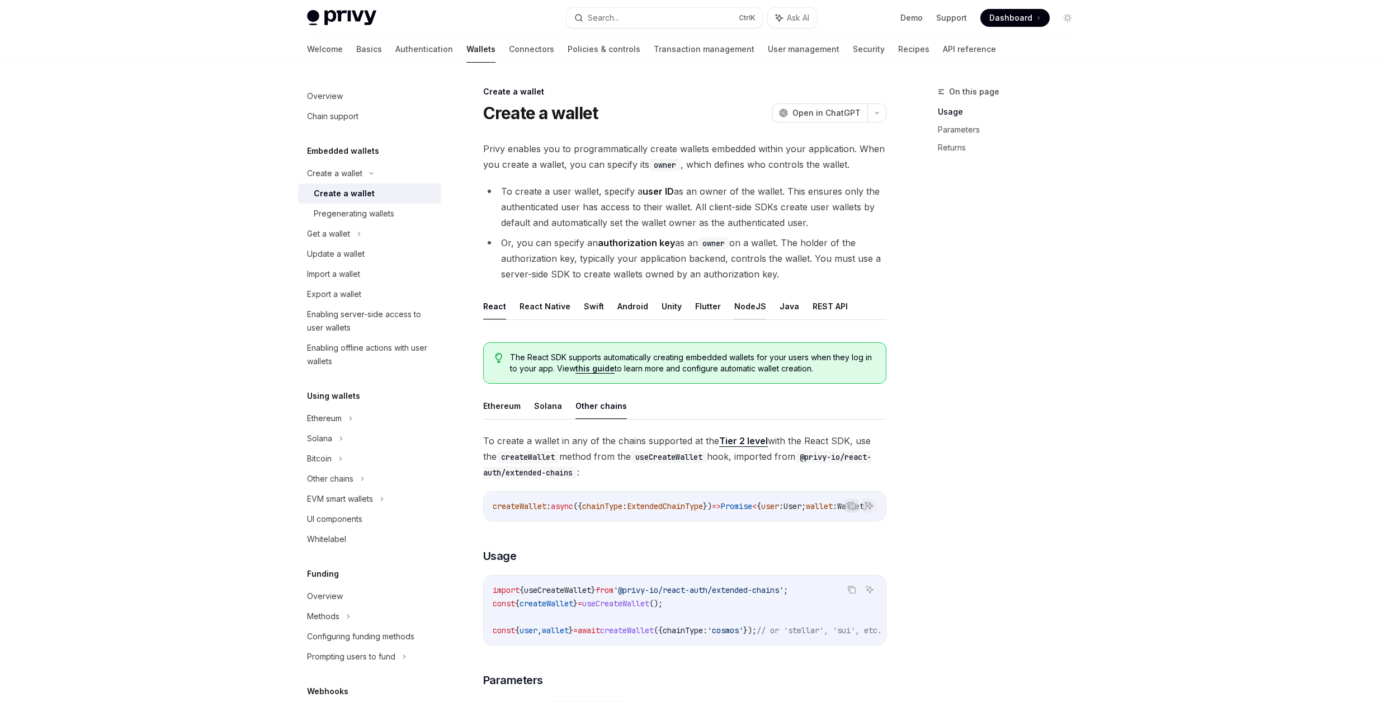
drag, startPoint x: 761, startPoint y: 314, endPoint x: 756, endPoint y: 313, distance: 5.7
click at [762, 313] on ul "React React Native Swift Android Unity Flutter NodeJS Java REST API" at bounding box center [684, 306] width 403 height 27
click at [734, 310] on button "NodeJS" at bounding box center [750, 306] width 32 height 26
type textarea "*"
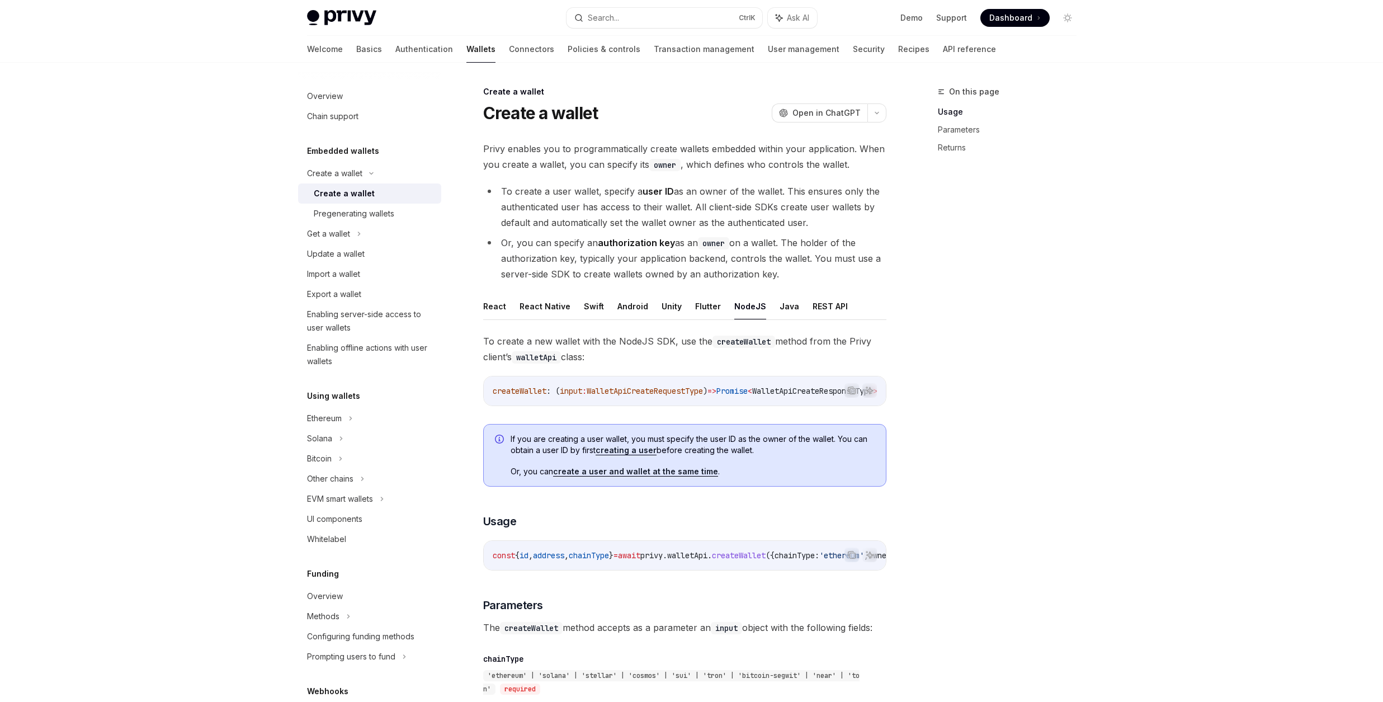
drag, startPoint x: 706, startPoint y: 573, endPoint x: 740, endPoint y: 579, distance: 34.6
click at [742, 570] on div "const { id , address , chainType } = await privy . walletApi . createWallet ({ …" at bounding box center [685, 555] width 402 height 29
drag, startPoint x: 739, startPoint y: 579, endPoint x: 818, endPoint y: 577, distance: 78.9
click at [818, 570] on div "Copy Ask AI const { id , address , chainType } = await privy . walletApi . crea…" at bounding box center [684, 555] width 403 height 30
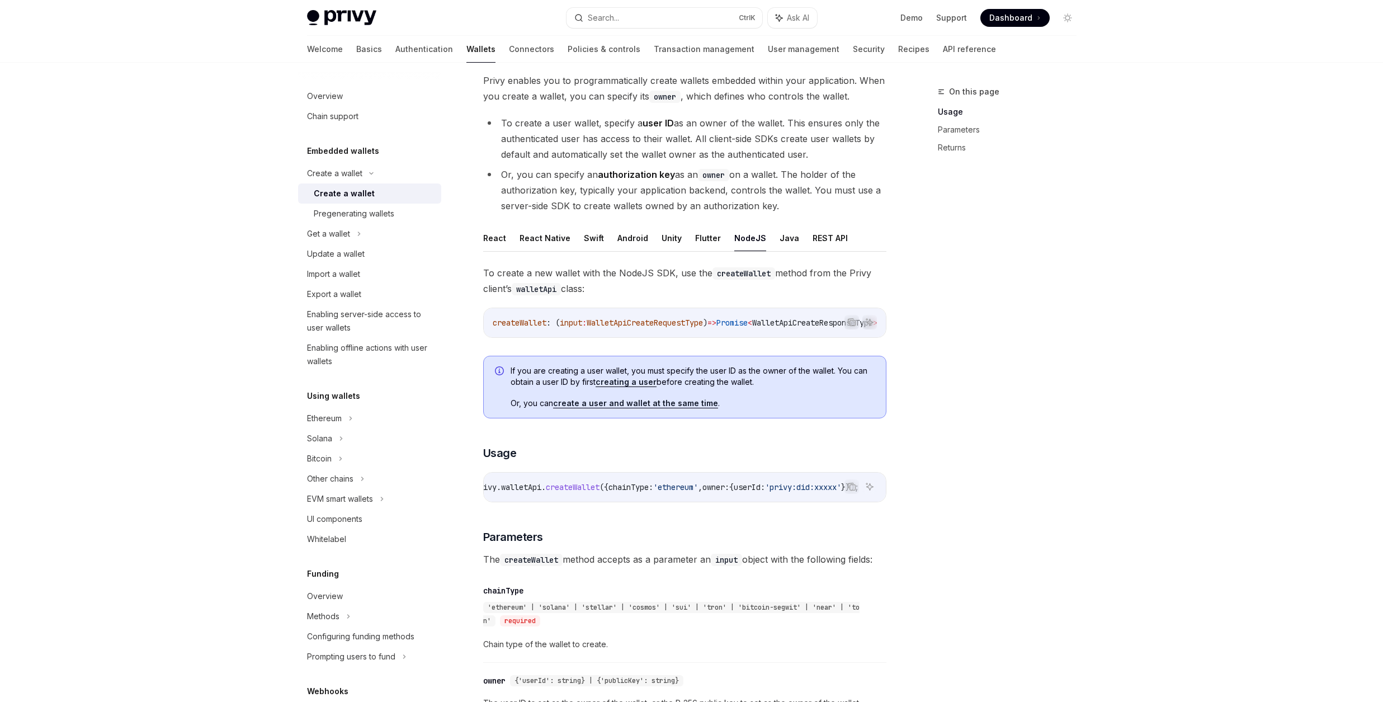
scroll to position [67, 0]
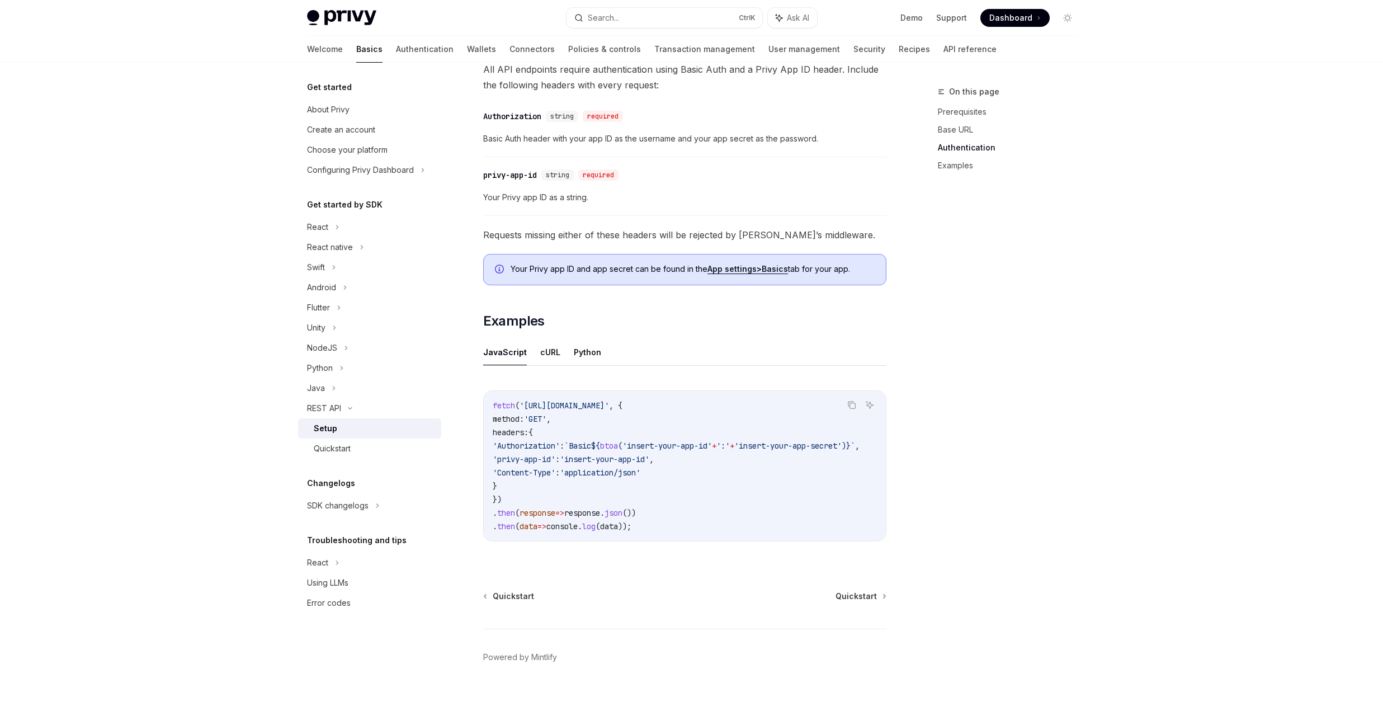
click at [591, 448] on span "`Basic" at bounding box center [577, 446] width 27 height 10
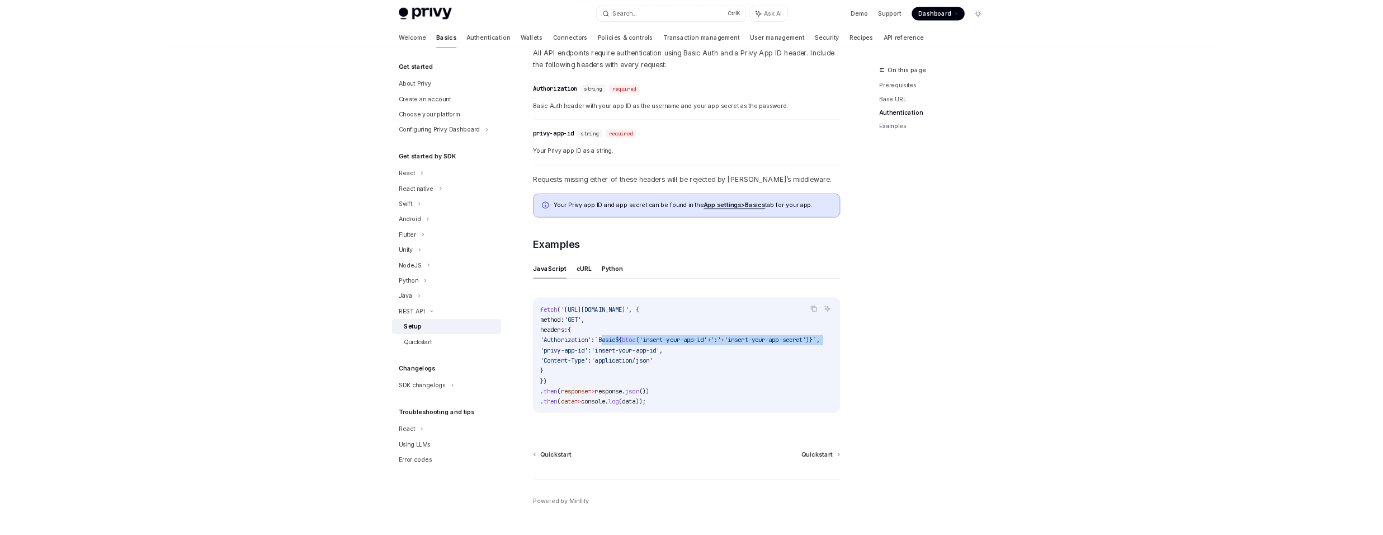
scroll to position [0, 66]
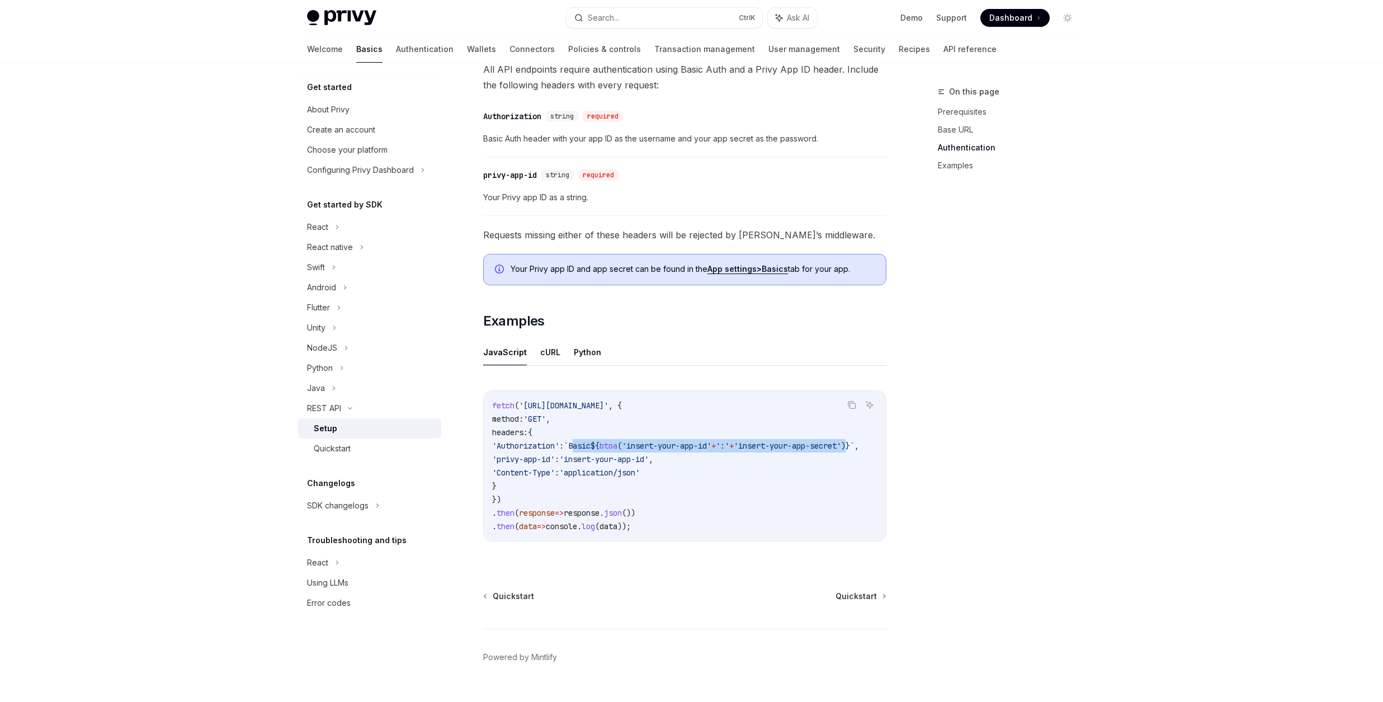
drag, startPoint x: 606, startPoint y: 448, endPoint x: 838, endPoint y: 449, distance: 232.1
click at [839, 449] on span "'Authorization' : `Basic ${ btoa ( 'insert-your-app-id' + ':' + 'insert-your-ap…" at bounding box center [675, 446] width 367 height 10
copy span "Basic ${ btoa ( 'insert-your-app-id' + ':' + 'insert-your-app-secret' )"
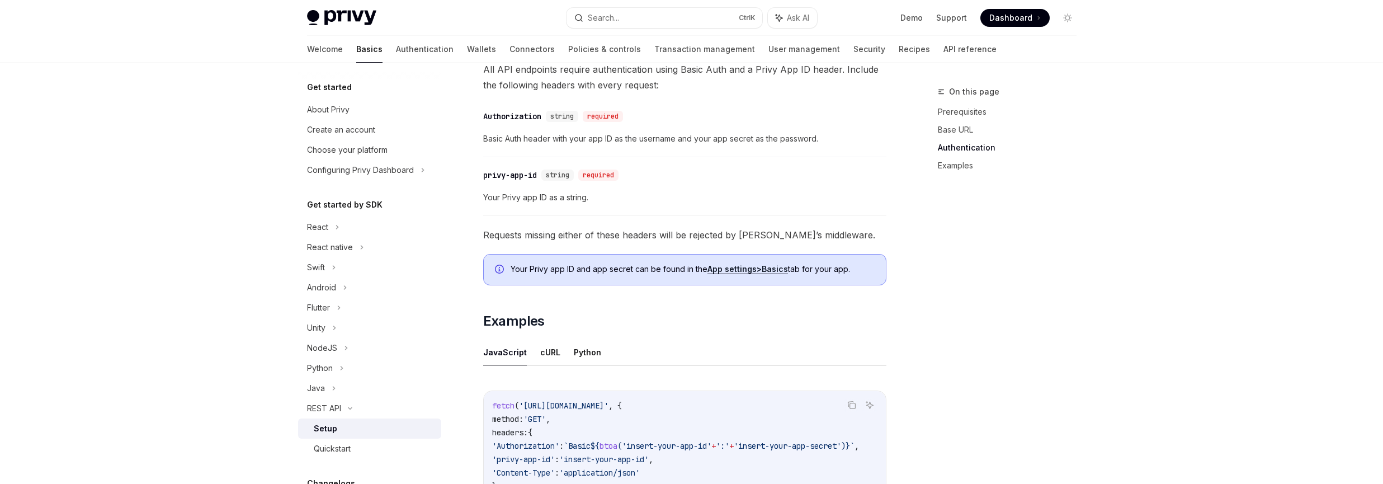
type textarea "*"
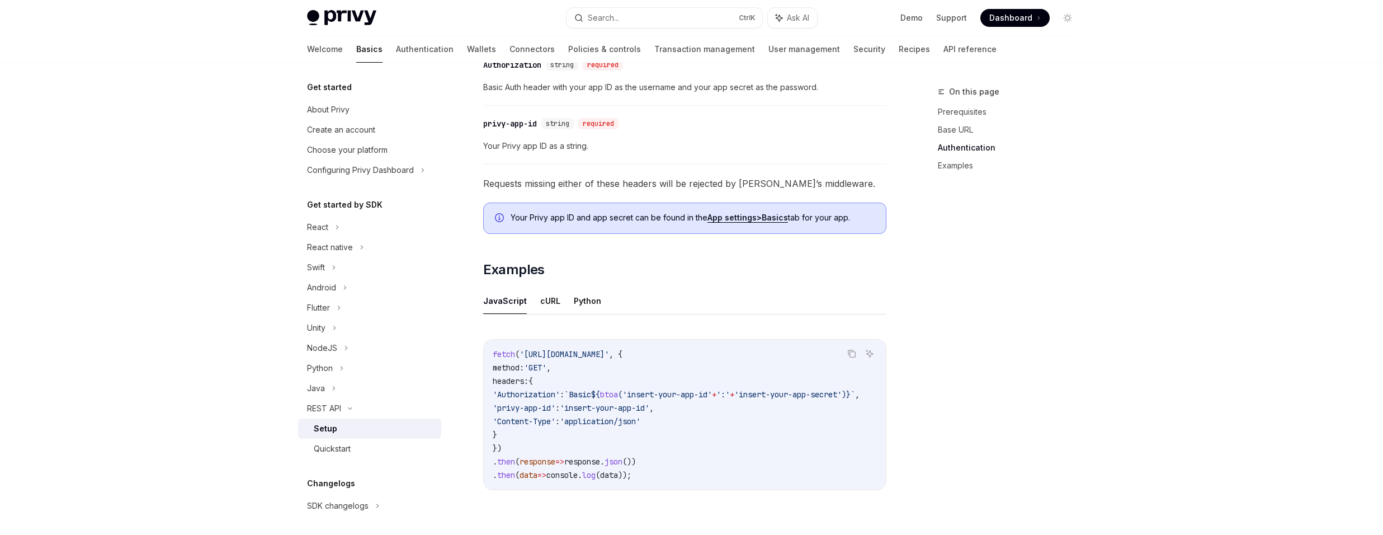
scroll to position [403, 0]
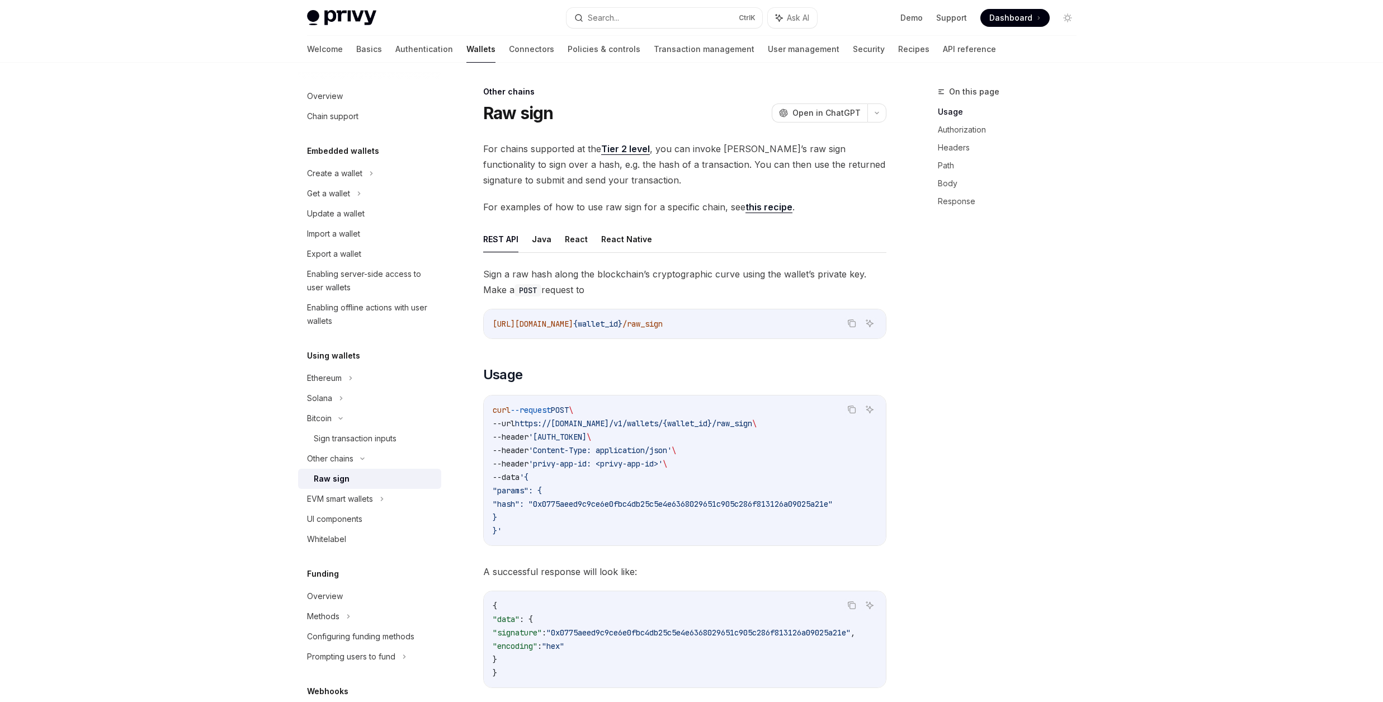
click at [555, 239] on ul "REST API Java React React Native" at bounding box center [684, 239] width 403 height 27
click at [565, 235] on button "React" at bounding box center [576, 239] width 23 height 26
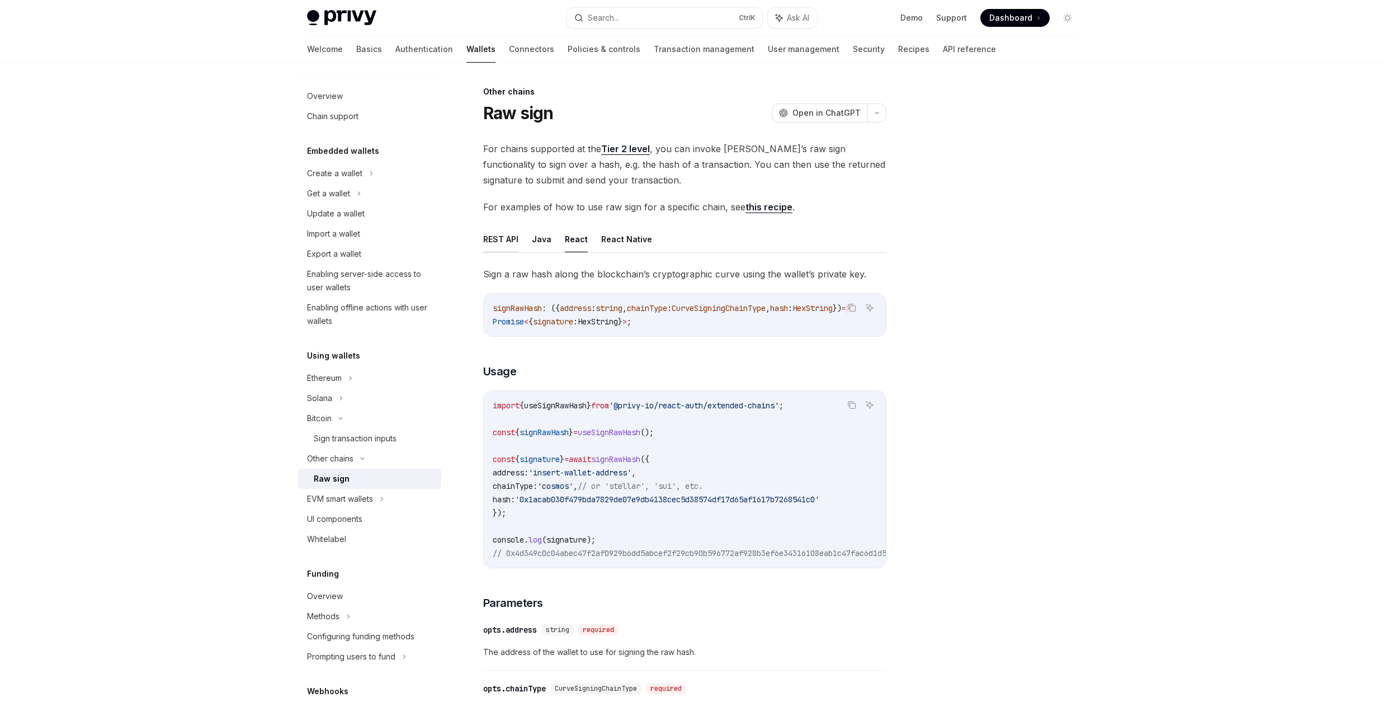
click at [507, 241] on button "REST API" at bounding box center [500, 239] width 35 height 26
type textarea "*"
